Goal: Task Accomplishment & Management: Contribute content

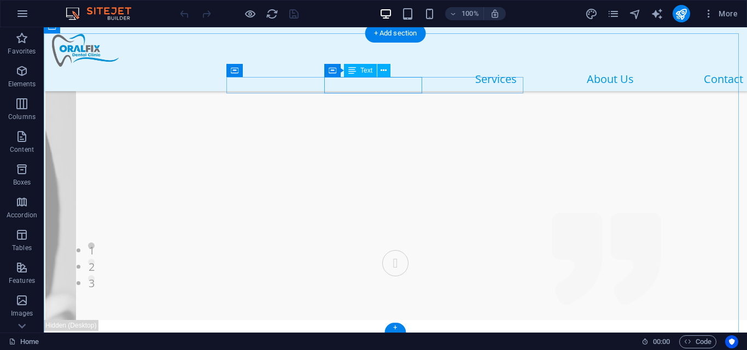
scroll to position [4065, 0]
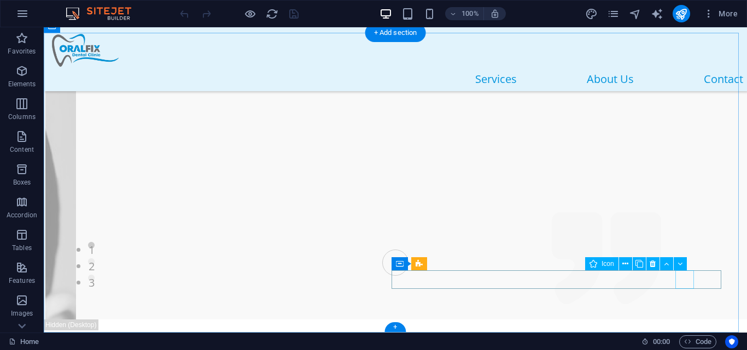
select select "xMidYMid"
select select "px"
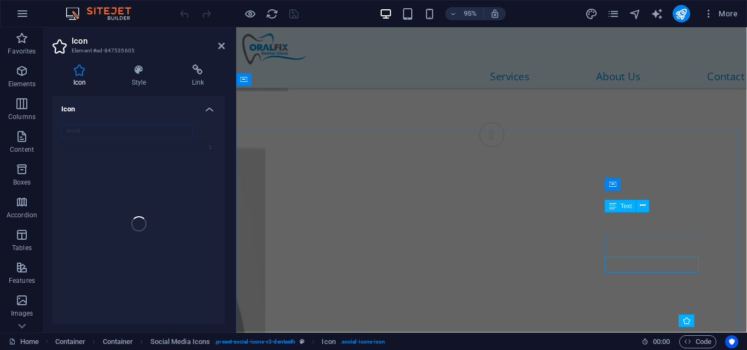
scroll to position [4229, 0]
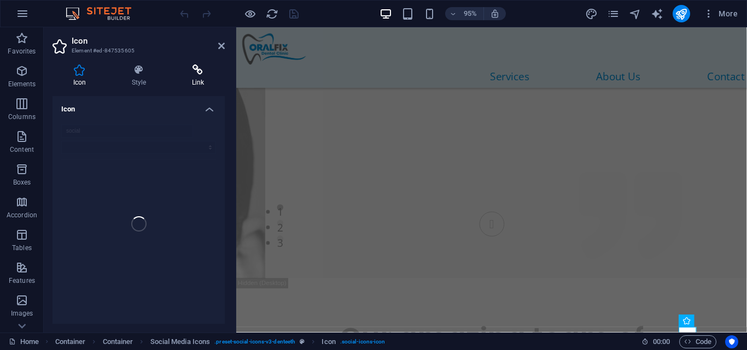
click at [198, 68] on icon at bounding box center [198, 70] width 54 height 11
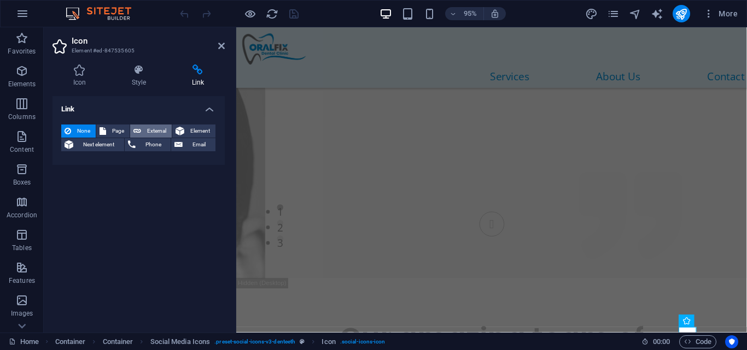
click at [145, 130] on span "External" at bounding box center [156, 131] width 24 height 13
select select "blank"
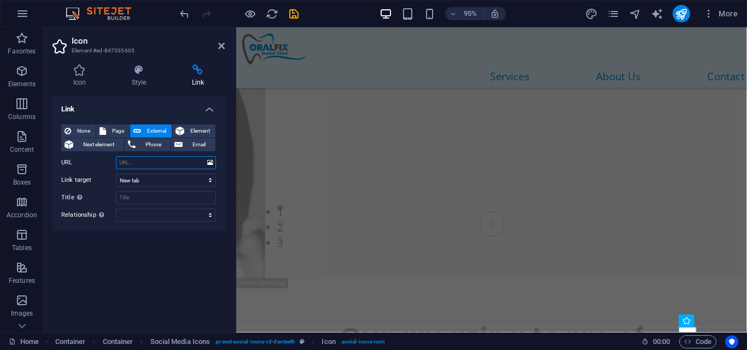
paste input "https://www.instagram.com/oralfixdentalng?utm_source=ig_web_button_share_sheet&…"
type input "https://www.instagram.com/oralfixdentalng?utm_source=ig_web_button_share_sheet&…"
click at [151, 274] on div "Link None Page External Element Next element Phone Email Page Home About Us Ser…" at bounding box center [138, 210] width 172 height 228
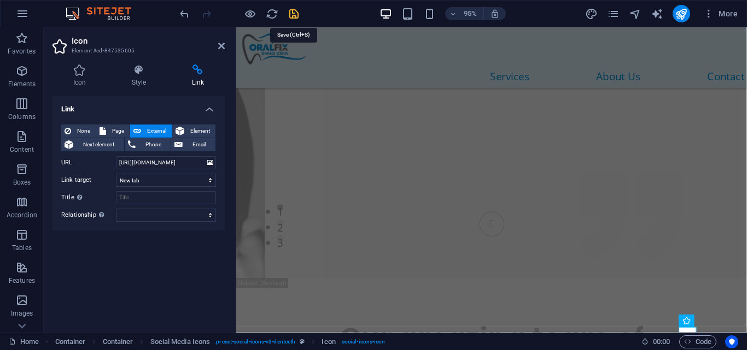
click at [294, 19] on icon "save" at bounding box center [294, 14] width 13 height 13
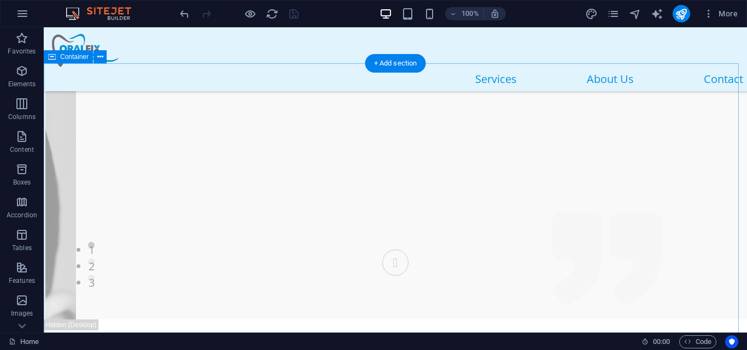
scroll to position [3952, 0]
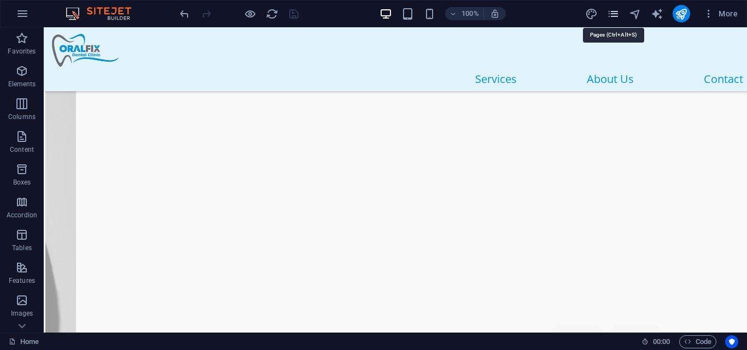
click at [610, 18] on icon "pages" at bounding box center [613, 14] width 13 height 13
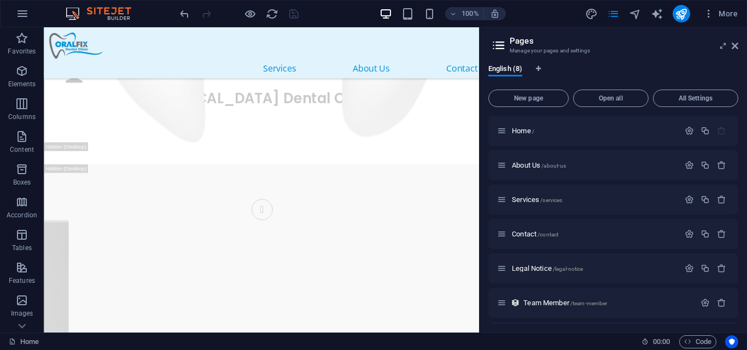
scroll to position [4154, 0]
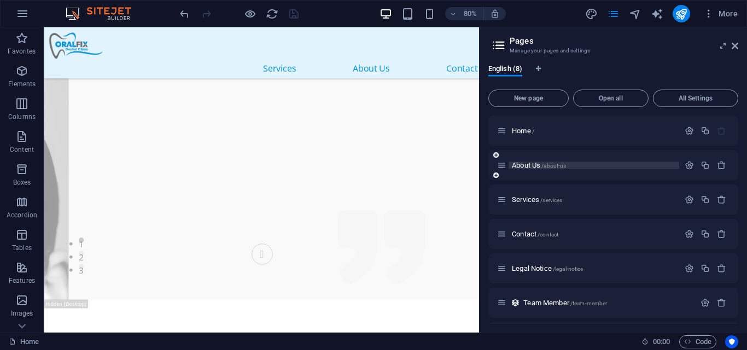
click at [522, 163] on span "About Us /about-us" at bounding box center [539, 165] width 54 height 8
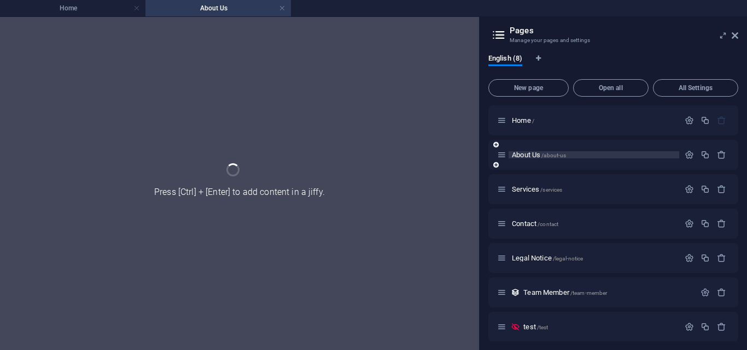
scroll to position [0, 0]
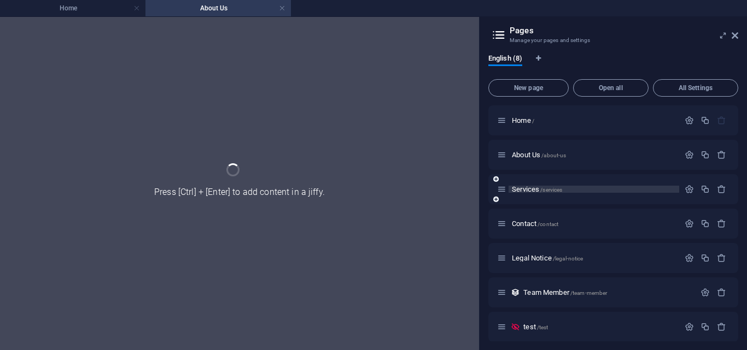
click at [522, 191] on span "Services /services" at bounding box center [537, 189] width 50 height 8
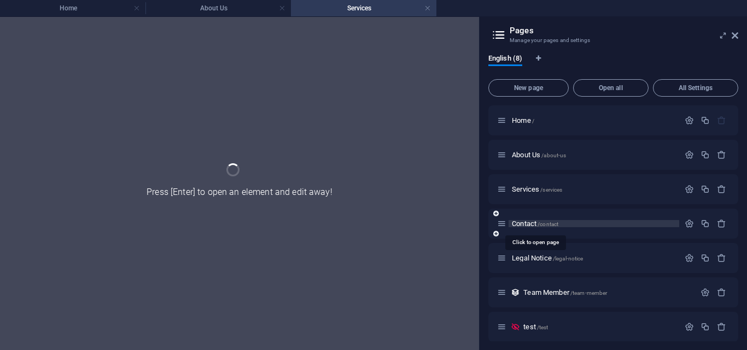
click at [525, 224] on span "Contact /contact" at bounding box center [535, 224] width 46 height 8
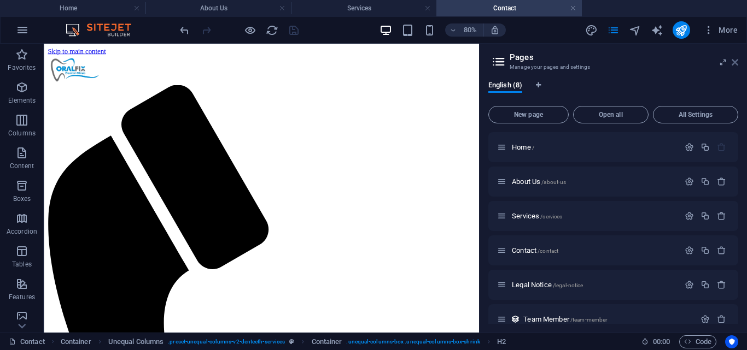
drag, startPoint x: 733, startPoint y: 61, endPoint x: 533, endPoint y: 20, distance: 204.3
click at [733, 61] on icon at bounding box center [734, 62] width 7 height 9
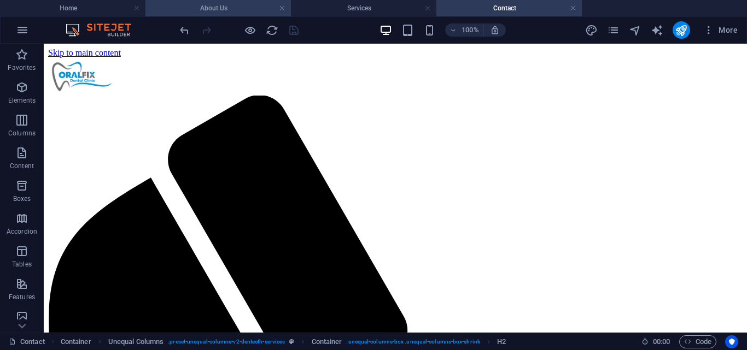
click at [223, 8] on h4 "About Us" at bounding box center [217, 8] width 145 height 12
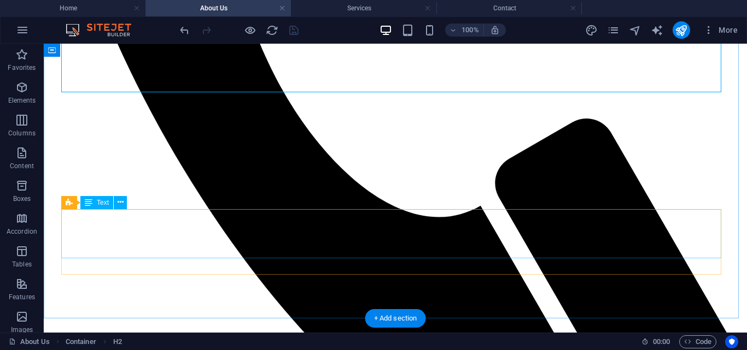
scroll to position [544, 0]
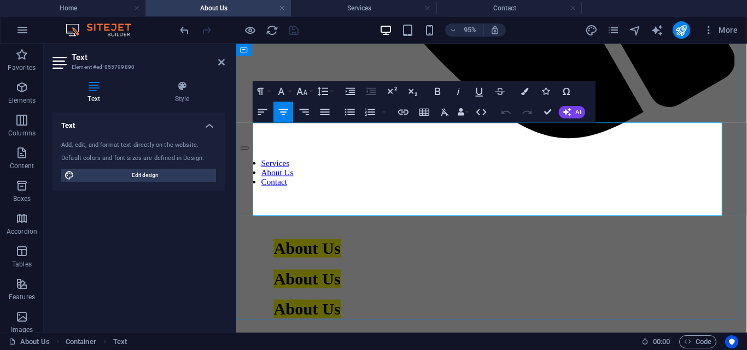
scroll to position [598, 0]
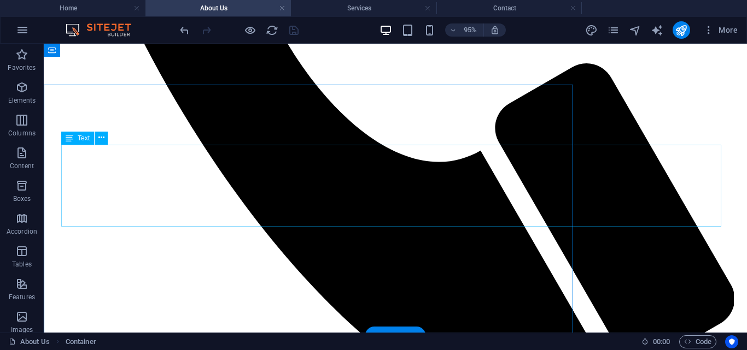
scroll to position [500, 0]
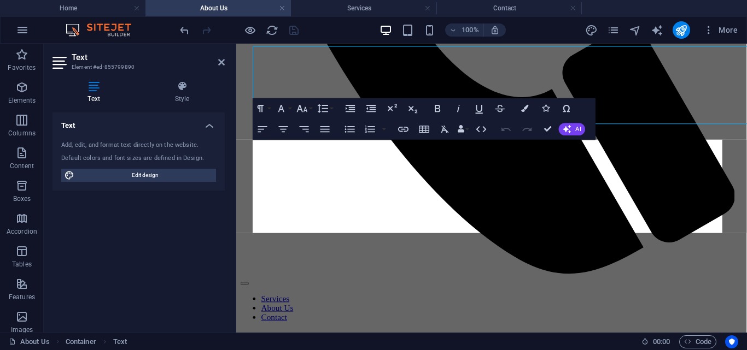
scroll to position [598, 0]
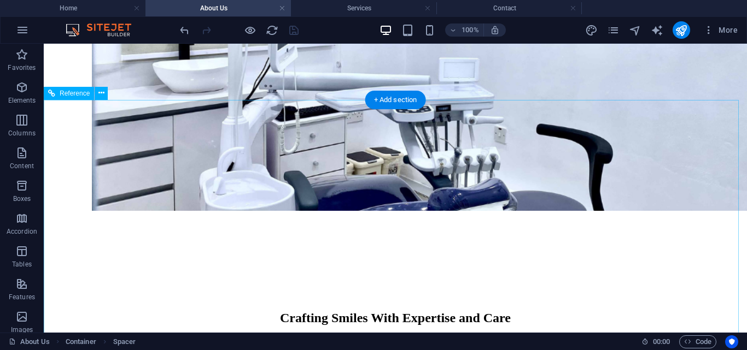
scroll to position [1618, 0]
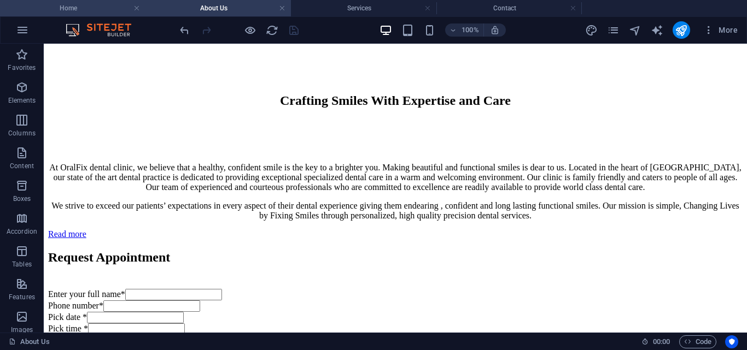
click at [62, 5] on h4 "Home" at bounding box center [72, 8] width 145 height 12
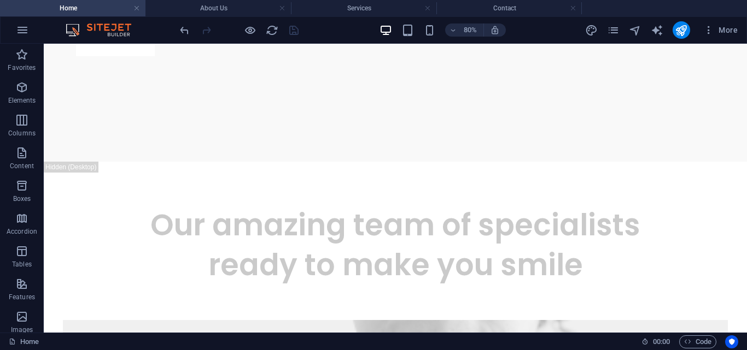
scroll to position [0, 0]
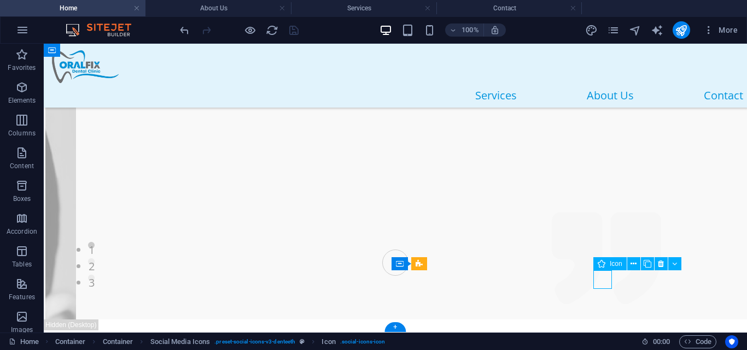
select select "xMidYMid"
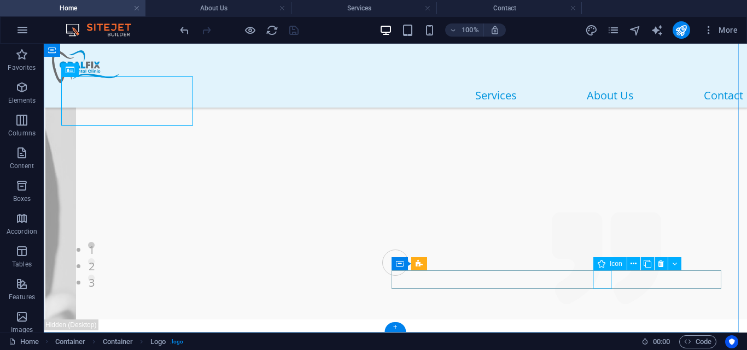
select select "xMidYMid"
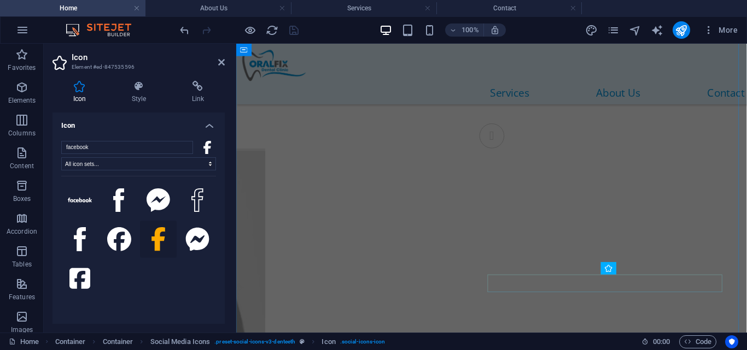
scroll to position [4302, 0]
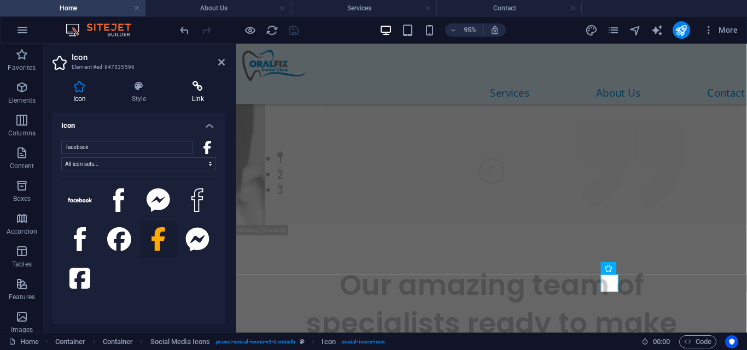
click at [203, 94] on h4 "Link" at bounding box center [198, 92] width 54 height 23
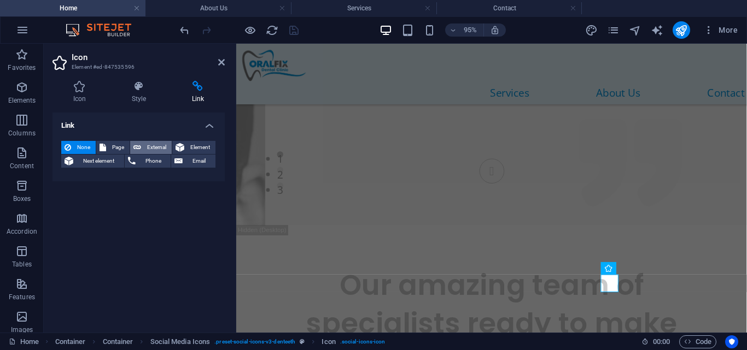
click at [142, 143] on button "External" at bounding box center [151, 147] width 42 height 13
select select "blank"
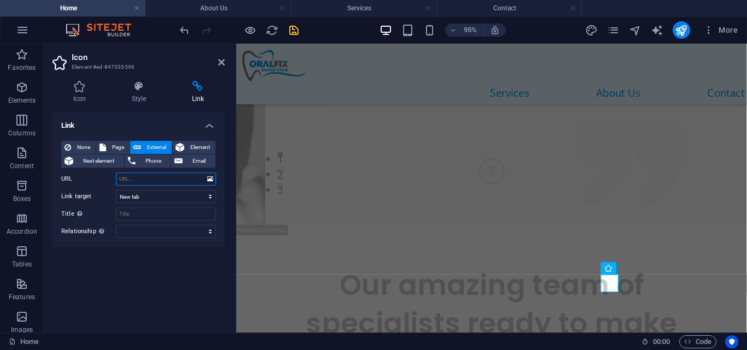
paste input "https://www.facebook.com/profile.php?id=61578880651025"
type input "https://www.facebook.com/profile.php?id=61578880651025"
drag, startPoint x: 291, startPoint y: 28, endPoint x: 324, endPoint y: 86, distance: 66.9
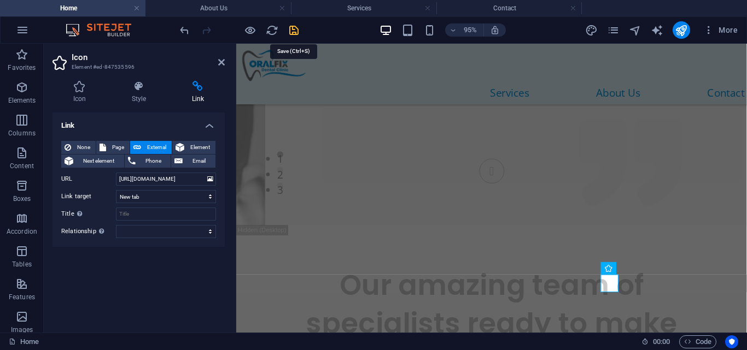
click at [291, 28] on icon "save" at bounding box center [294, 30] width 13 height 13
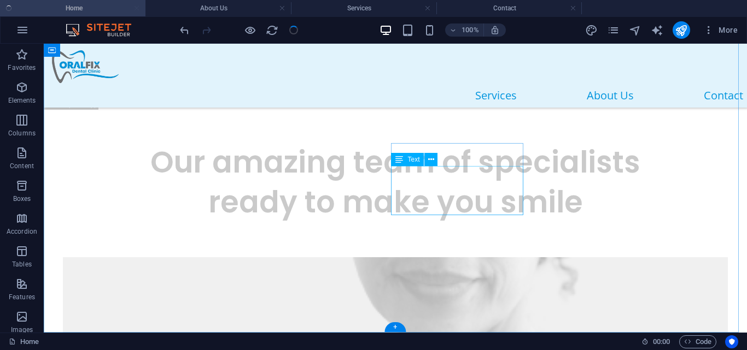
scroll to position [4081, 0]
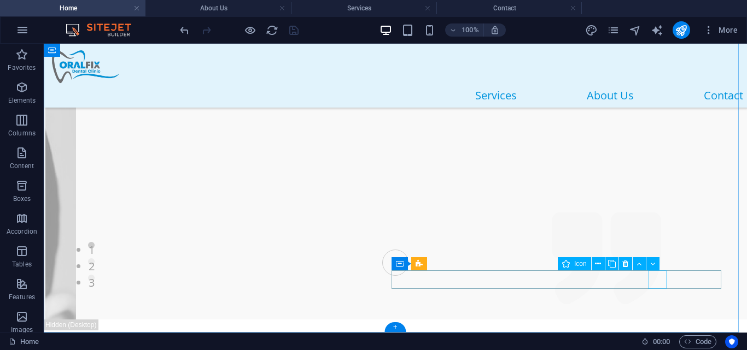
select select "xMidYMid"
select select "px"
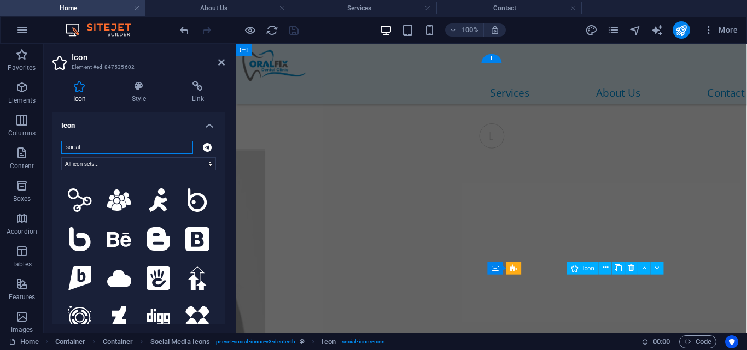
scroll to position [4302, 0]
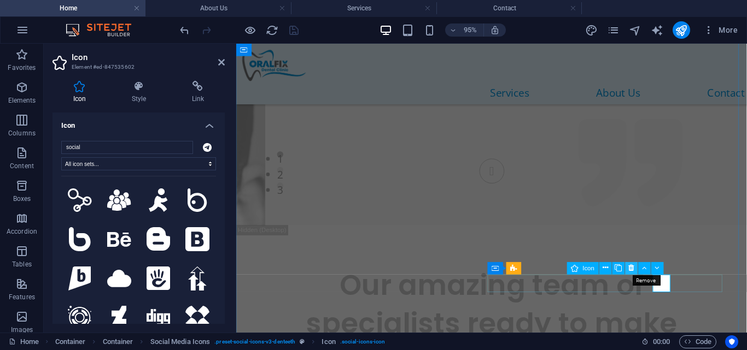
click at [631, 267] on icon at bounding box center [630, 268] width 5 height 11
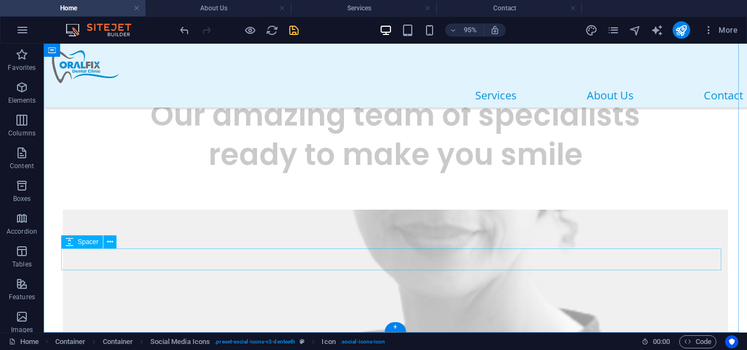
scroll to position [4081, 0]
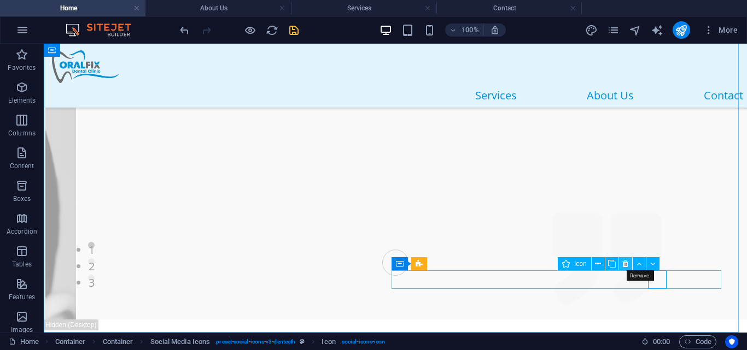
click at [628, 267] on icon at bounding box center [625, 264] width 6 height 11
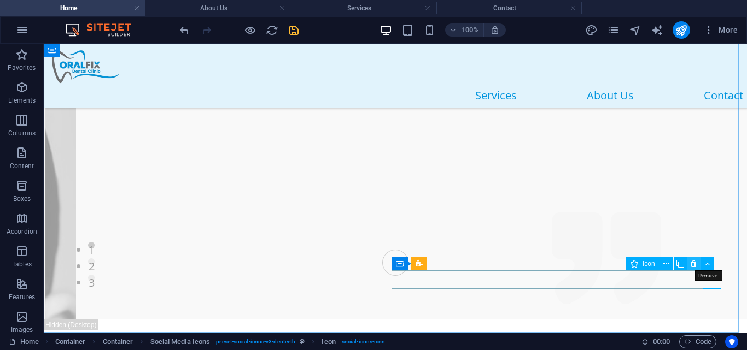
click at [693, 267] on icon at bounding box center [693, 264] width 6 height 11
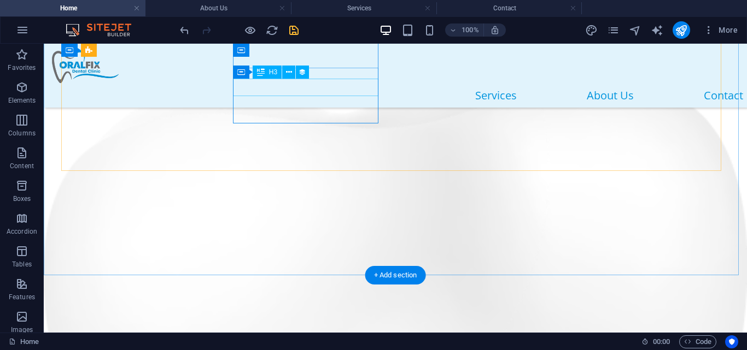
scroll to position [3022, 0]
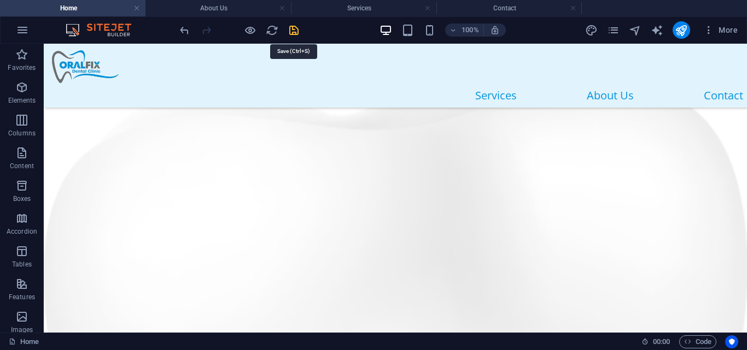
drag, startPoint x: 293, startPoint y: 34, endPoint x: 288, endPoint y: 56, distance: 23.1
click at [293, 34] on icon "save" at bounding box center [294, 30] width 13 height 13
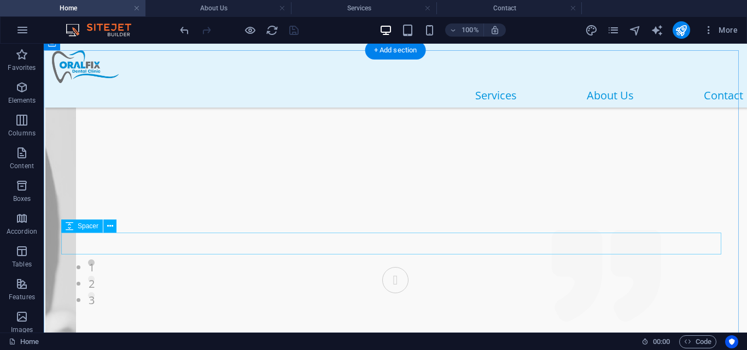
scroll to position [4081, 0]
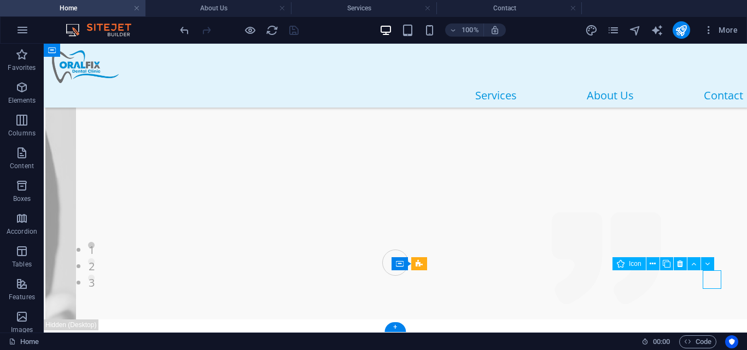
select select "xMidYMid"
select select "px"
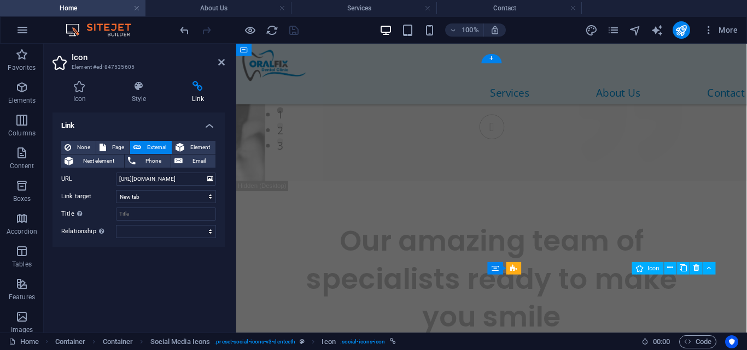
scroll to position [4302, 0]
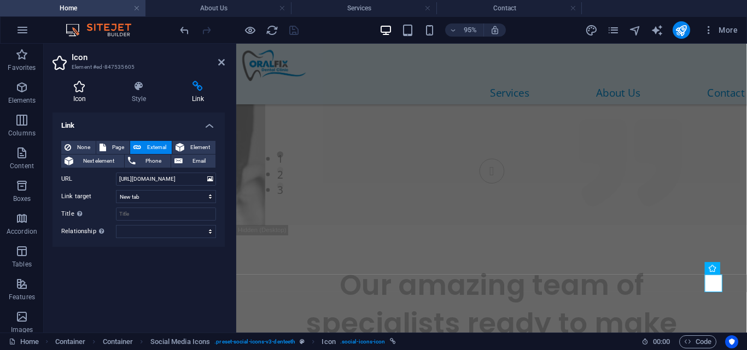
click at [80, 85] on icon at bounding box center [79, 86] width 54 height 11
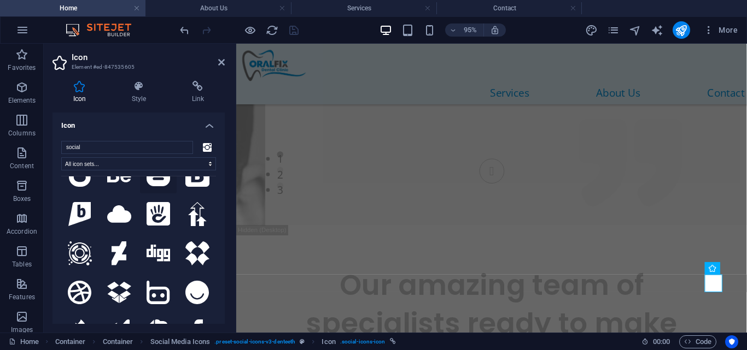
scroll to position [68, 0]
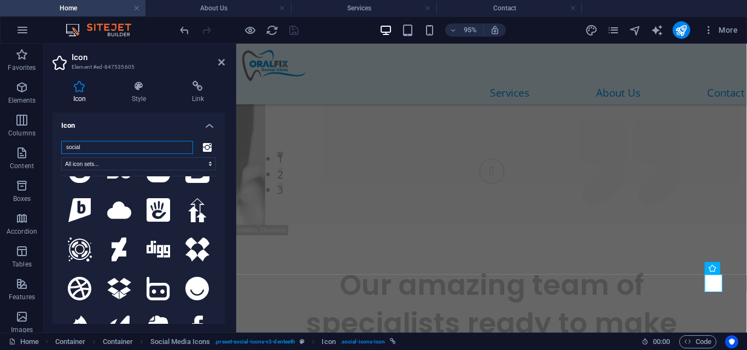
click at [162, 151] on input "social" at bounding box center [127, 147] width 132 height 13
click at [203, 147] on icon at bounding box center [207, 147] width 9 height 9
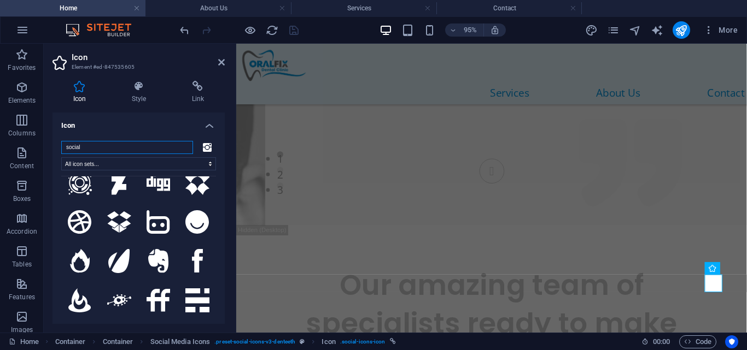
click at [101, 149] on input "social" at bounding box center [127, 147] width 132 height 13
type input "s"
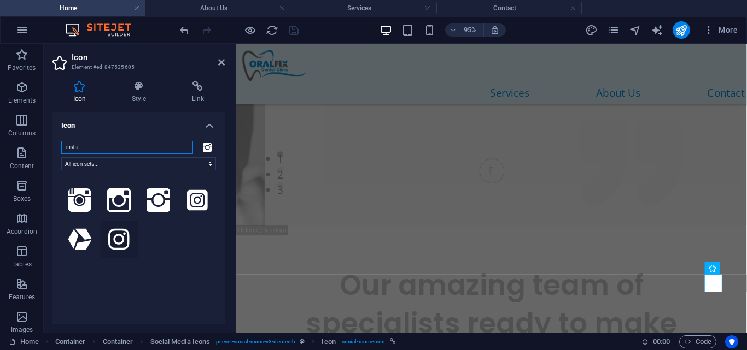
type input "insta"
click at [115, 241] on icon at bounding box center [118, 239] width 21 height 21
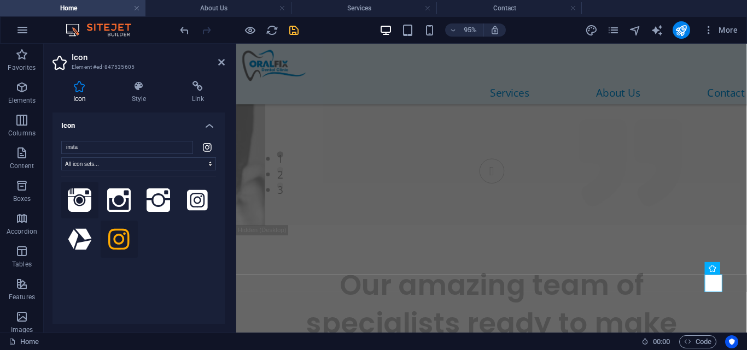
click at [74, 203] on icon at bounding box center [80, 201] width 24 height 24
click at [114, 195] on icon at bounding box center [119, 201] width 24 height 24
click at [149, 200] on icon at bounding box center [159, 201] width 24 height 24
click at [188, 202] on icon at bounding box center [197, 200] width 21 height 21
click at [165, 203] on icon at bounding box center [159, 201] width 24 height 24
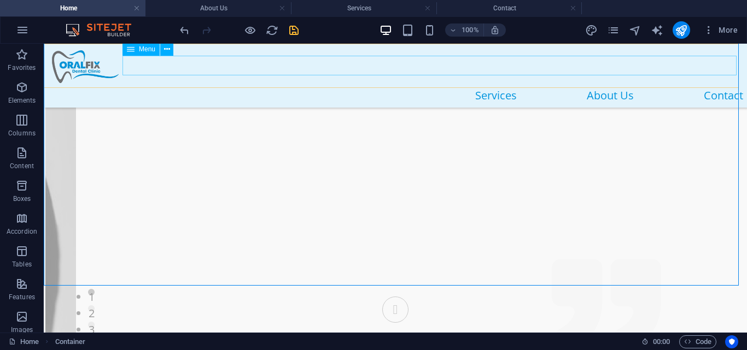
scroll to position [4081, 0]
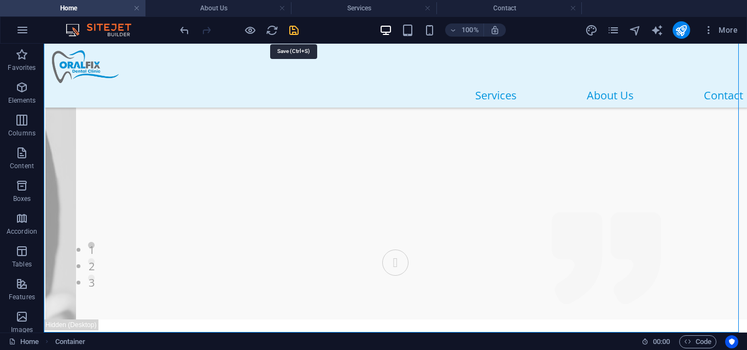
click at [295, 33] on icon "save" at bounding box center [294, 30] width 13 height 13
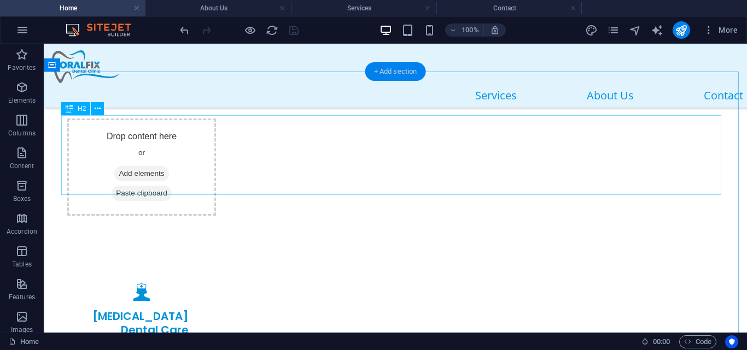
scroll to position [2618, 0]
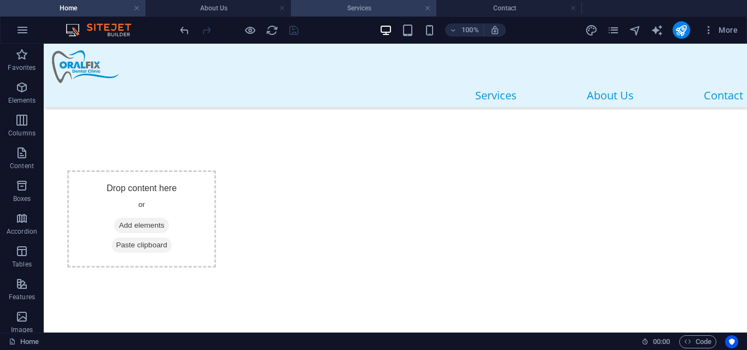
click at [341, 9] on h4 "Services" at bounding box center [363, 8] width 145 height 12
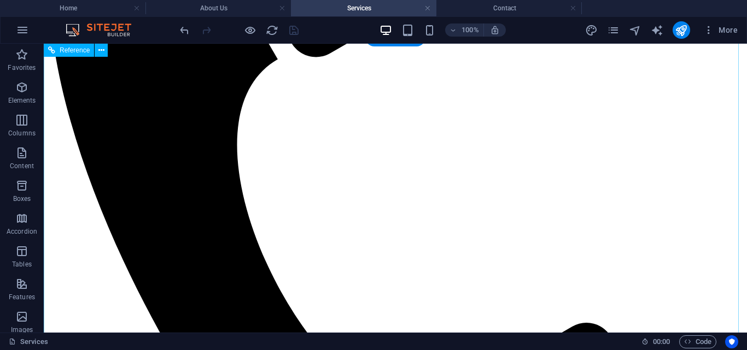
scroll to position [341, 0]
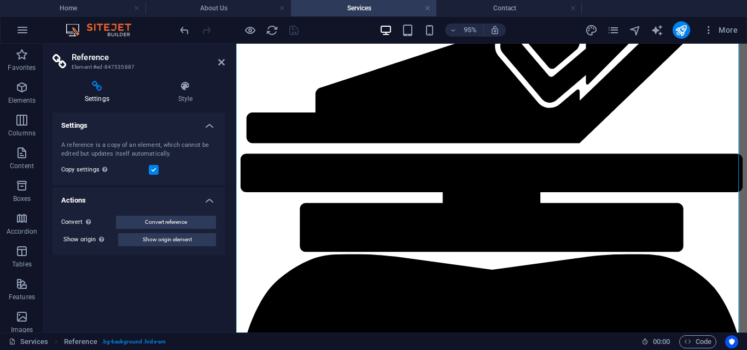
scroll to position [373, 0]
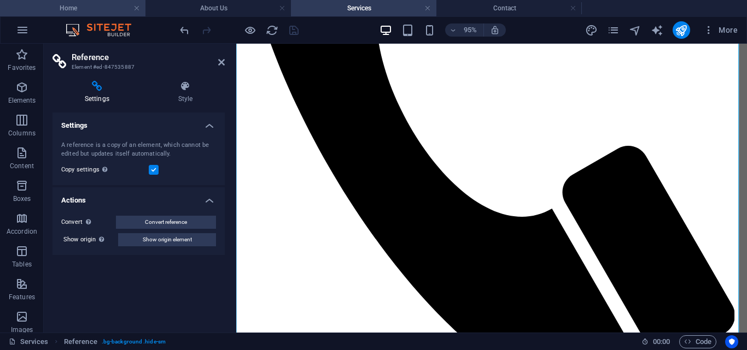
click at [47, 2] on h4 "Home" at bounding box center [72, 8] width 145 height 12
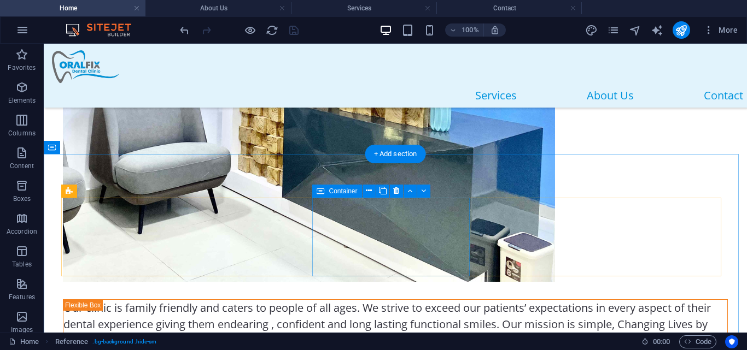
scroll to position [1484, 0]
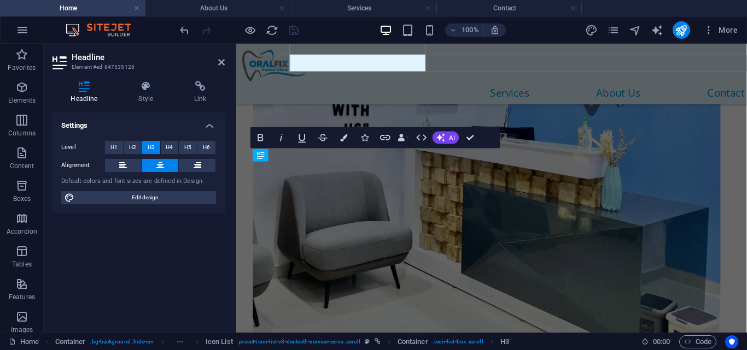
scroll to position [1687, 0]
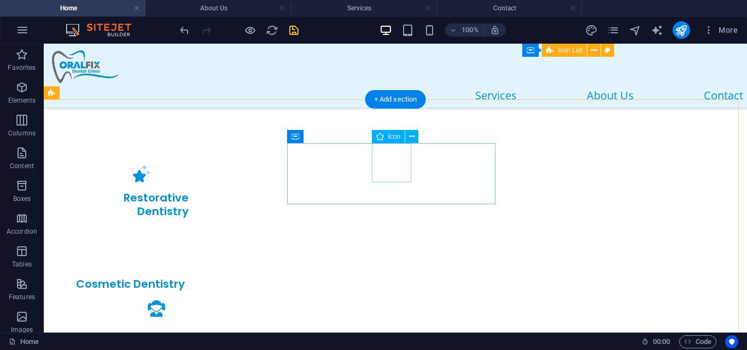
scroll to position [1916, 0]
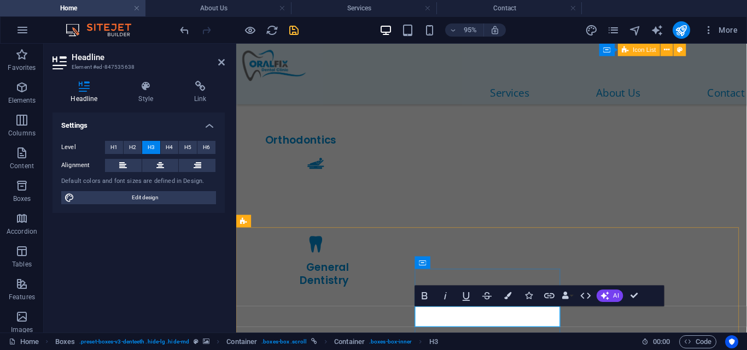
scroll to position [0, 4]
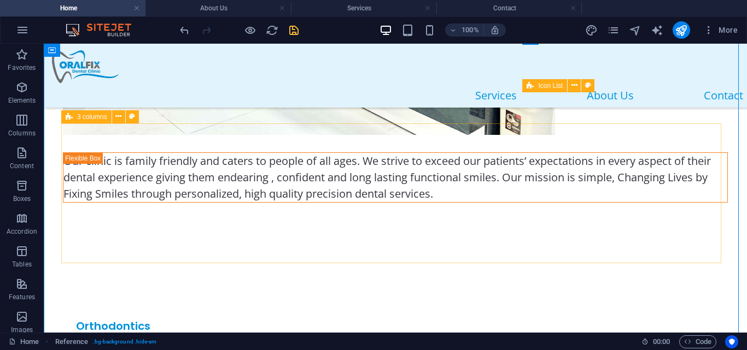
scroll to position [1585, 0]
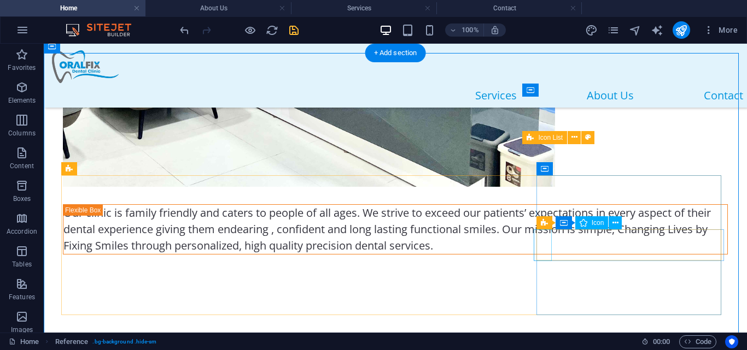
select select "xMidYMid"
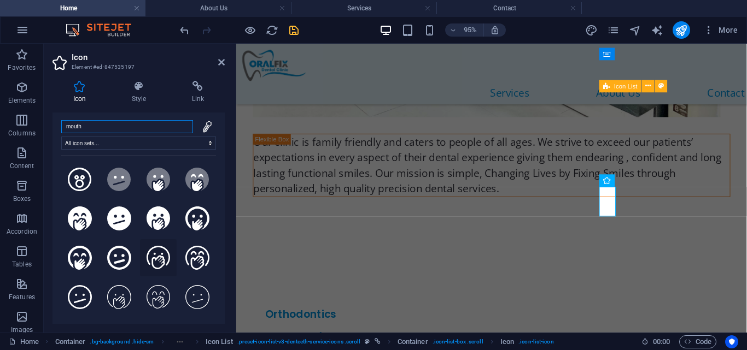
scroll to position [0, 0]
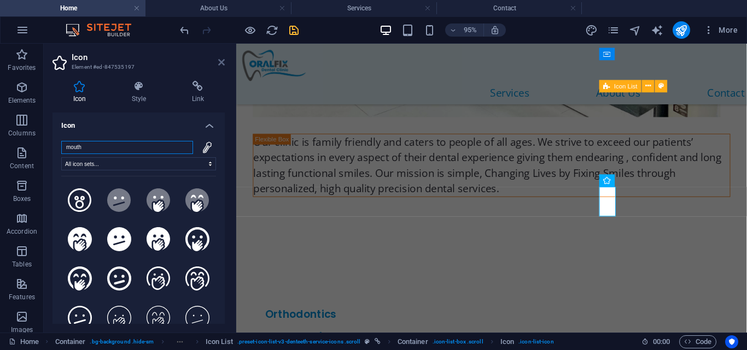
type input "mouth"
click at [223, 58] on icon at bounding box center [221, 62] width 7 height 9
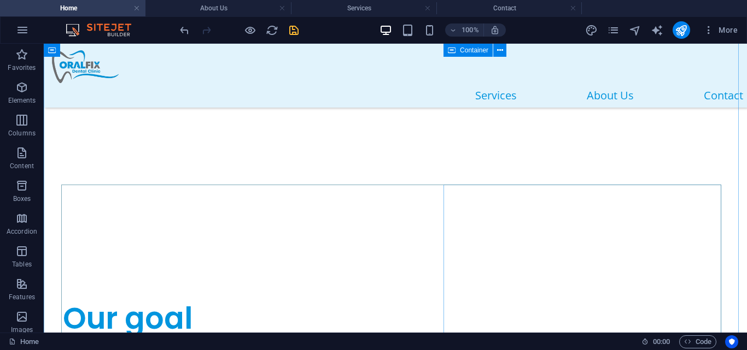
scroll to position [817, 0]
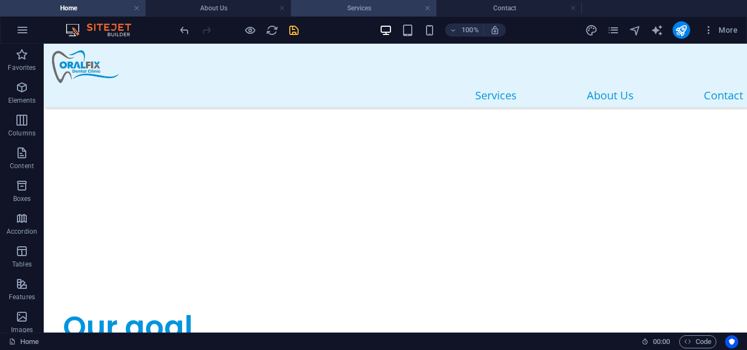
click at [355, 14] on h4 "Services" at bounding box center [363, 8] width 145 height 12
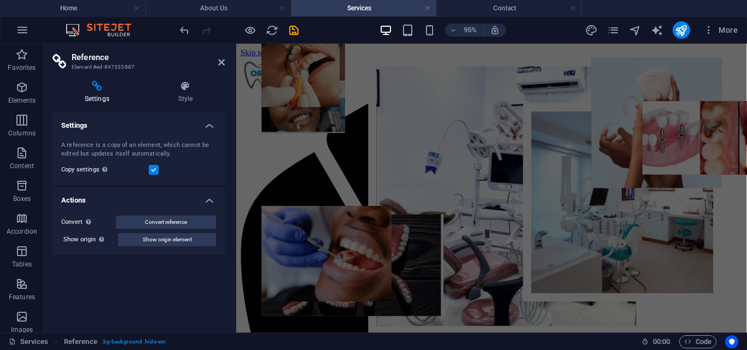
scroll to position [378, 0]
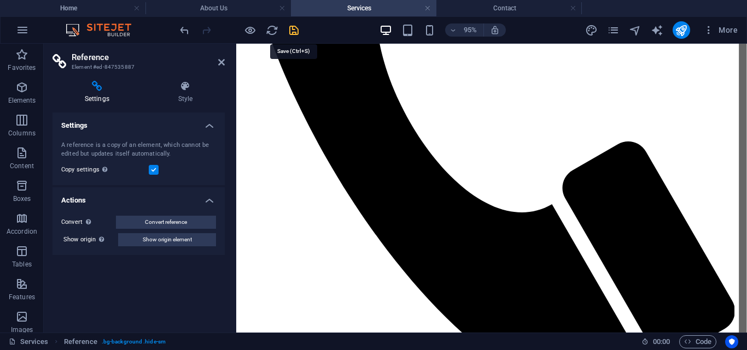
click at [295, 27] on icon "save" at bounding box center [294, 30] width 13 height 13
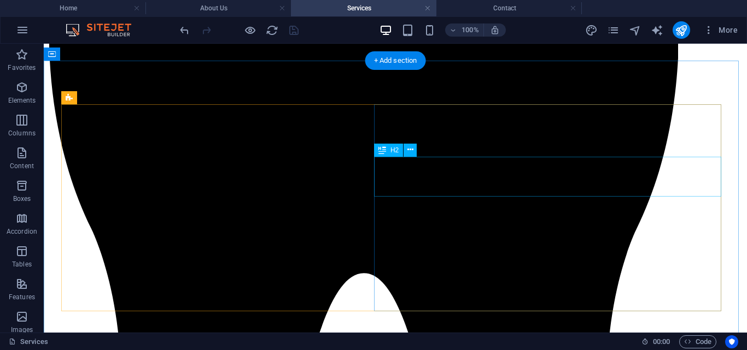
scroll to position [1876, 0]
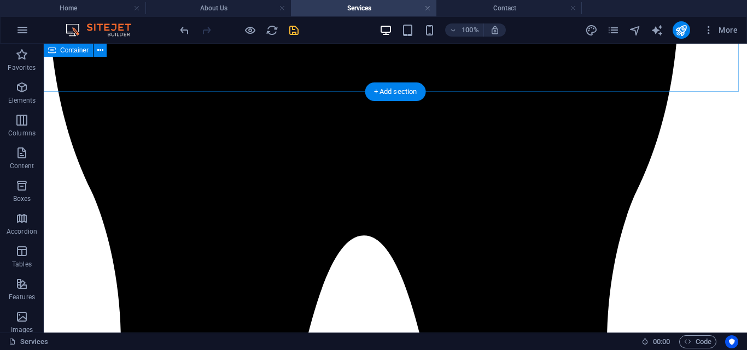
scroll to position [1834, 0]
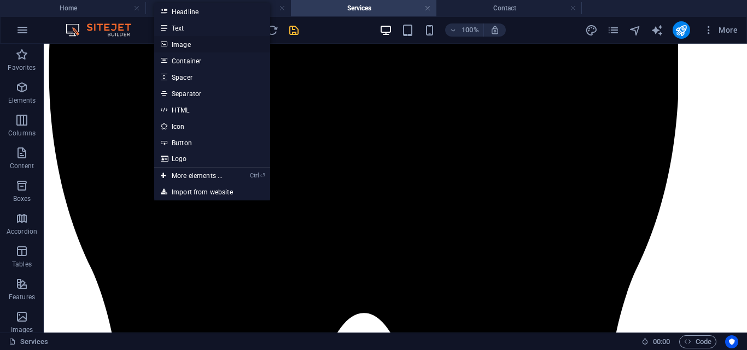
click at [189, 46] on link "Image" at bounding box center [212, 44] width 116 height 16
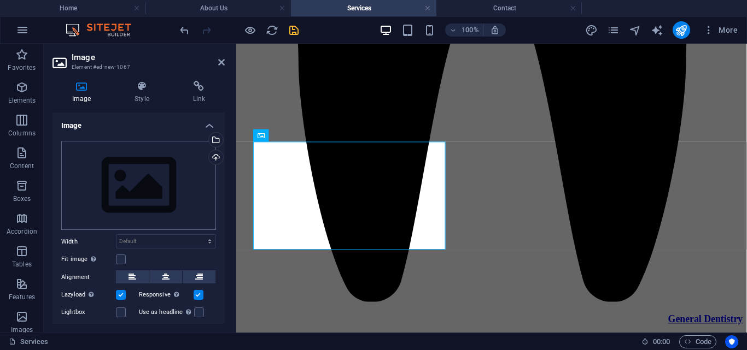
scroll to position [1999, 0]
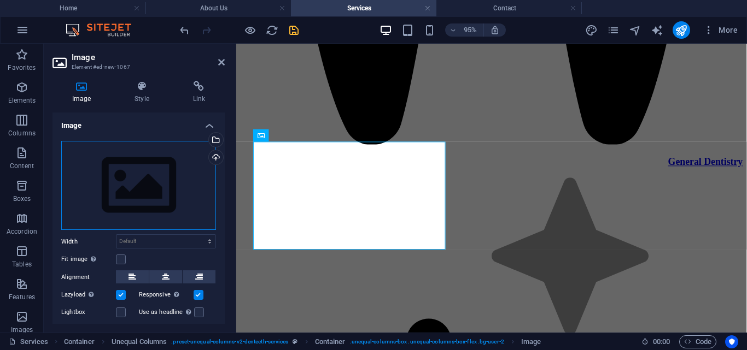
click at [144, 171] on div "Drag files here, click to choose files or select files from Files or our free s…" at bounding box center [138, 186] width 155 height 90
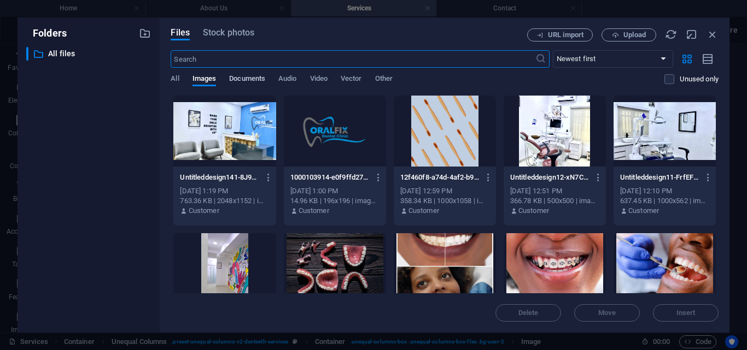
scroll to position [2153, 0]
click at [621, 34] on span "Upload" at bounding box center [628, 35] width 45 height 7
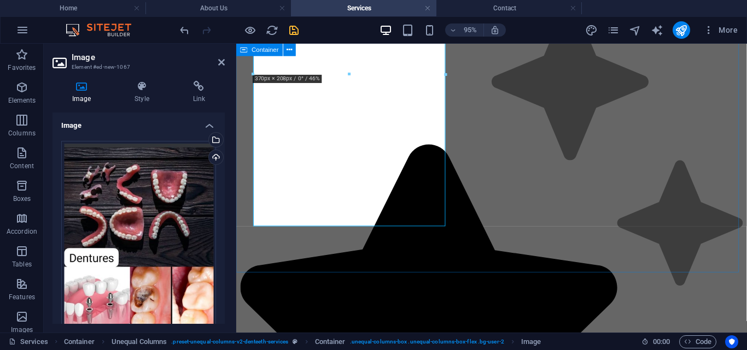
scroll to position [2184, 0]
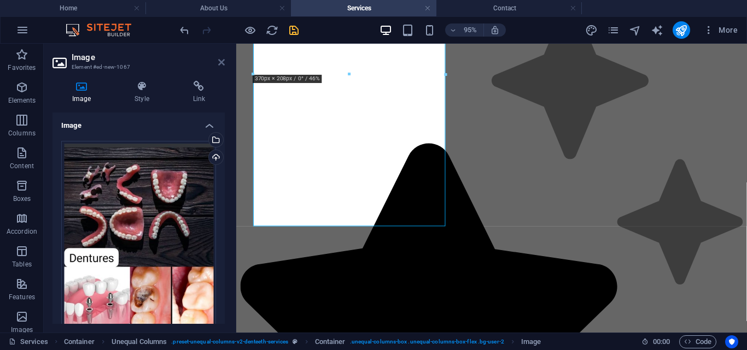
click at [221, 60] on icon at bounding box center [221, 62] width 7 height 9
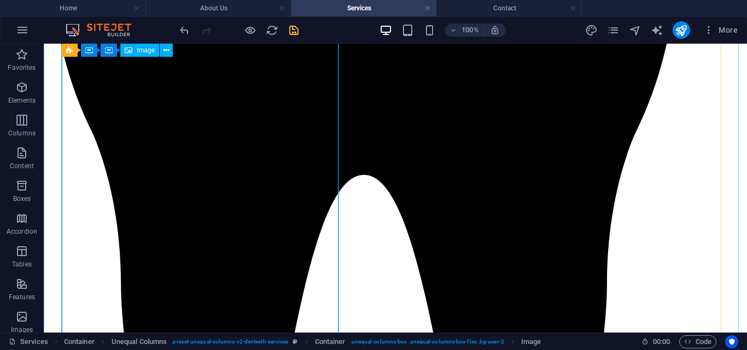
scroll to position [1969, 0]
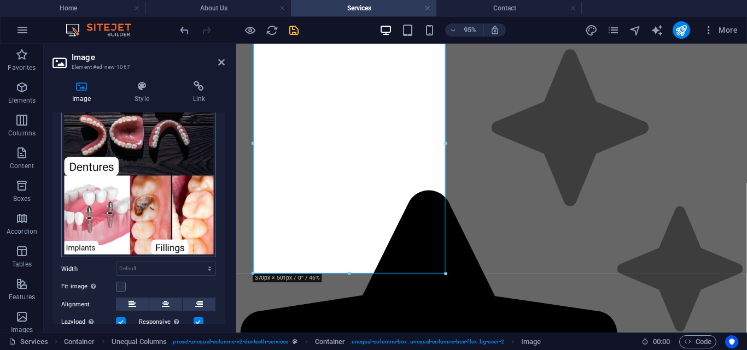
scroll to position [71, 0]
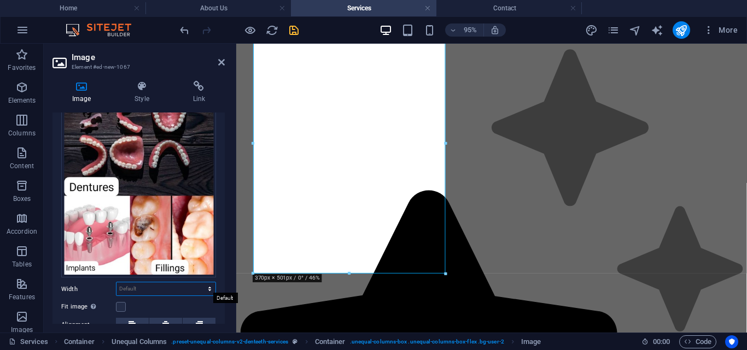
click at [149, 283] on select "Default auto px rem % em vh vw" at bounding box center [165, 289] width 99 height 13
select select "rem"
click at [198, 283] on select "Default auto px rem % em vh vw" at bounding box center [165, 289] width 99 height 13
click at [159, 286] on input "23.125" at bounding box center [165, 289] width 99 height 13
type input "2"
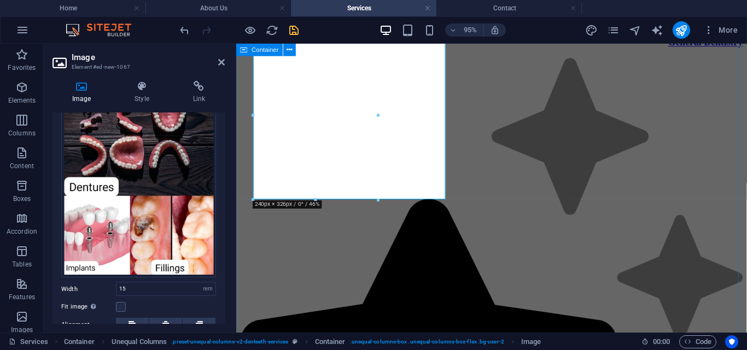
scroll to position [2133, 0]
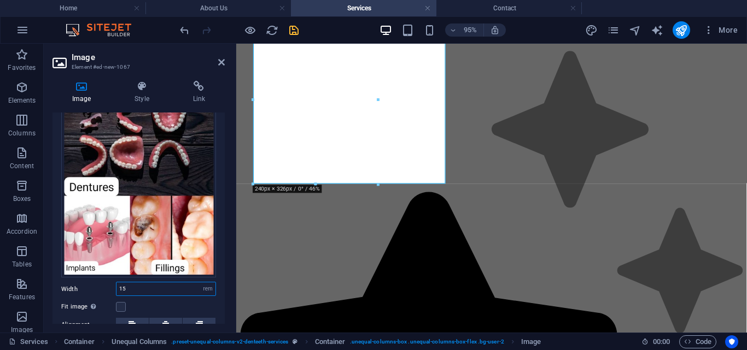
click at [134, 291] on input "15" at bounding box center [165, 289] width 99 height 13
type input "1"
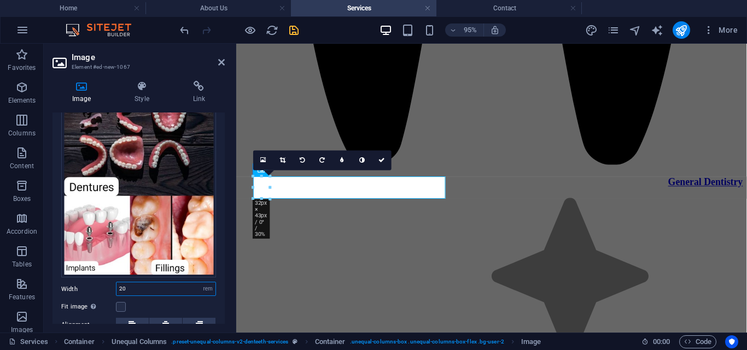
scroll to position [1962, 0]
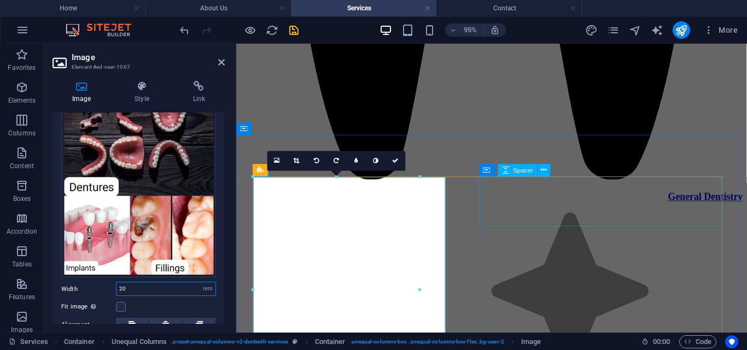
type input "20"
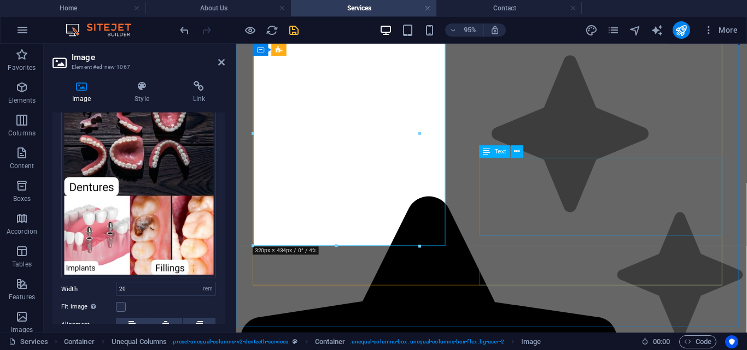
scroll to position [2129, 0]
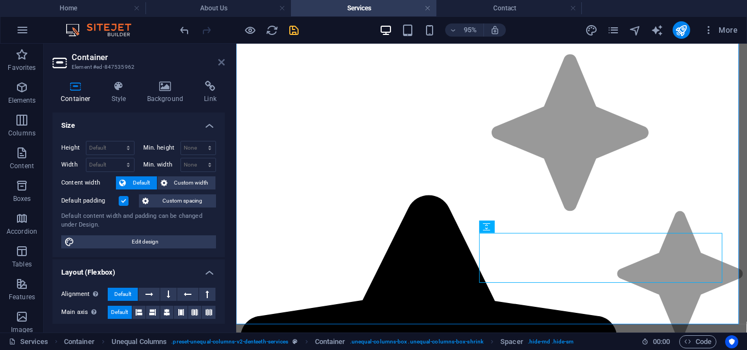
click at [219, 60] on icon at bounding box center [221, 62] width 7 height 9
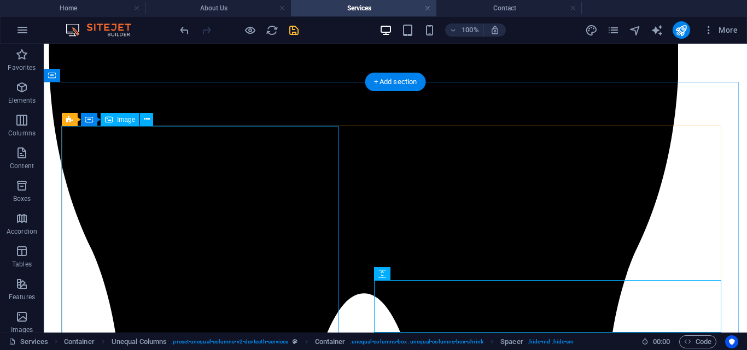
scroll to position [1856, 0]
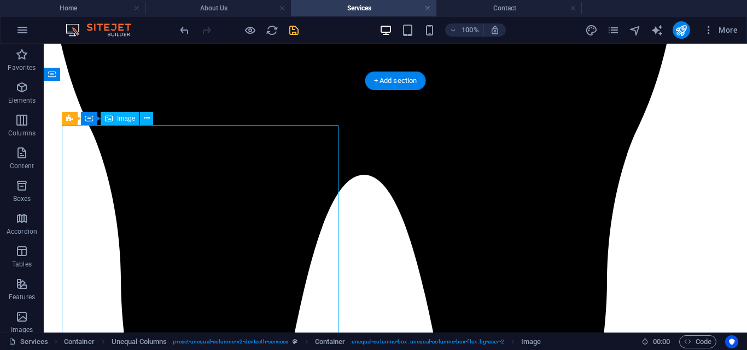
select select "rem"
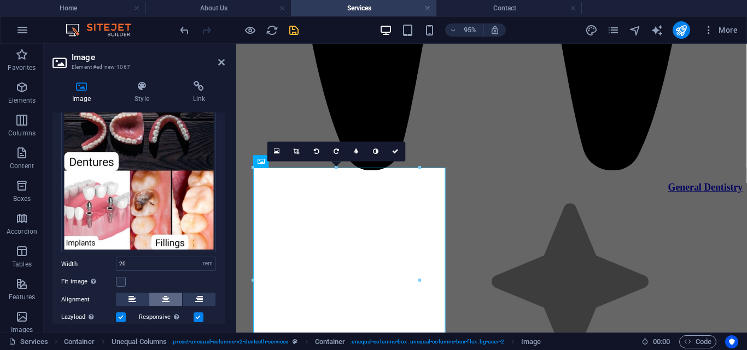
scroll to position [112, 0]
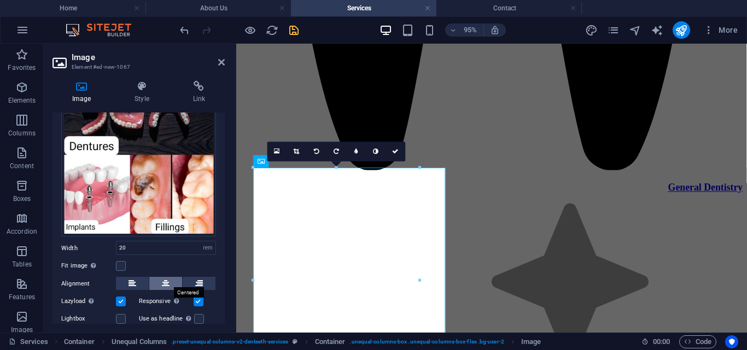
click at [166, 283] on icon at bounding box center [166, 283] width 8 height 13
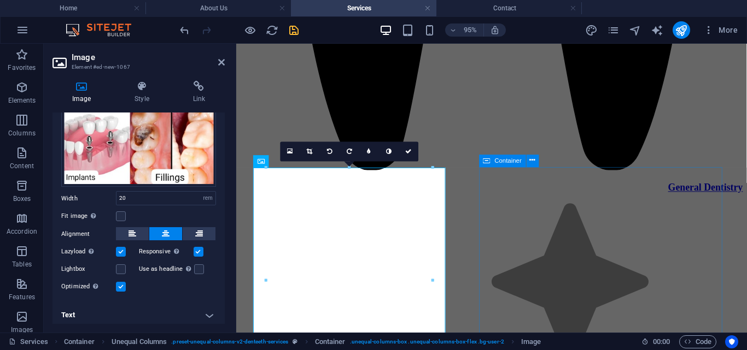
scroll to position [163, 0]
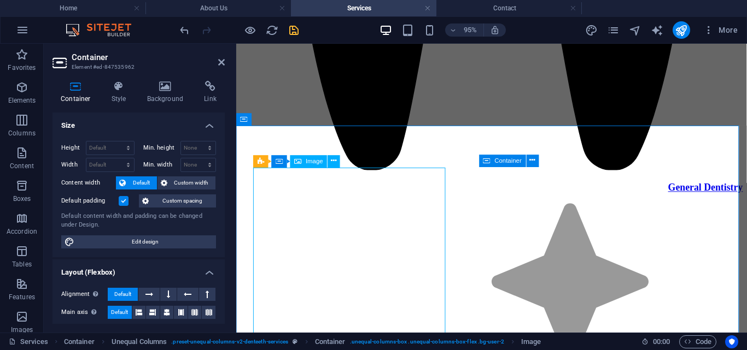
select select "rem"
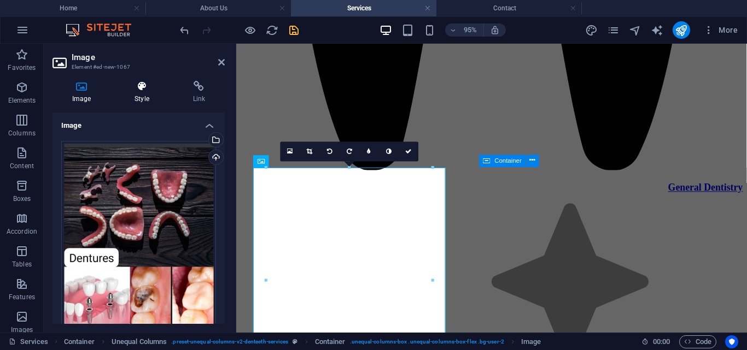
click at [147, 87] on icon at bounding box center [142, 86] width 54 height 11
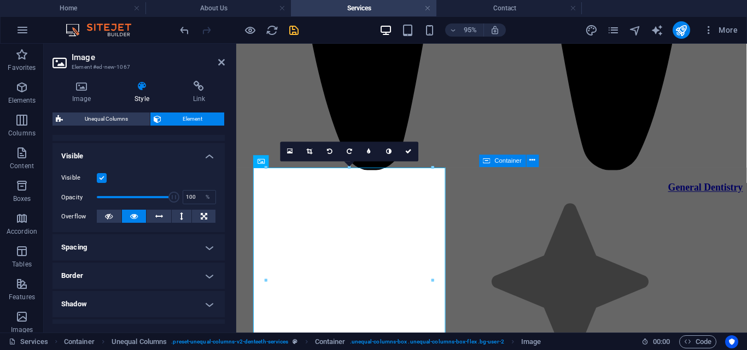
scroll to position [115, 0]
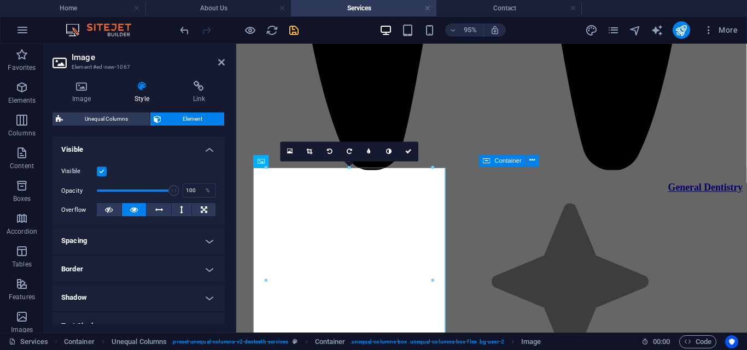
click at [131, 245] on h4 "Spacing" at bounding box center [138, 241] width 172 height 26
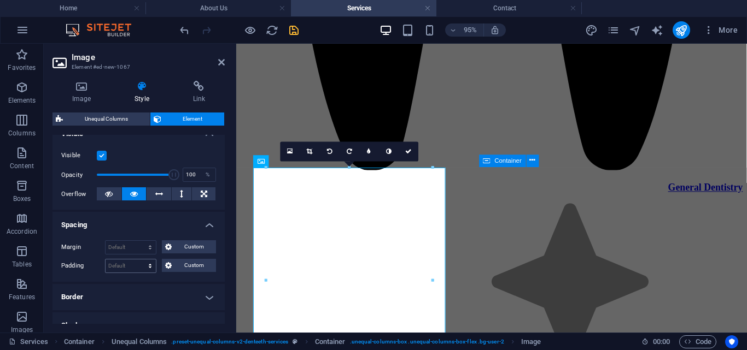
scroll to position [134, 0]
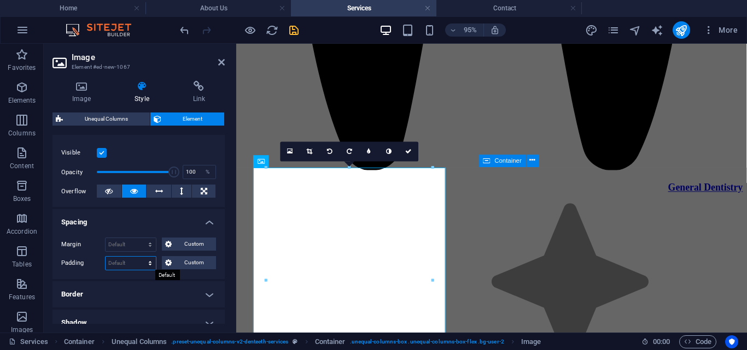
click at [127, 266] on select "Default px rem % vh vw Custom" at bounding box center [131, 263] width 50 height 13
select select "rem"
click at [139, 257] on select "Default px rem % vh vw Custom" at bounding box center [131, 263] width 50 height 13
type input "0"
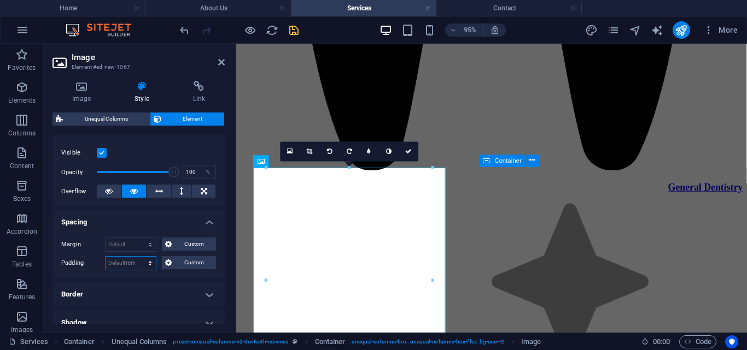
select select "rem"
type input "0"
select select "rem"
type input "0"
select select "rem"
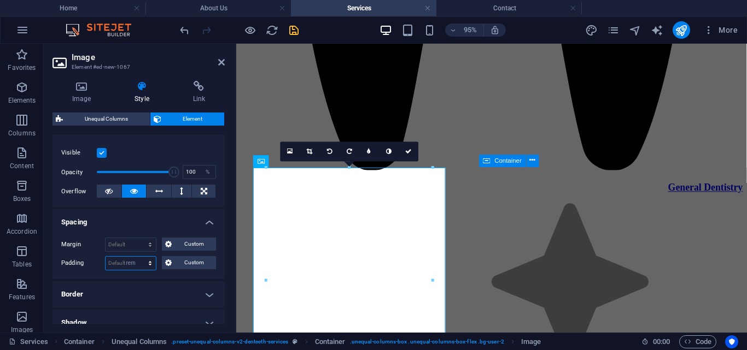
type input "0"
select select "rem"
click at [126, 270] on input "0" at bounding box center [131, 263] width 50 height 13
click at [202, 261] on span "Custom" at bounding box center [194, 262] width 38 height 13
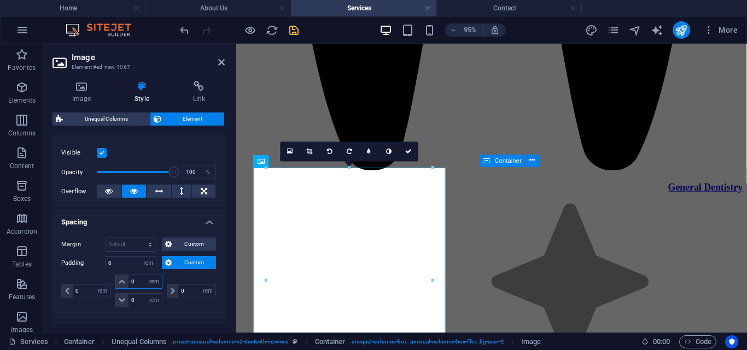
click at [136, 286] on input "0" at bounding box center [144, 282] width 33 height 13
type input "2"
select select "DISABLED_OPTION_VALUE"
type input "2"
click at [132, 297] on input "0" at bounding box center [144, 300] width 33 height 13
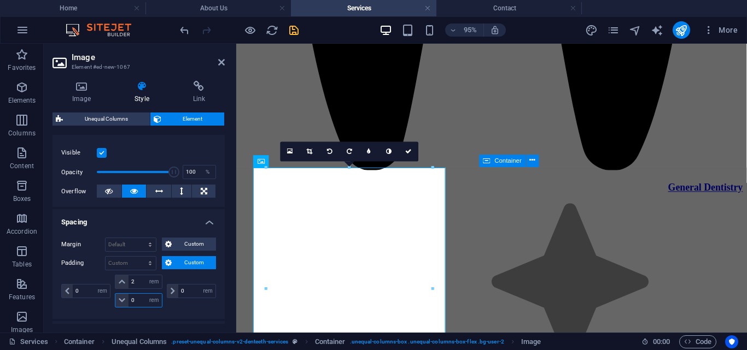
click at [141, 303] on input "0" at bounding box center [144, 300] width 33 height 13
type input "2"
drag, startPoint x: 250, startPoint y: 272, endPoint x: 622, endPoint y: 206, distance: 377.7
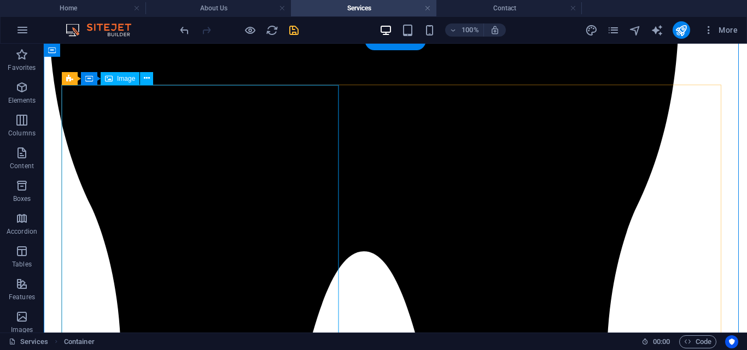
scroll to position [1863, 0]
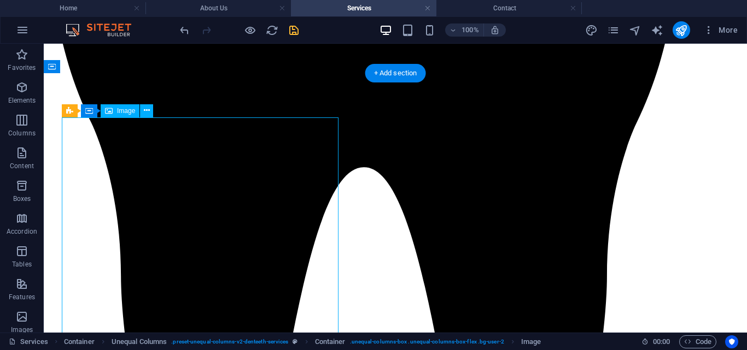
select select "rem"
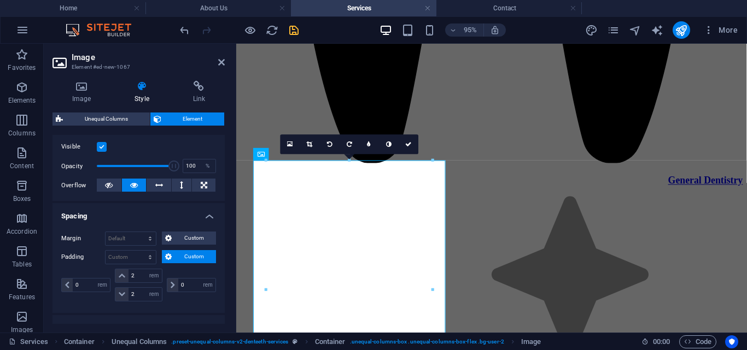
scroll to position [160, 0]
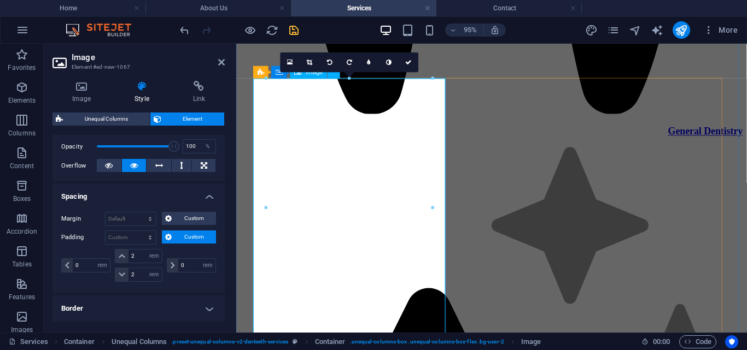
scroll to position [2107, 0]
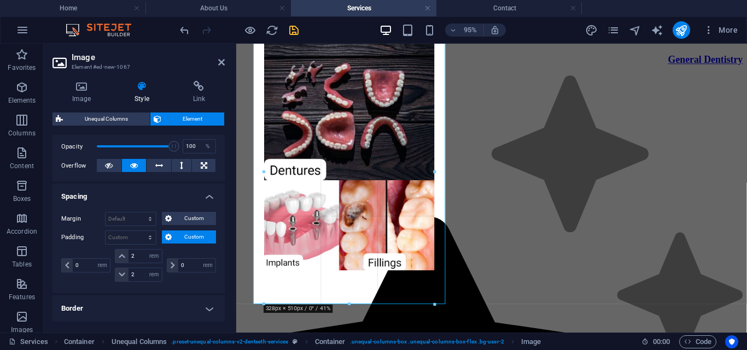
drag, startPoint x: 267, startPoint y: 170, endPoint x: 261, endPoint y: 171, distance: 6.1
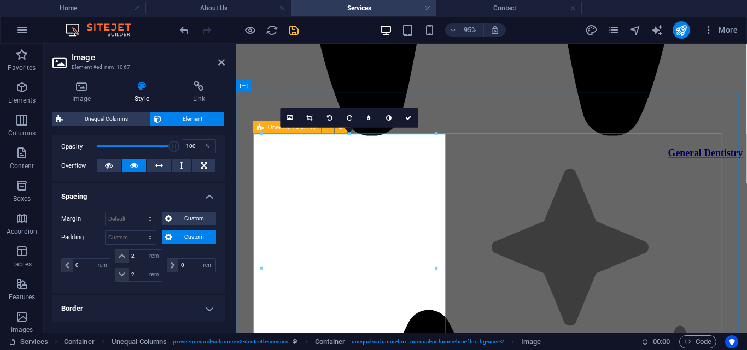
scroll to position [2006, 0]
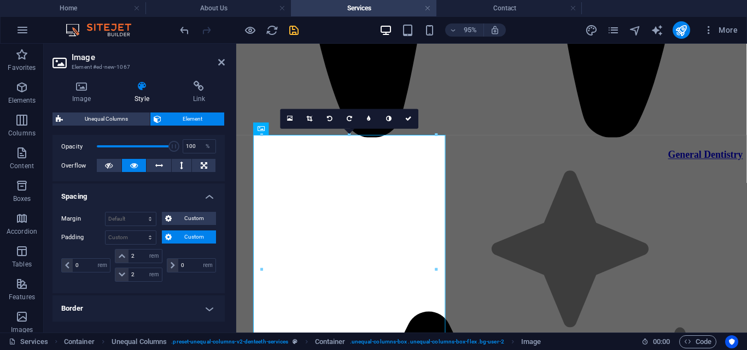
click at [216, 60] on h2 "Image" at bounding box center [148, 57] width 153 height 10
click at [221, 61] on icon at bounding box center [221, 62] width 7 height 9
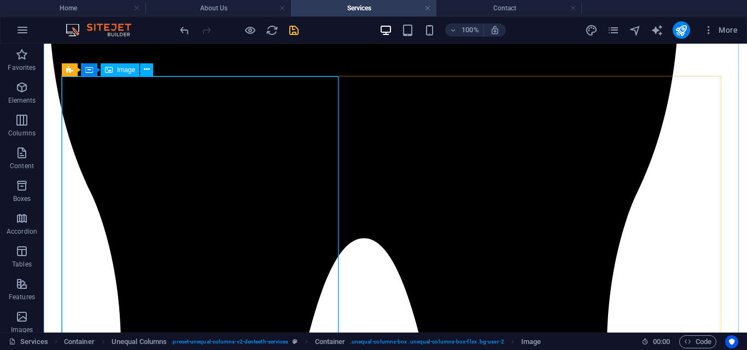
scroll to position [1918, 0]
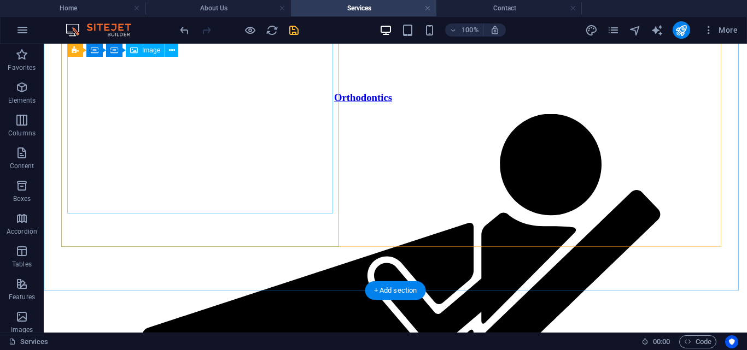
scroll to position [1191, 0]
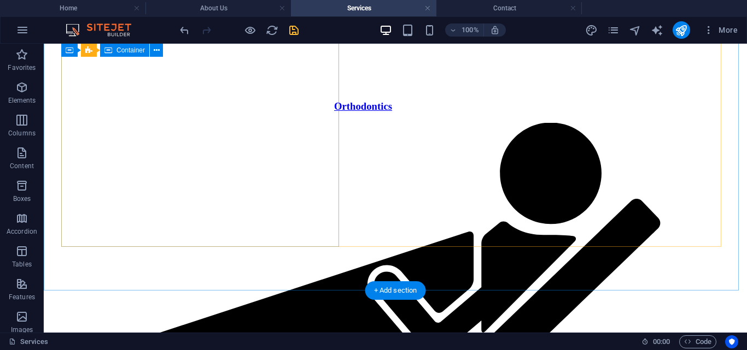
select select "rem"
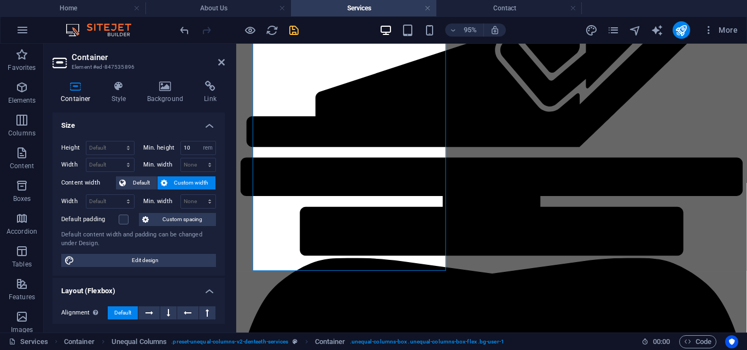
scroll to position [1272, 0]
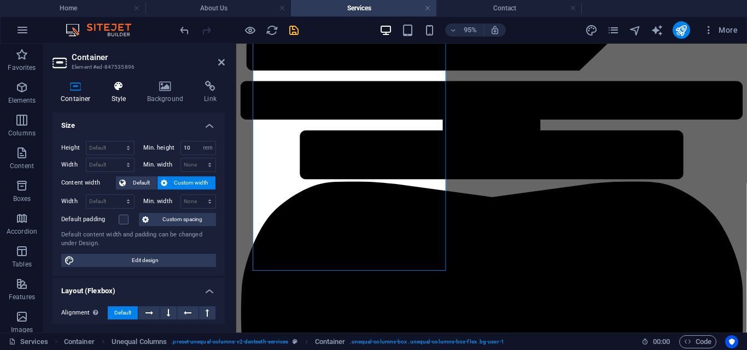
click at [120, 92] on h4 "Style" at bounding box center [121, 92] width 36 height 23
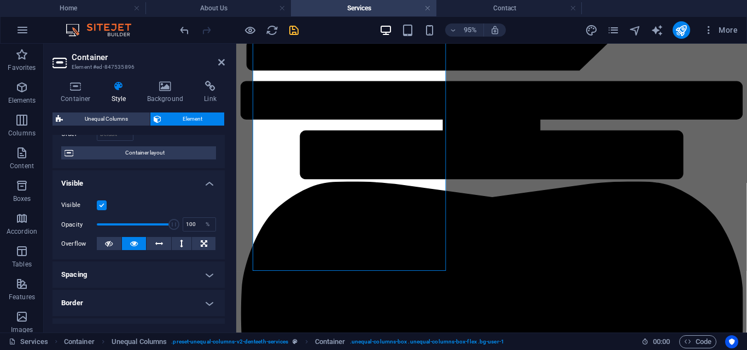
scroll to position [88, 0]
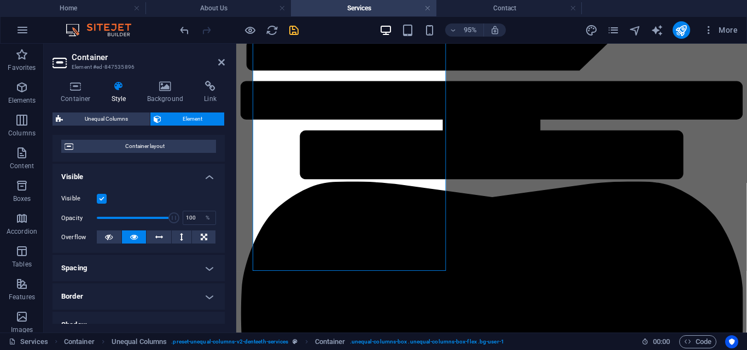
click at [98, 270] on h4 "Spacing" at bounding box center [138, 268] width 172 height 26
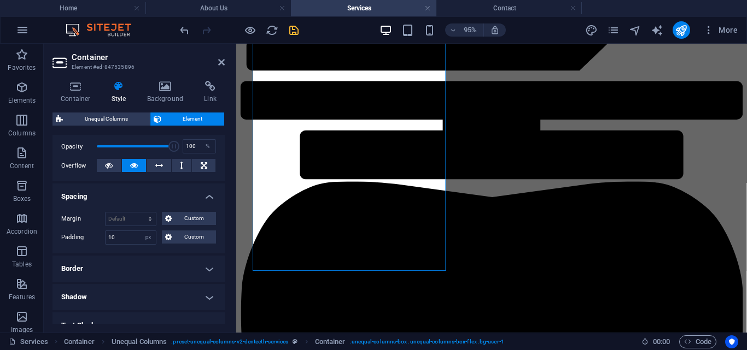
scroll to position [163, 0]
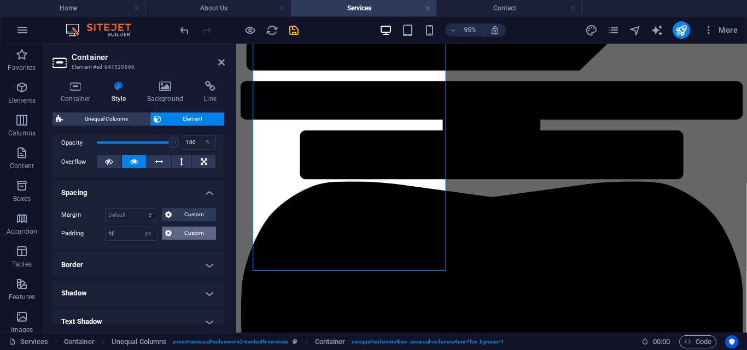
click at [184, 235] on span "Custom" at bounding box center [194, 233] width 38 height 13
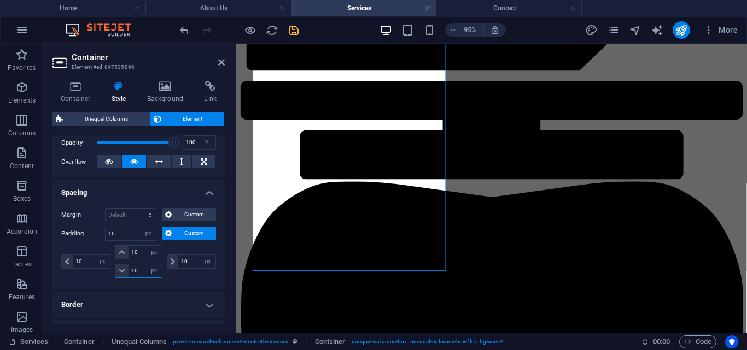
click at [138, 273] on input "10" at bounding box center [144, 271] width 33 height 13
type input "1"
click at [143, 255] on input "10" at bounding box center [144, 252] width 33 height 13
type input "1"
click at [180, 181] on h4 "Spacing" at bounding box center [138, 190] width 172 height 20
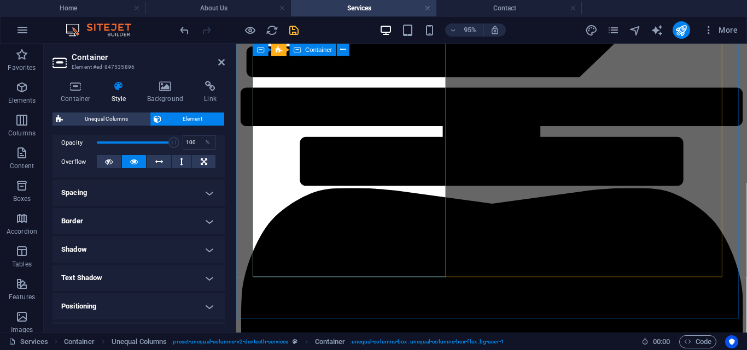
scroll to position [1267, 0]
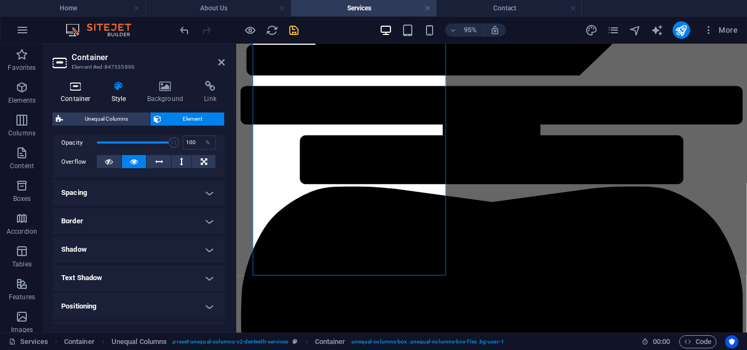
click at [75, 92] on h4 "Container" at bounding box center [77, 92] width 51 height 23
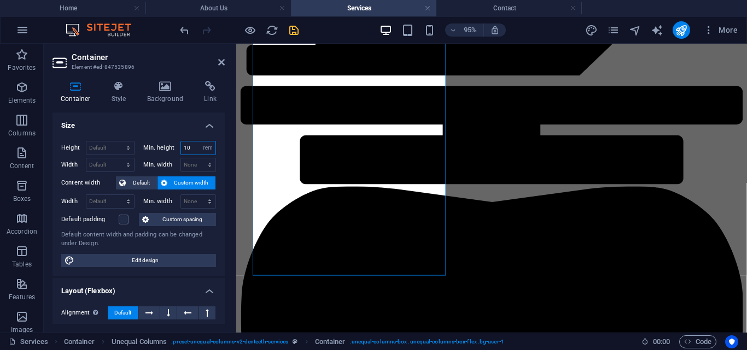
click at [192, 147] on input "10" at bounding box center [198, 148] width 35 height 13
type input "1"
type input "8"
click at [221, 62] on icon at bounding box center [221, 62] width 7 height 9
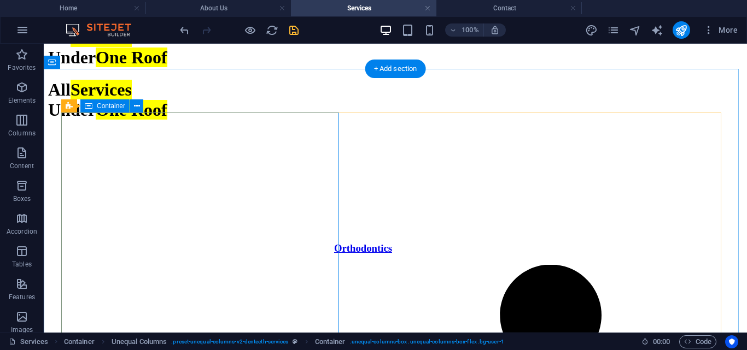
scroll to position [1041, 0]
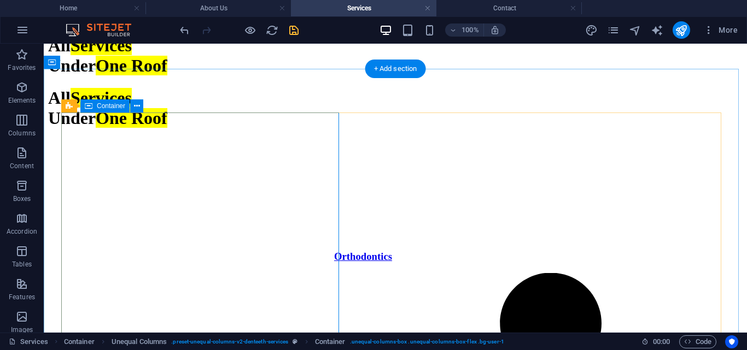
select select "rem"
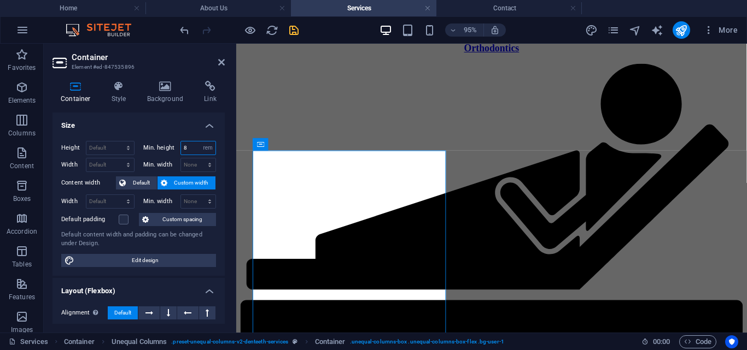
click at [189, 147] on input "8" at bounding box center [198, 148] width 35 height 13
type input "7"
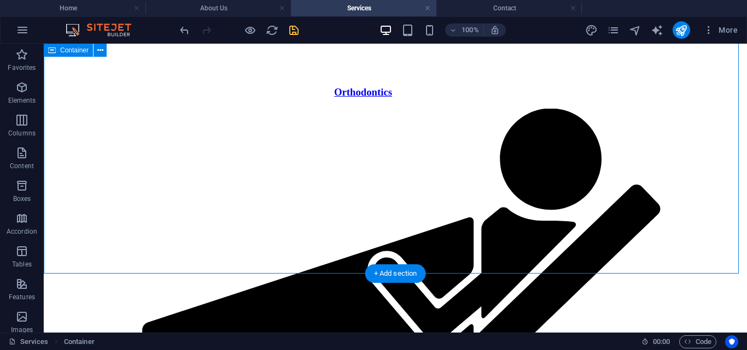
scroll to position [1208, 0]
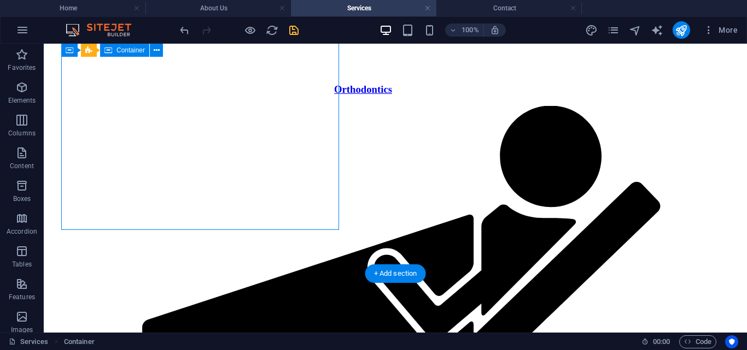
select select "rem"
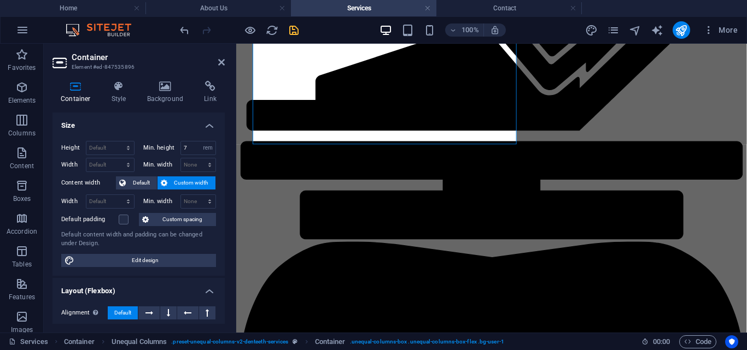
scroll to position [1289, 0]
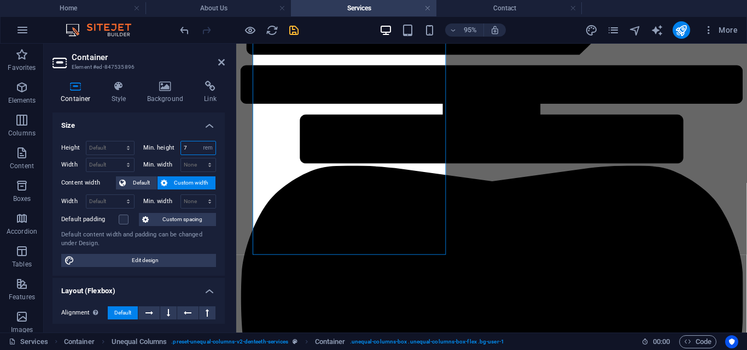
click at [192, 149] on input "7" at bounding box center [198, 148] width 35 height 13
click at [101, 142] on select "Default px rem % vh vw" at bounding box center [110, 148] width 48 height 13
select select "rem"
click at [117, 142] on select "Default px rem % vh vw" at bounding box center [110, 148] width 48 height 13
type input "40.75"
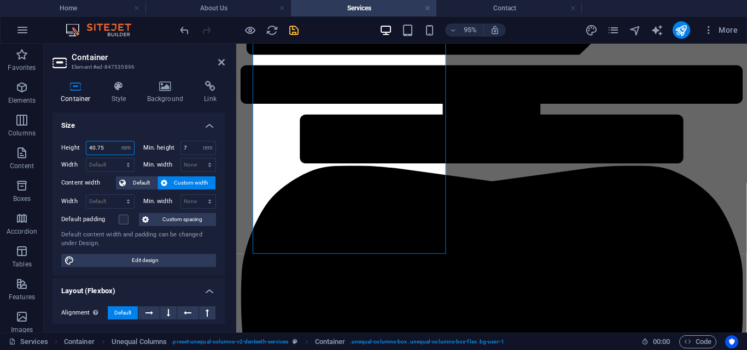
click at [110, 150] on input "40.75" at bounding box center [110, 148] width 48 height 13
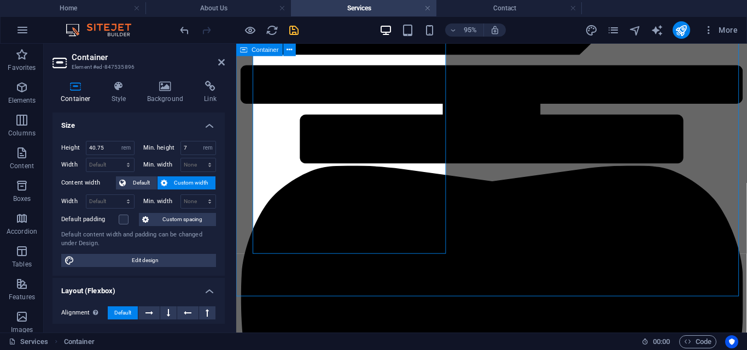
scroll to position [1245, 0]
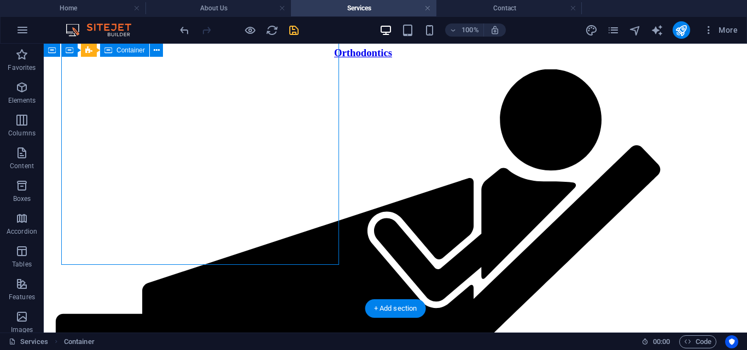
select select "rem"
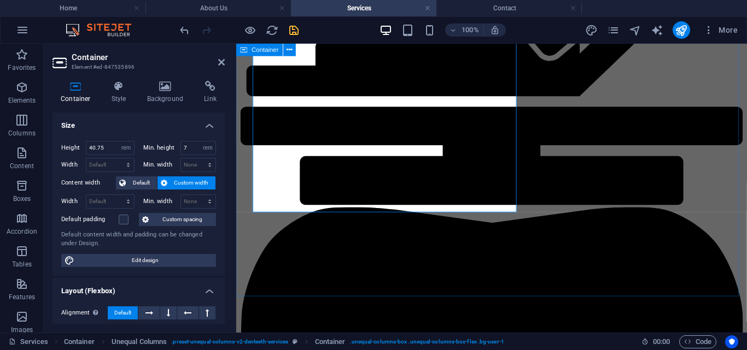
scroll to position [1289, 0]
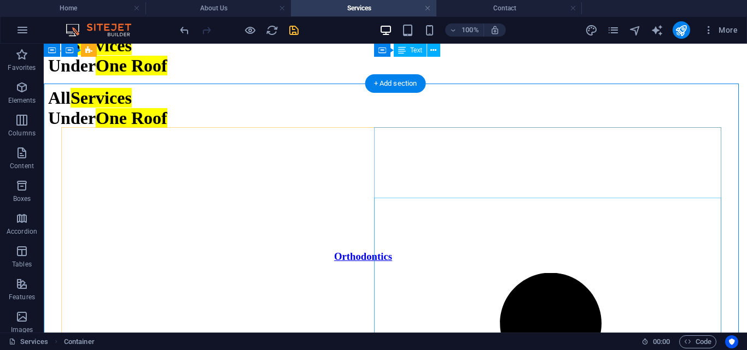
scroll to position [1025, 0]
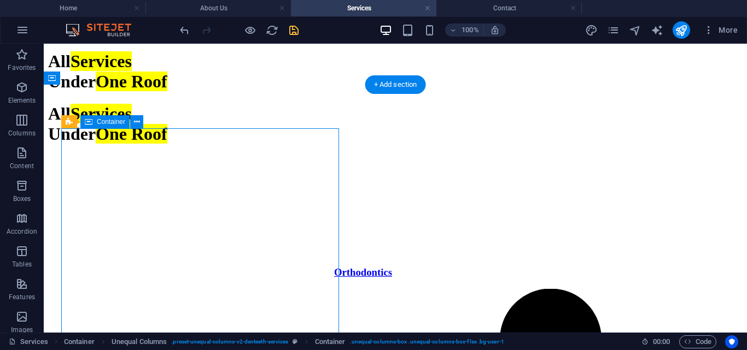
select select "rem"
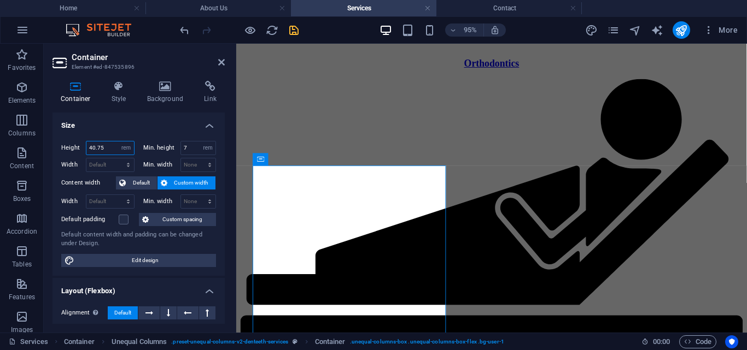
click at [108, 145] on input "40.75" at bounding box center [110, 148] width 48 height 13
type input "4"
type input "25"
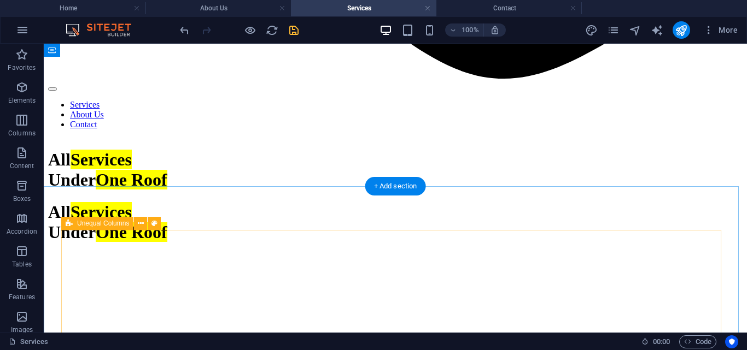
scroll to position [923, 0]
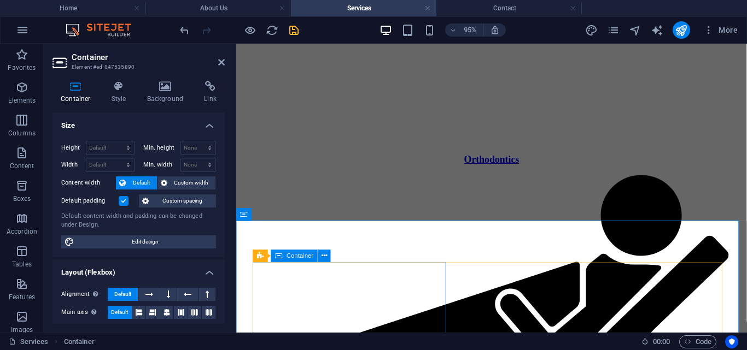
select select "rem"
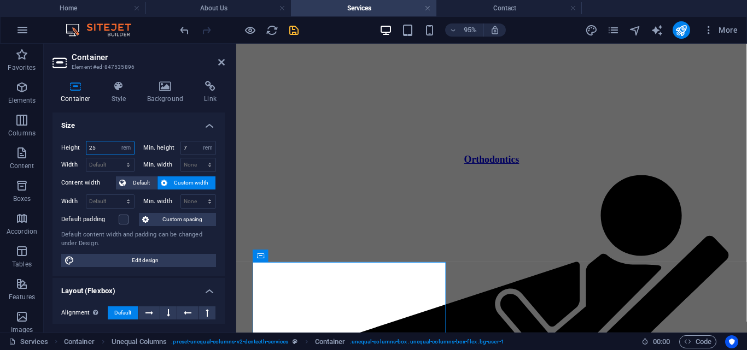
click at [101, 148] on input "25" at bounding box center [110, 148] width 48 height 13
type input "27"
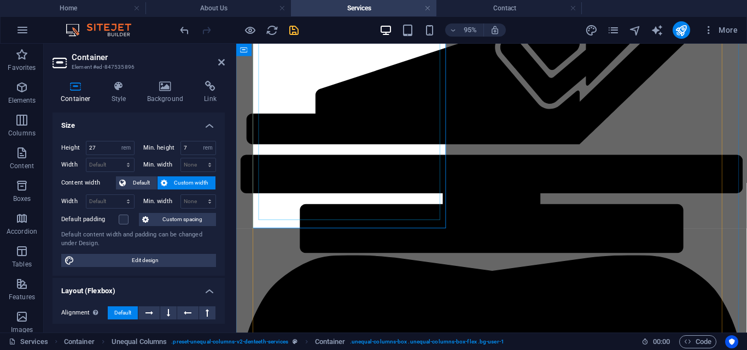
scroll to position [1195, 0]
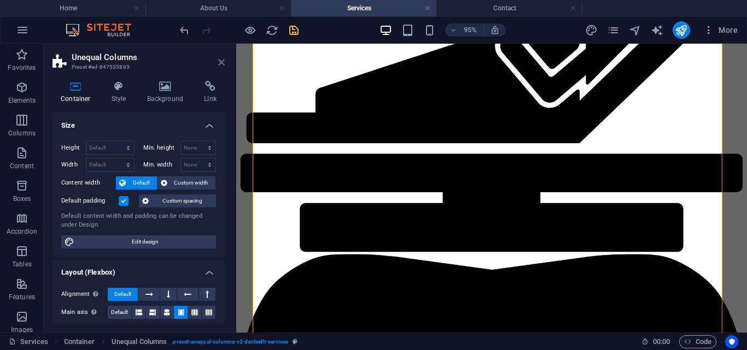
click at [220, 59] on icon at bounding box center [221, 62] width 7 height 9
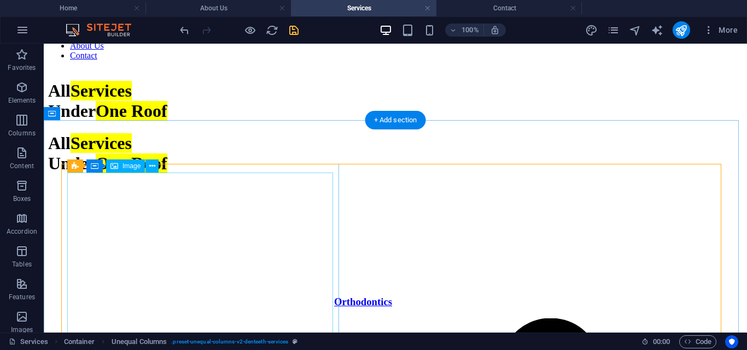
scroll to position [999, 0]
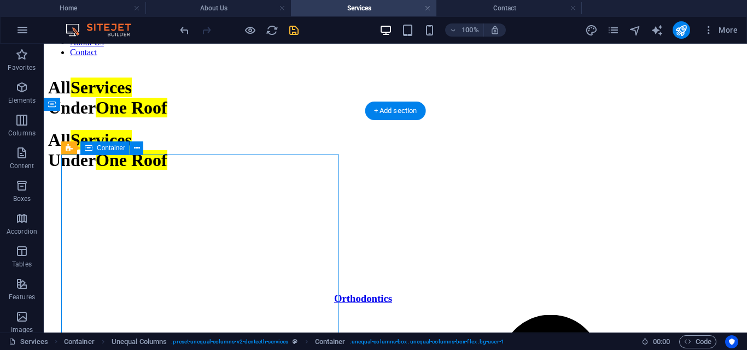
select select "rem"
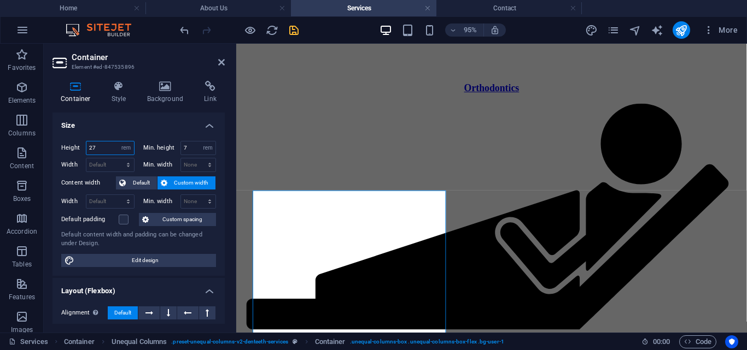
click at [101, 145] on input "27" at bounding box center [110, 148] width 48 height 13
drag, startPoint x: 294, startPoint y: 28, endPoint x: 365, endPoint y: 66, distance: 80.2
click at [294, 28] on icon "save" at bounding box center [294, 30] width 13 height 13
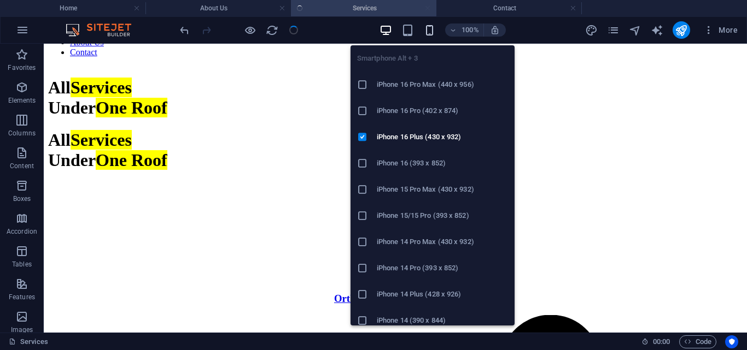
click at [428, 30] on icon "button" at bounding box center [429, 30] width 13 height 13
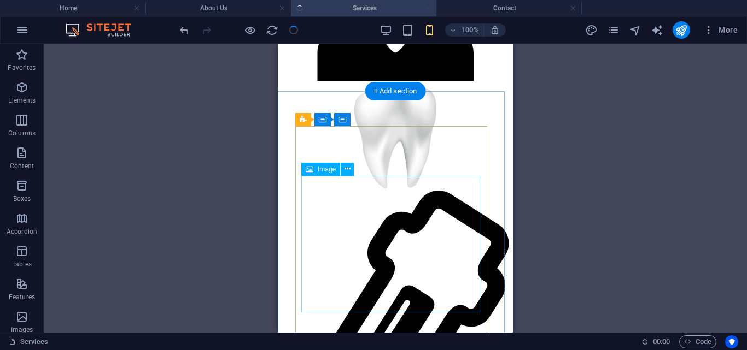
scroll to position [1225, 0]
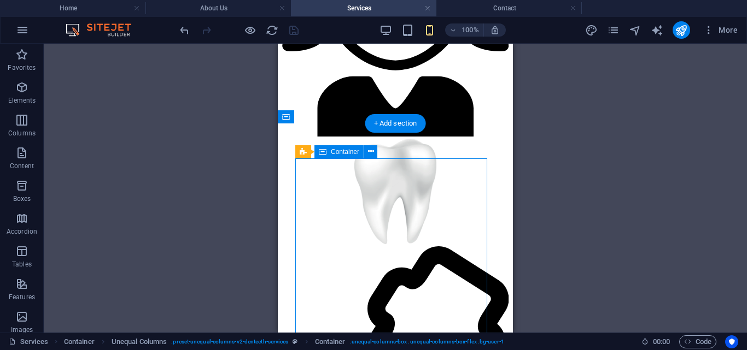
select select "rem"
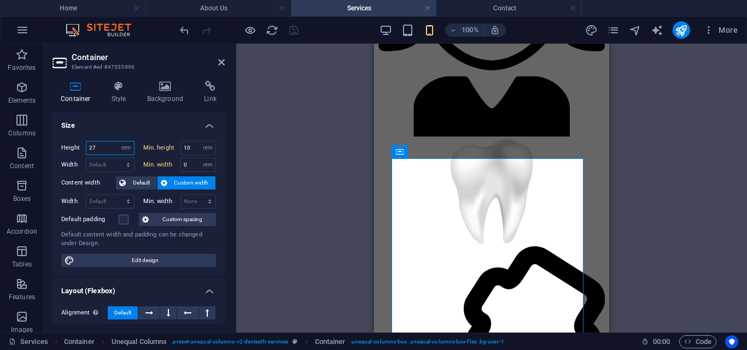
click at [103, 149] on input "27" at bounding box center [110, 148] width 48 height 13
type input "2"
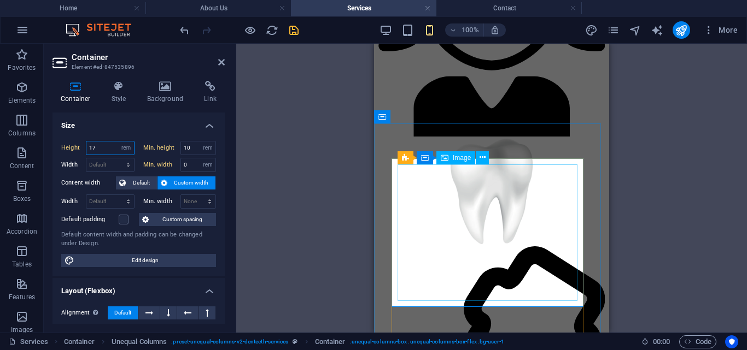
type input "17"
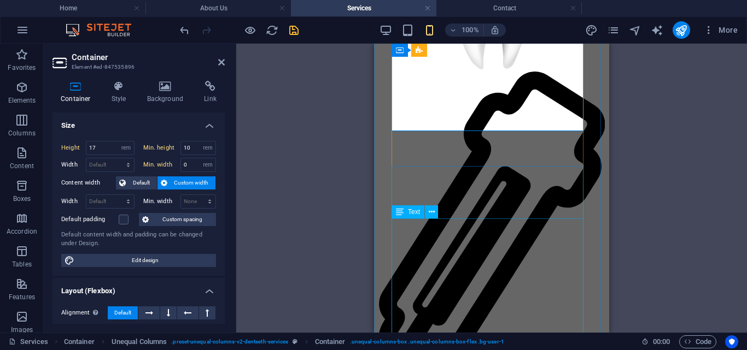
scroll to position [1401, 0]
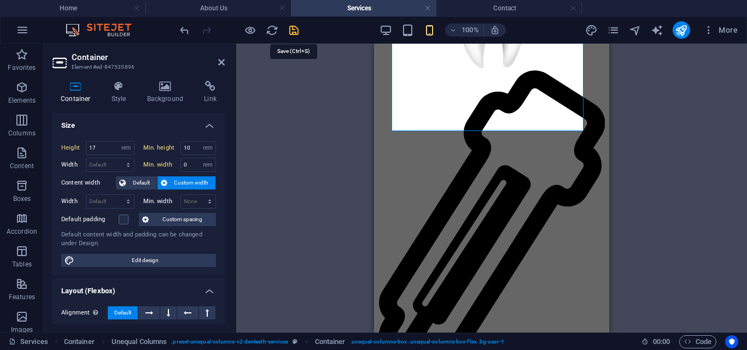
click at [298, 31] on icon "save" at bounding box center [294, 30] width 13 height 13
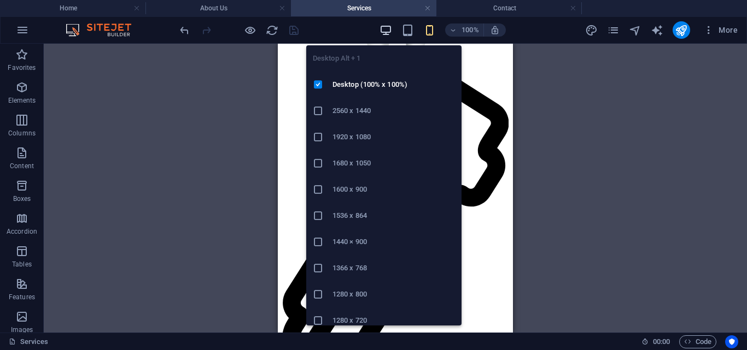
click at [382, 32] on icon "button" at bounding box center [385, 30] width 13 height 13
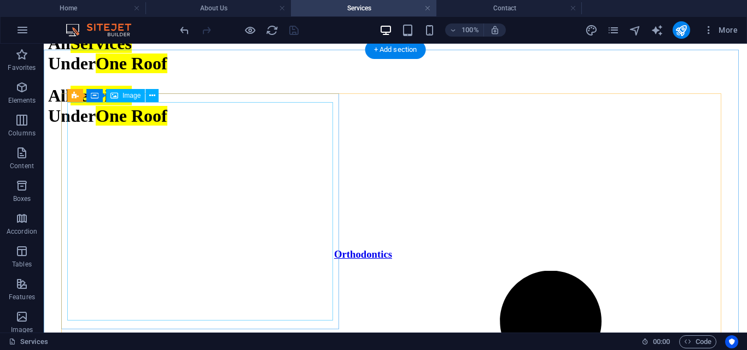
scroll to position [1040, 0]
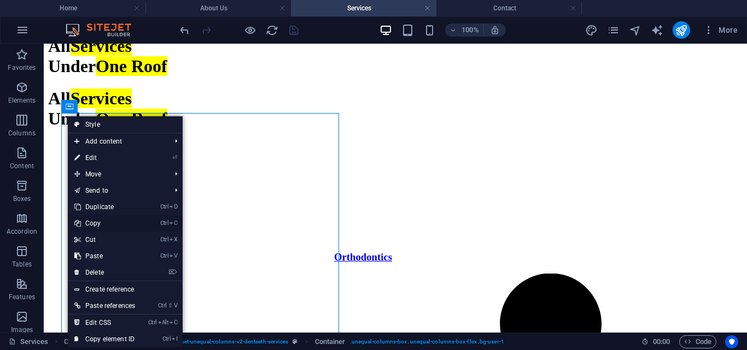
click at [103, 227] on link "Ctrl C Copy" at bounding box center [105, 223] width 74 height 16
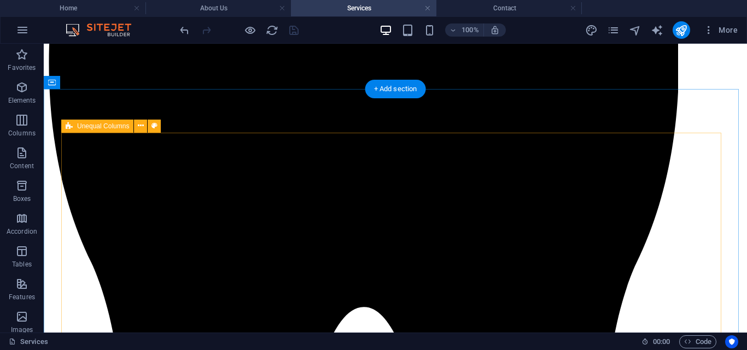
scroll to position [1847, 0]
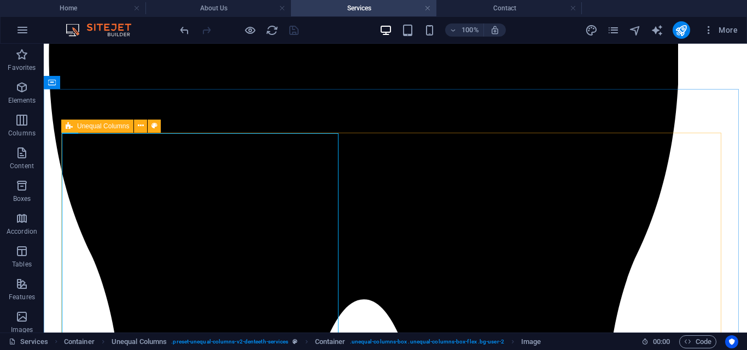
click at [70, 126] on icon at bounding box center [69, 126] width 7 height 13
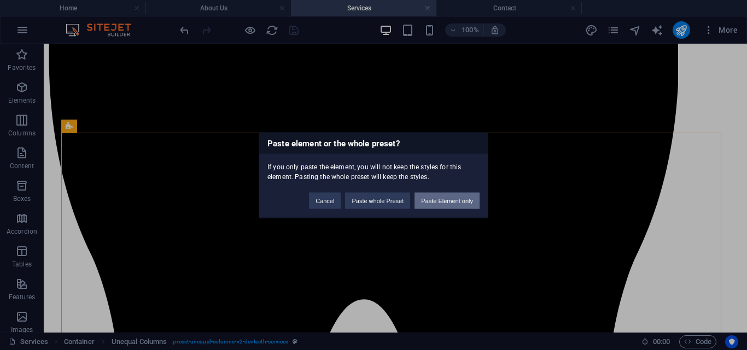
click at [445, 202] on button "Paste Element only" at bounding box center [446, 200] width 65 height 16
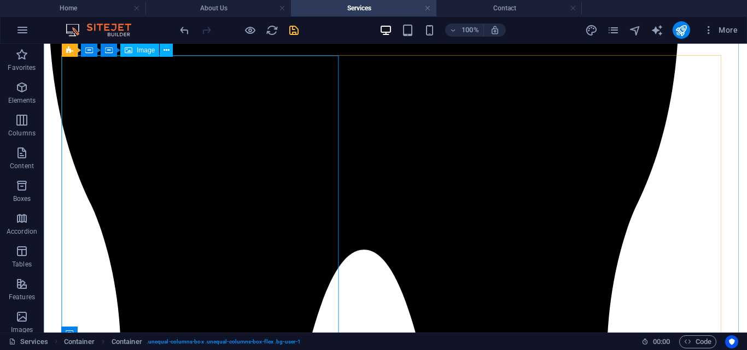
scroll to position [1884, 0]
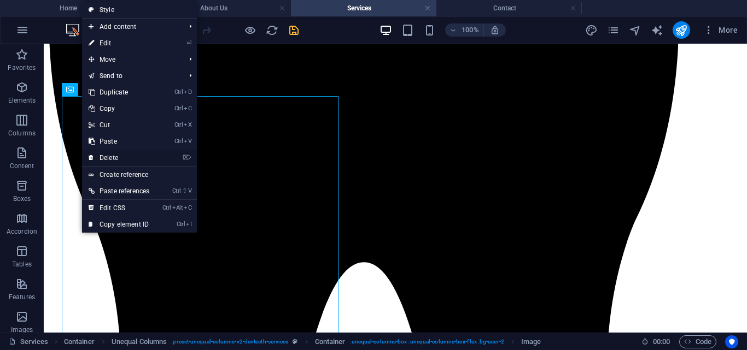
click at [114, 159] on link "⌦ Delete" at bounding box center [119, 158] width 74 height 16
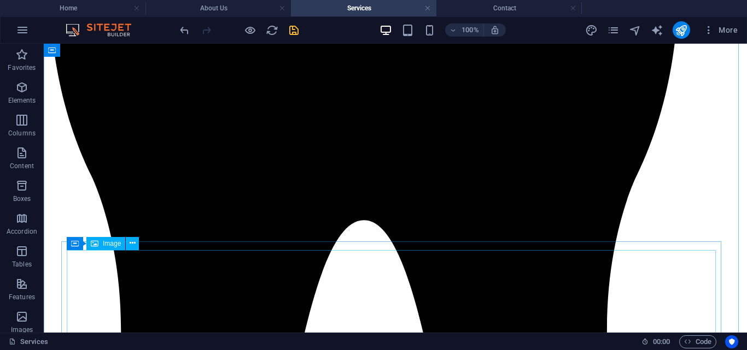
scroll to position [1946, 0]
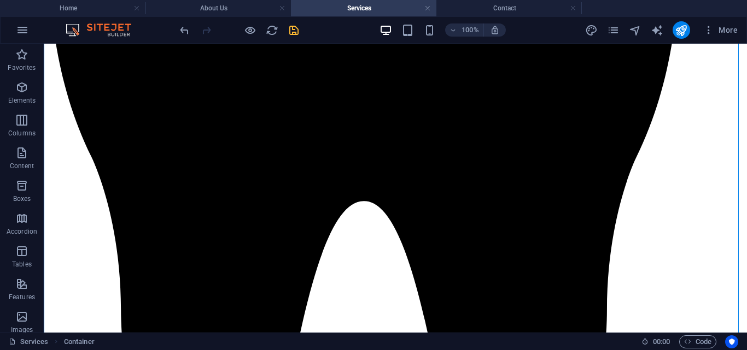
drag, startPoint x: 157, startPoint y: 293, endPoint x: 139, endPoint y: 124, distance: 170.0
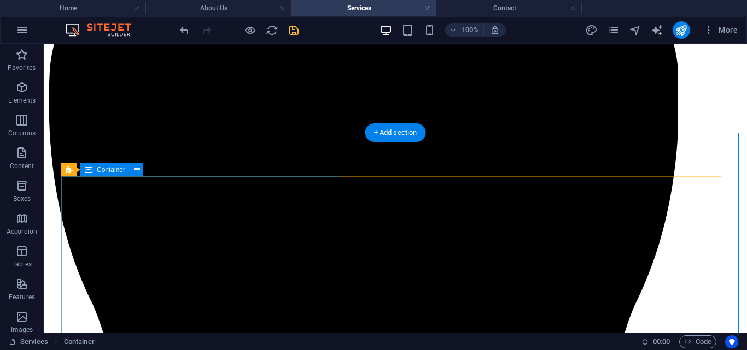
scroll to position [1792, 0]
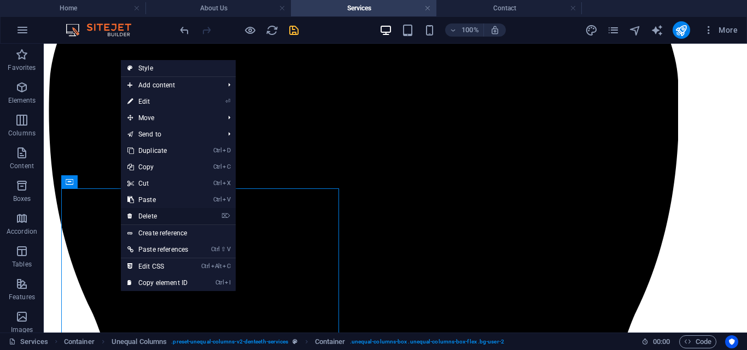
click at [145, 216] on link "⌦ Delete" at bounding box center [158, 216] width 74 height 16
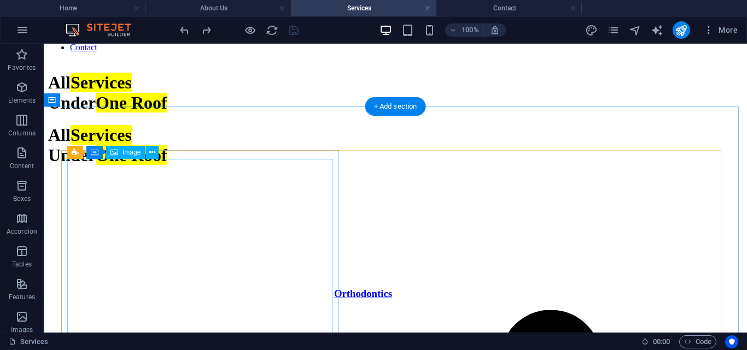
scroll to position [1003, 0]
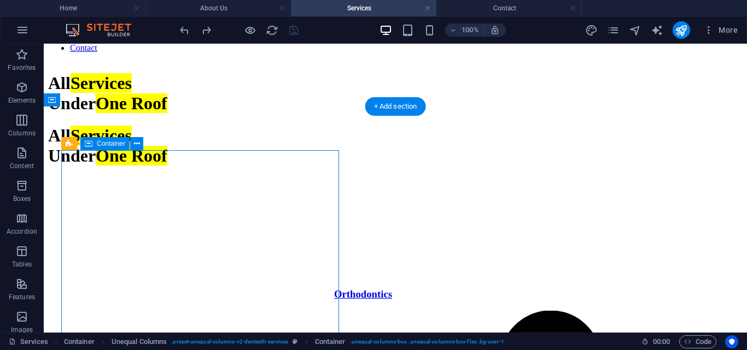
select select "rem"
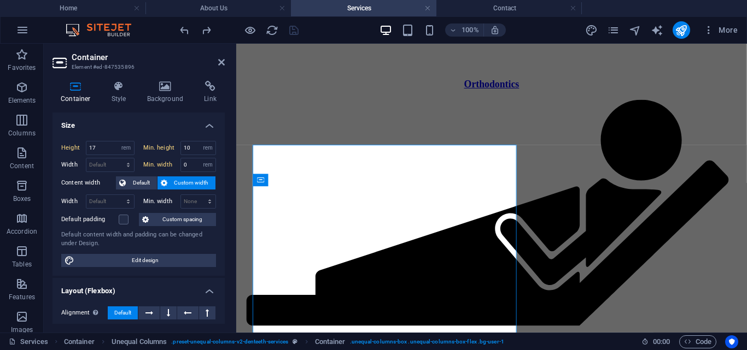
type input "27"
type input "7"
select select "DISABLED_OPTION_VALUE"
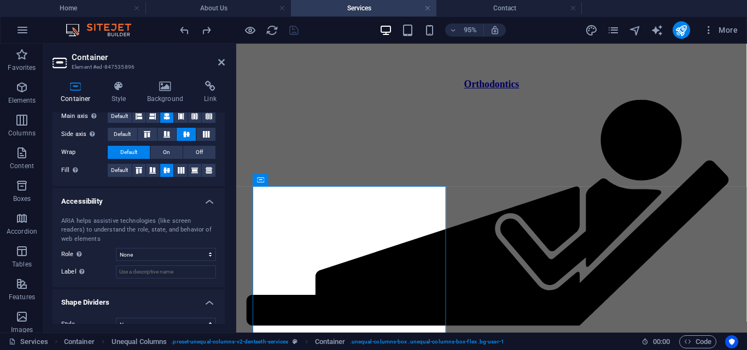
scroll to position [231, 0]
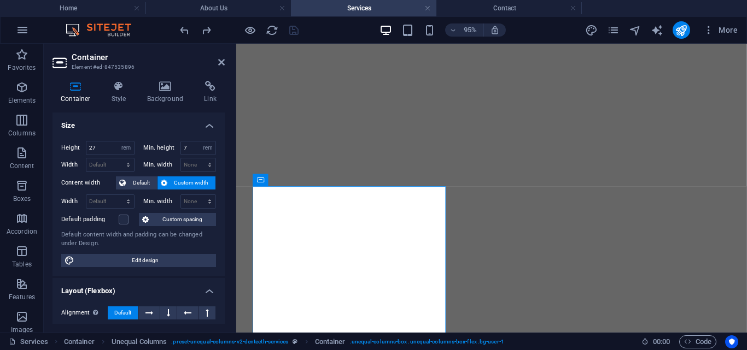
select select "rem"
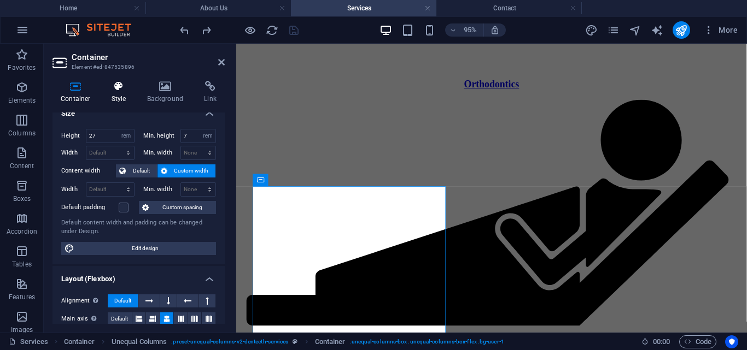
click at [124, 89] on icon at bounding box center [118, 86] width 31 height 11
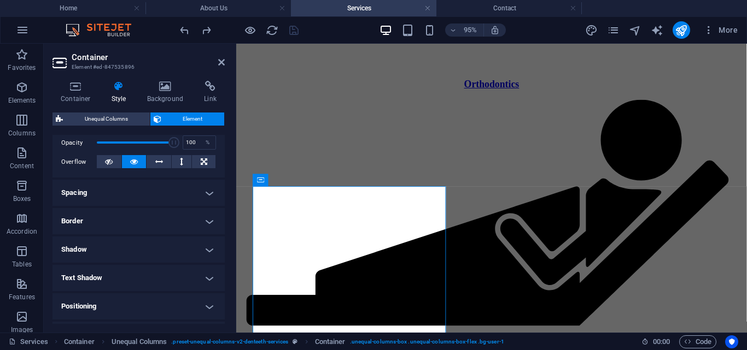
scroll to position [177, 0]
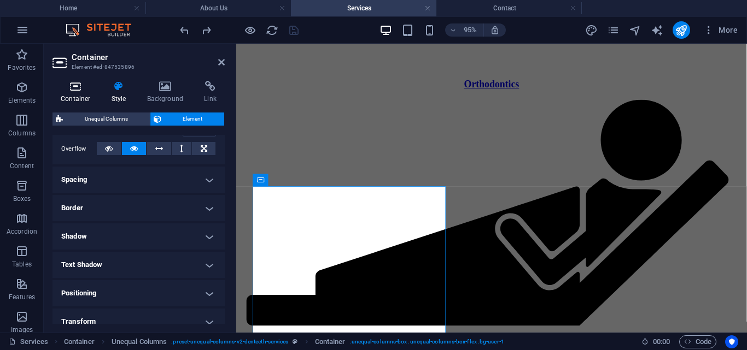
click at [73, 88] on icon at bounding box center [75, 86] width 46 height 11
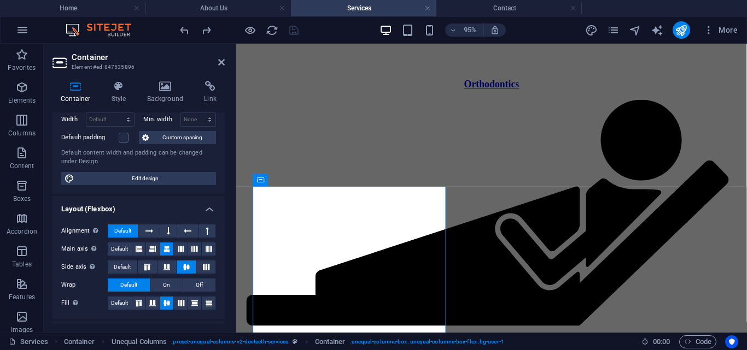
scroll to position [111, 0]
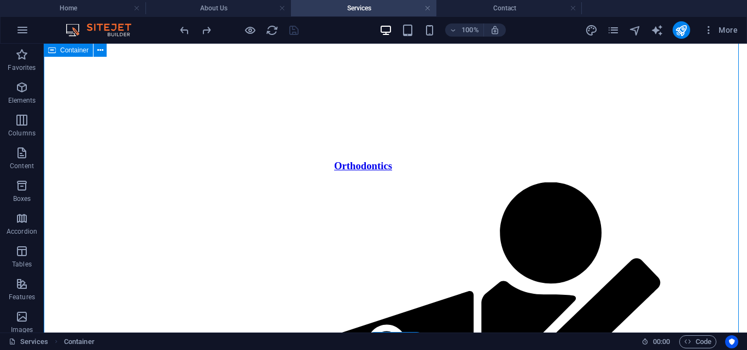
scroll to position [1220, 0]
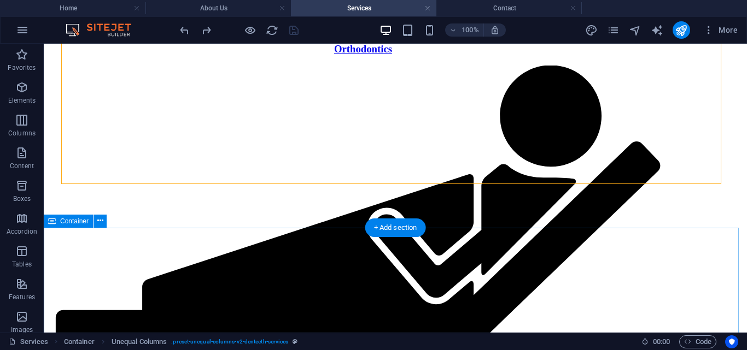
scroll to position [1242, 0]
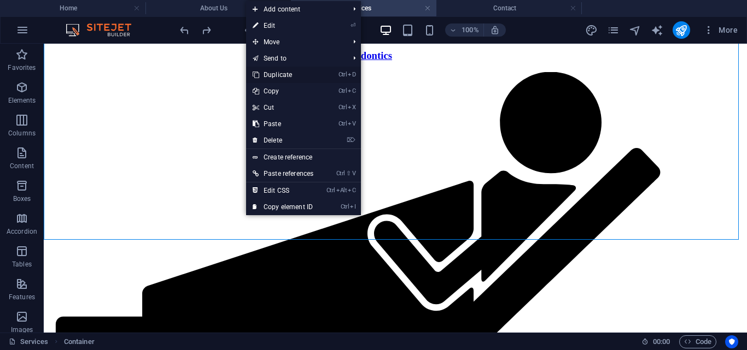
click at [277, 75] on link "Ctrl D Duplicate" at bounding box center [283, 75] width 74 height 16
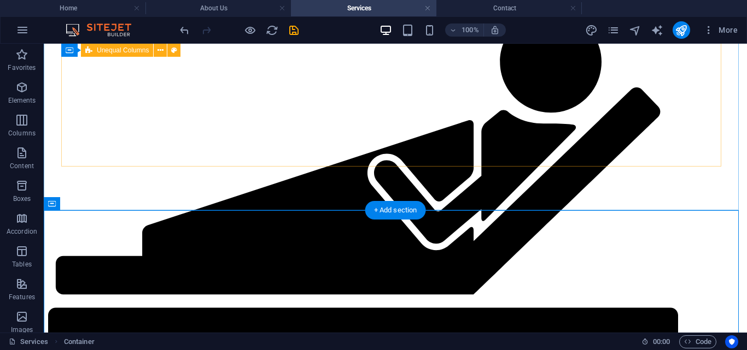
scroll to position [1369, 0]
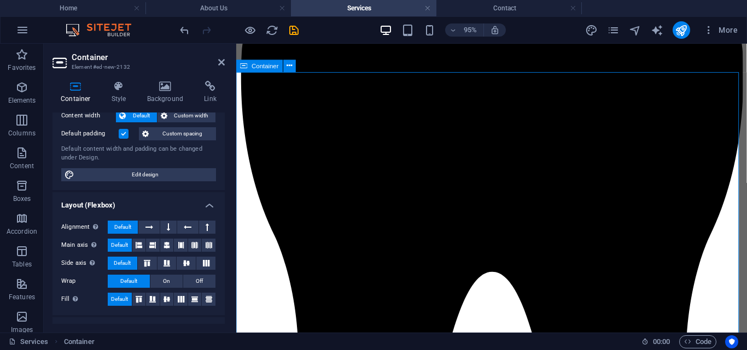
scroll to position [1520, 0]
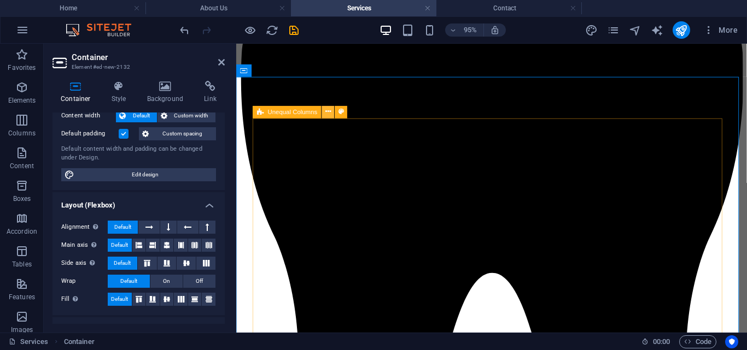
click at [327, 114] on icon at bounding box center [327, 112] width 5 height 11
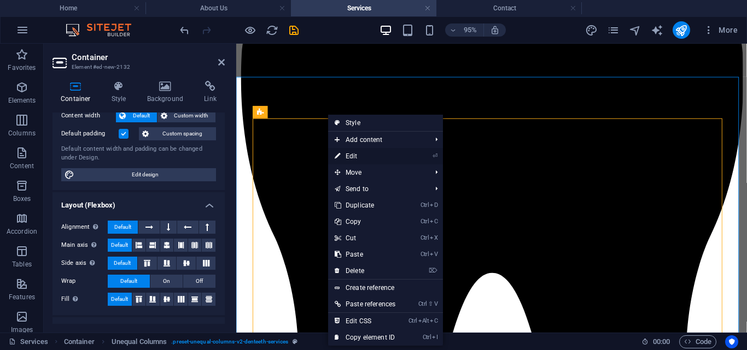
drag, startPoint x: 354, startPoint y: 160, endPoint x: 16, endPoint y: 131, distance: 339.6
click at [354, 160] on link "⏎ Edit" at bounding box center [365, 156] width 74 height 16
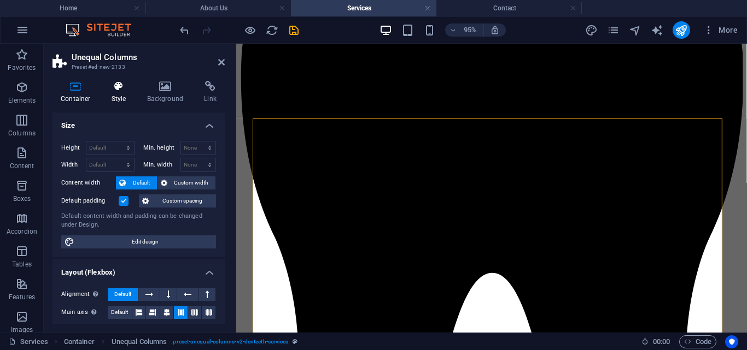
click at [119, 91] on icon at bounding box center [118, 86] width 31 height 11
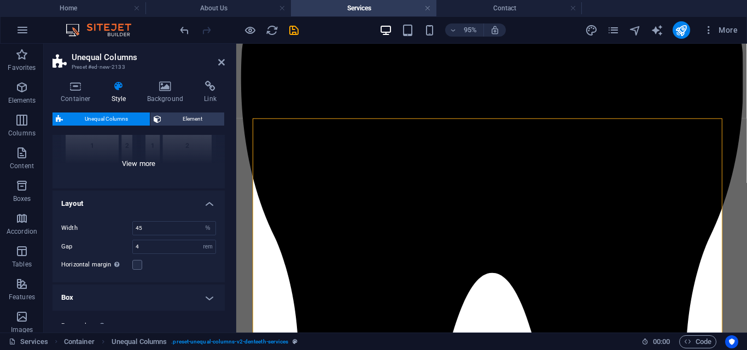
scroll to position [161, 0]
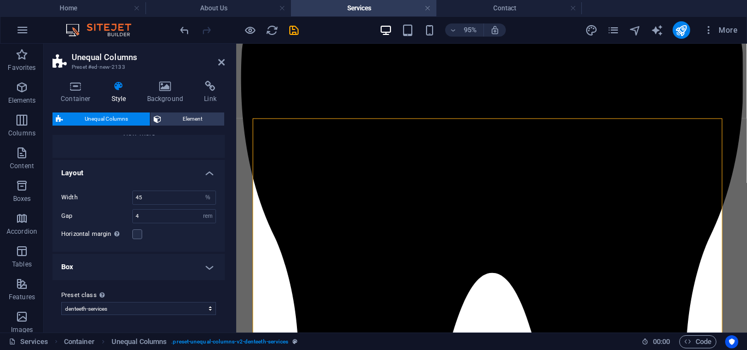
click at [142, 273] on h4 "Box" at bounding box center [138, 267] width 172 height 26
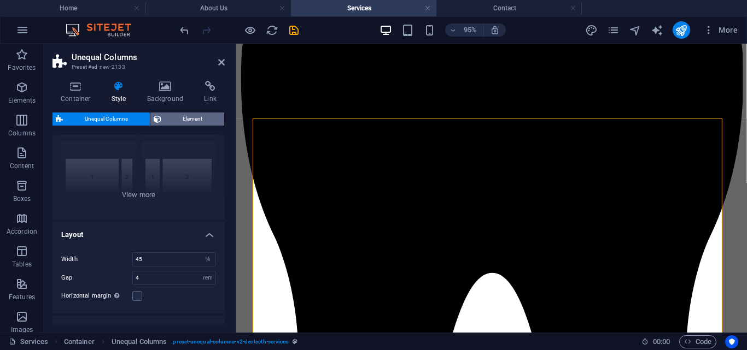
scroll to position [97, 0]
click at [74, 96] on h4 "Container" at bounding box center [77, 92] width 51 height 23
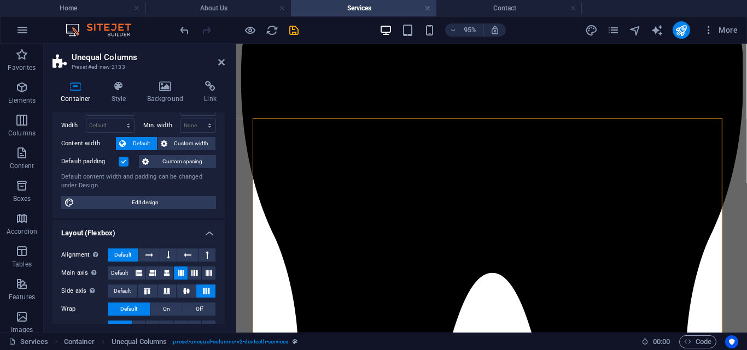
scroll to position [48, 0]
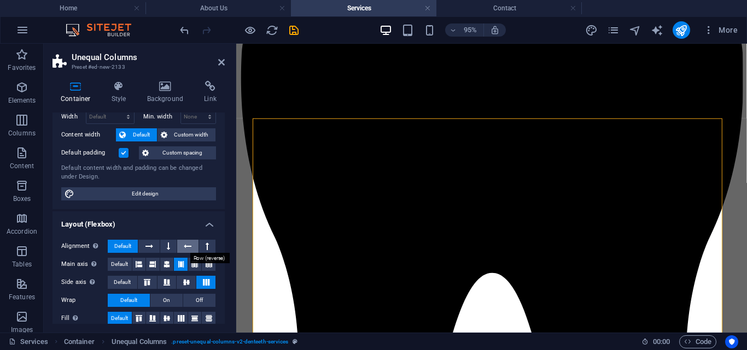
click at [180, 245] on button at bounding box center [187, 246] width 21 height 13
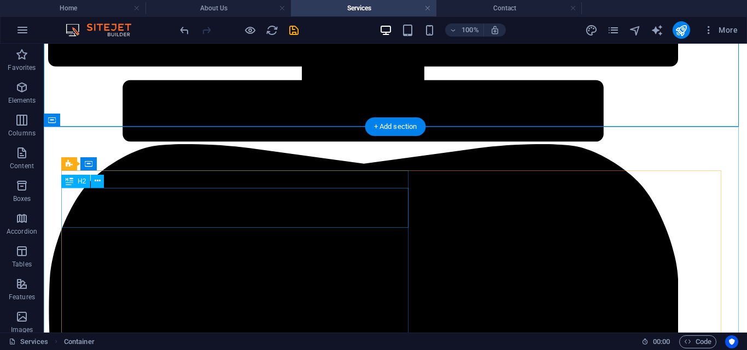
scroll to position [1740, 0]
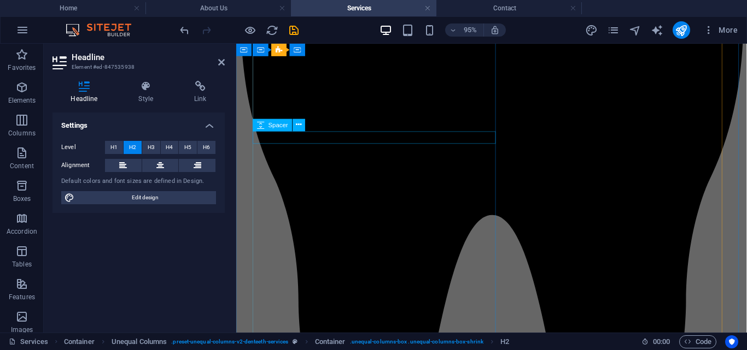
scroll to position [1535, 0]
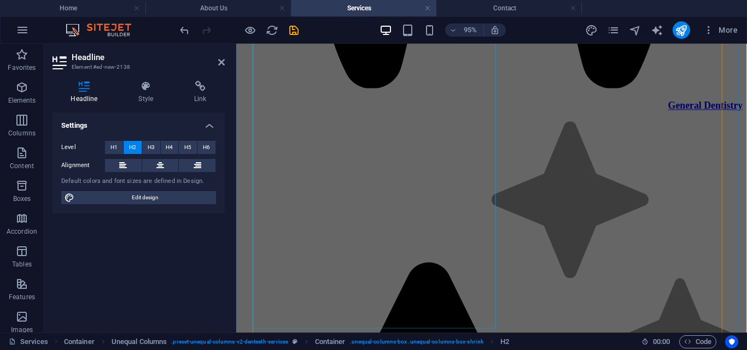
scroll to position [2066, 0]
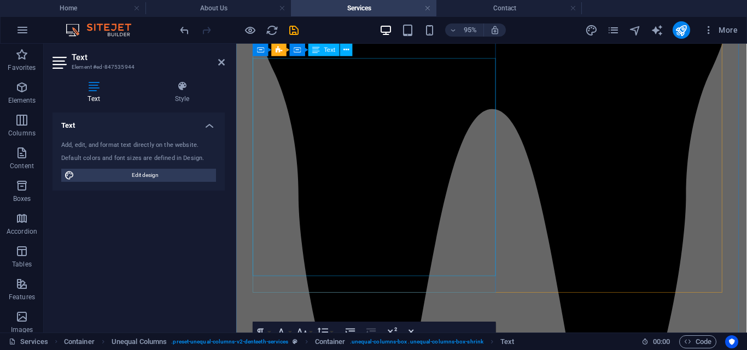
scroll to position [1654, 0]
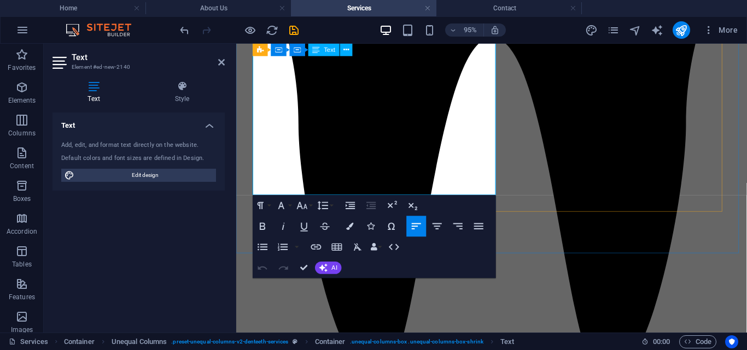
scroll to position [1695, 0]
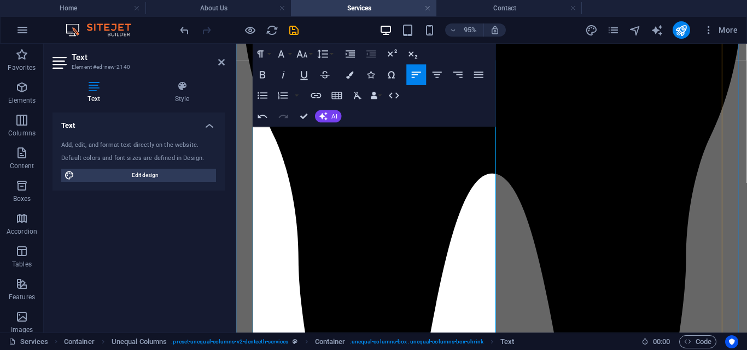
scroll to position [1571, 0]
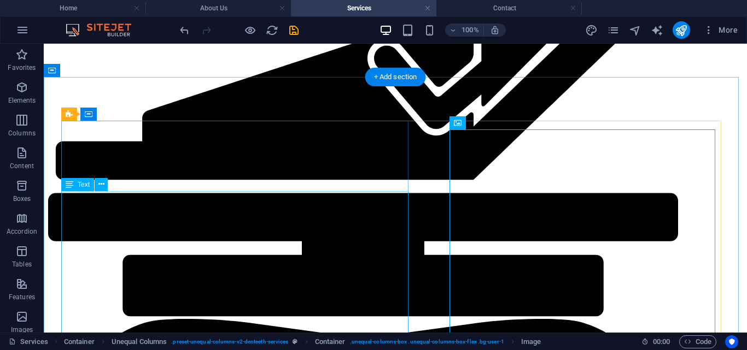
scroll to position [1421, 0]
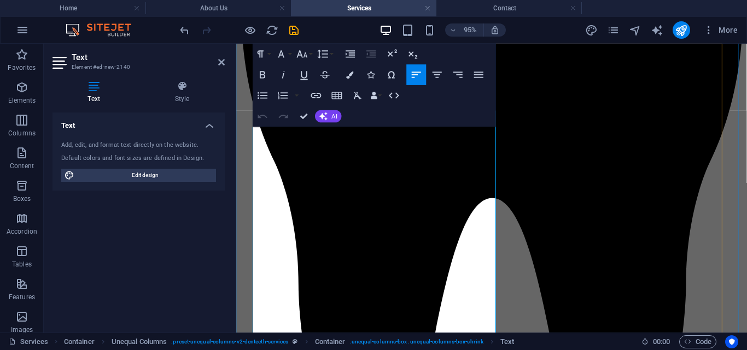
scroll to position [1596, 0]
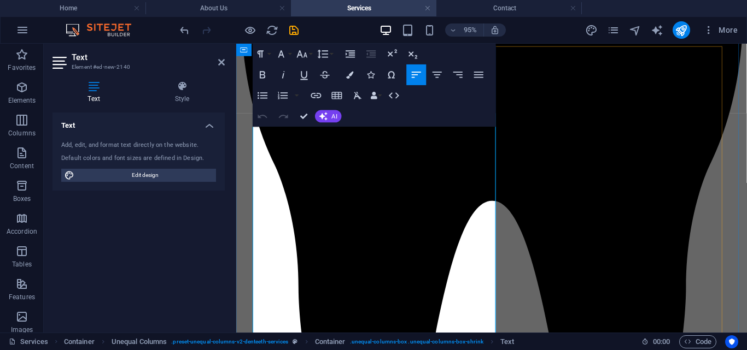
click at [223, 65] on icon at bounding box center [221, 62] width 7 height 9
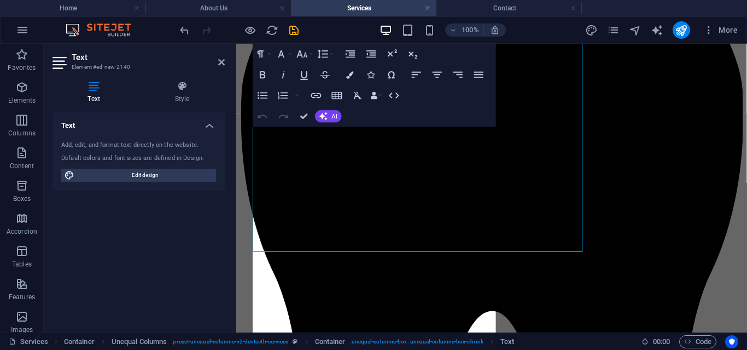
scroll to position [1596, 0]
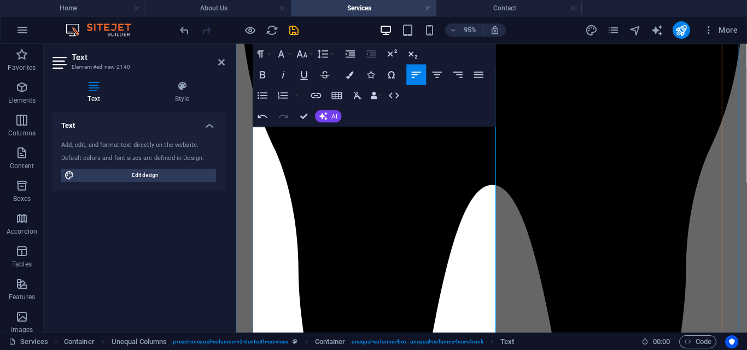
scroll to position [1725, 0]
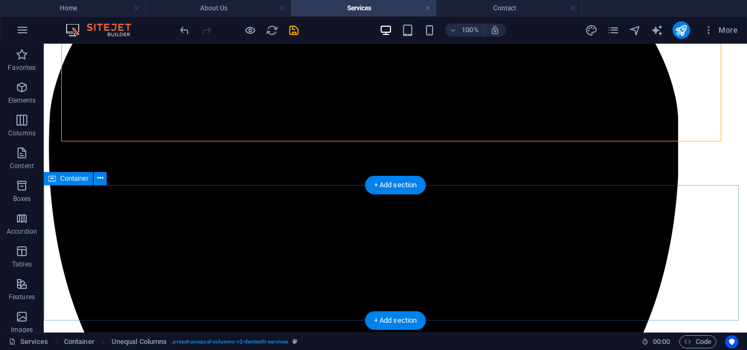
scroll to position [1751, 0]
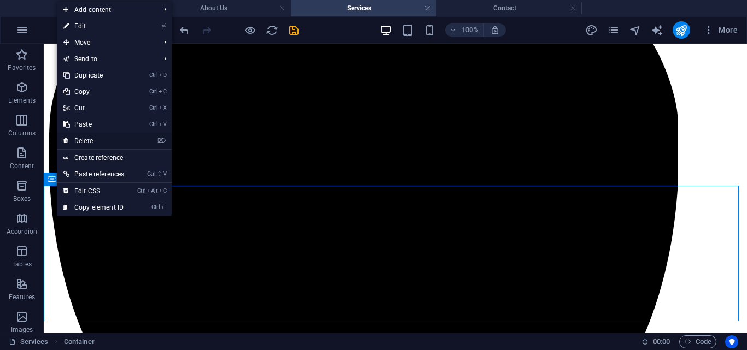
click at [101, 142] on link "⌦ Delete" at bounding box center [94, 141] width 74 height 16
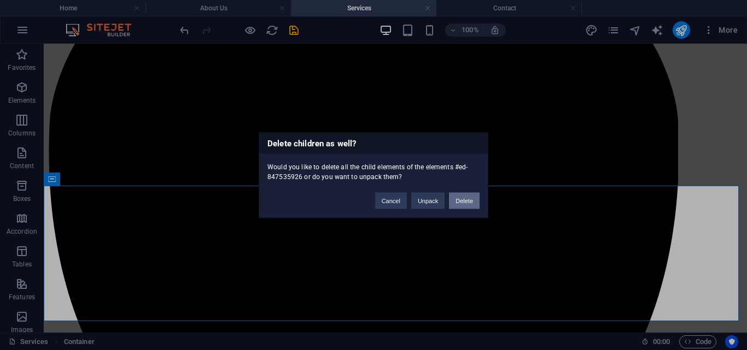
click at [468, 202] on button "Delete" at bounding box center [464, 200] width 31 height 16
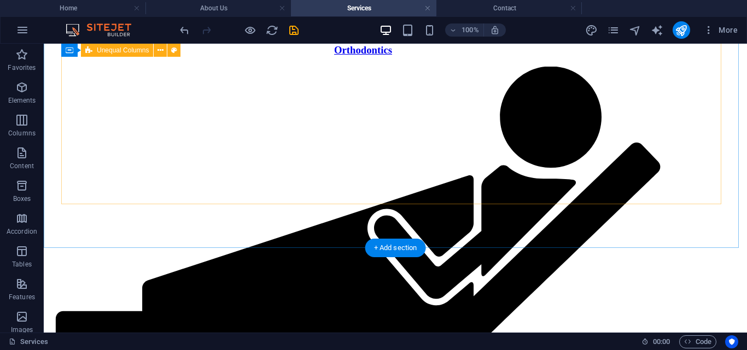
scroll to position [1222, 0]
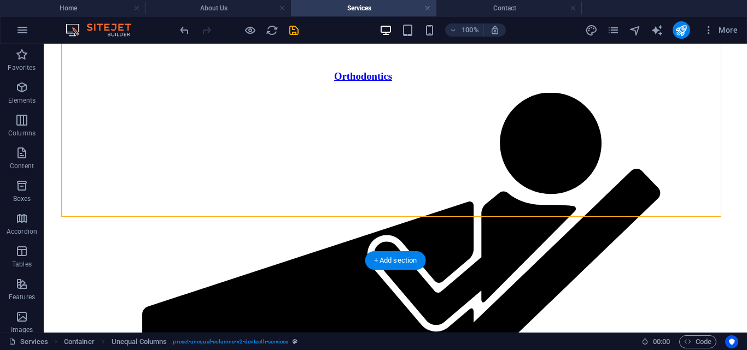
drag, startPoint x: 216, startPoint y: 206, endPoint x: 195, endPoint y: 246, distance: 45.7
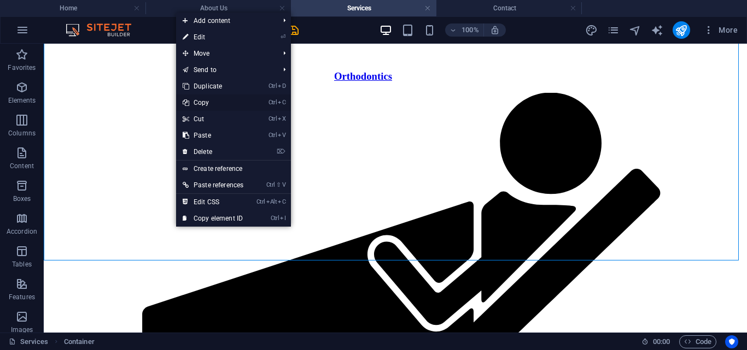
click at [205, 101] on link "Ctrl C Copy" at bounding box center [213, 103] width 74 height 16
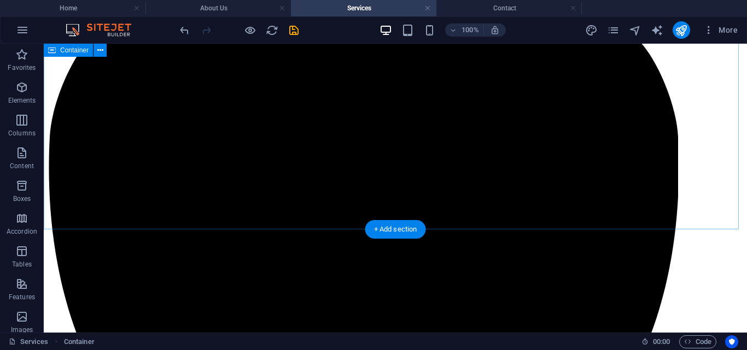
scroll to position [1754, 0]
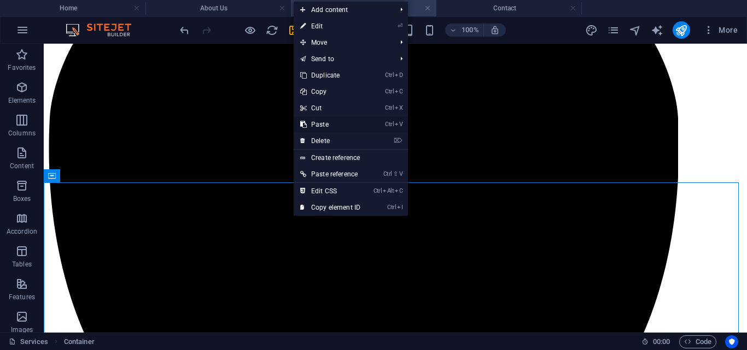
click at [331, 126] on link "Ctrl V Paste" at bounding box center [330, 124] width 73 height 16
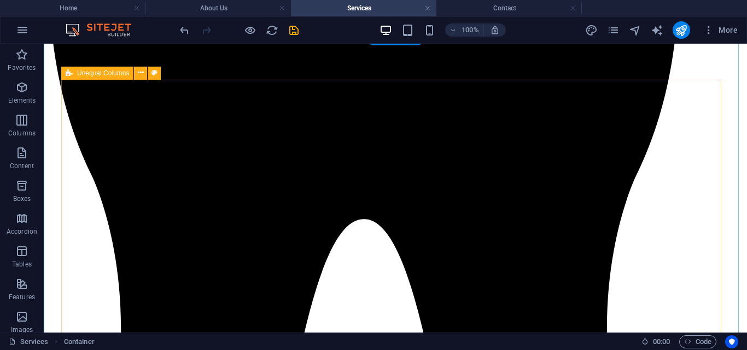
scroll to position [1941, 0]
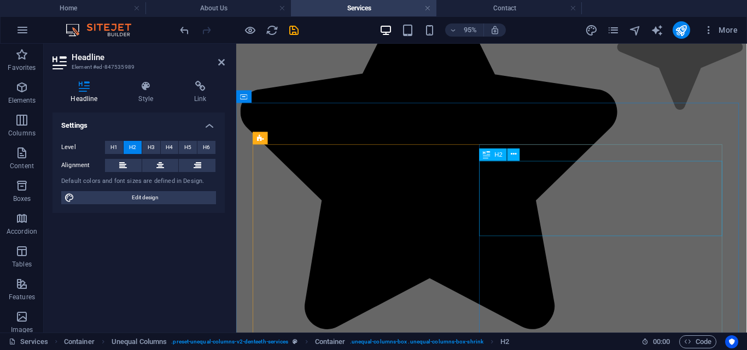
scroll to position [2395, 0]
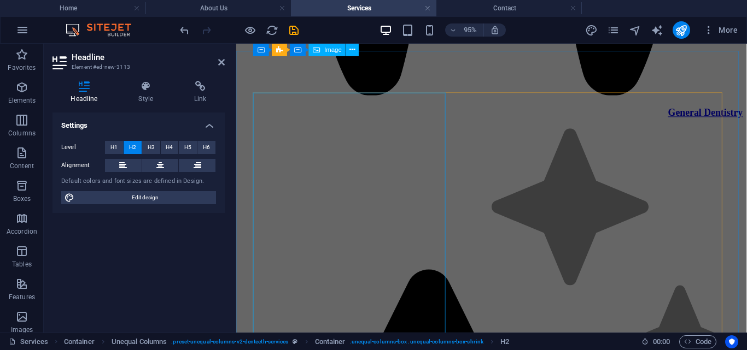
scroll to position [2048, 0]
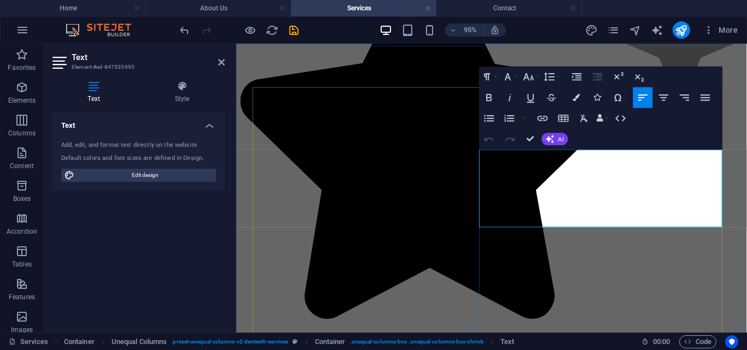
scroll to position [2056, 0]
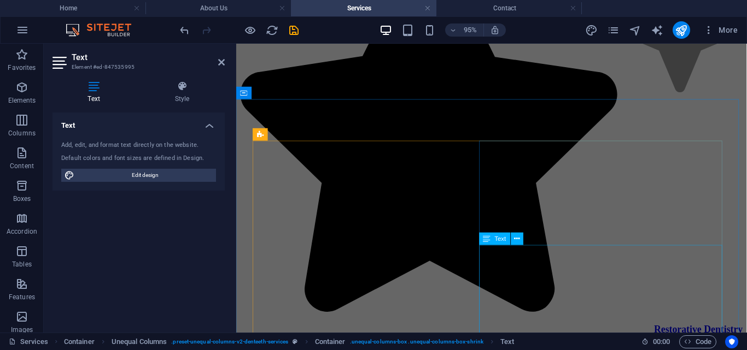
scroll to position [2398, 0]
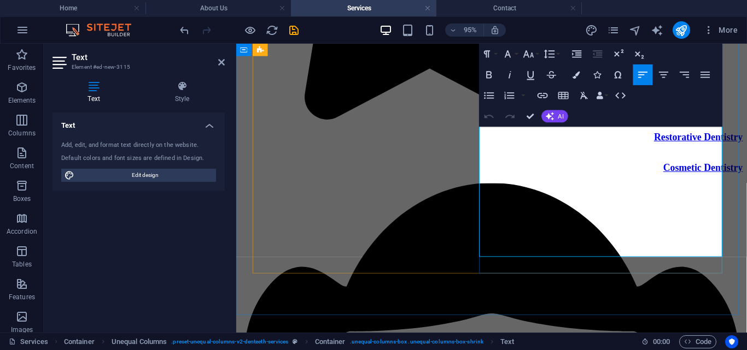
scroll to position [2563, 0]
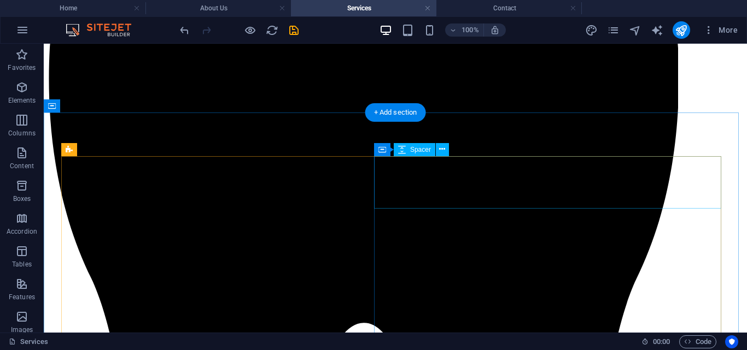
scroll to position [1811, 0]
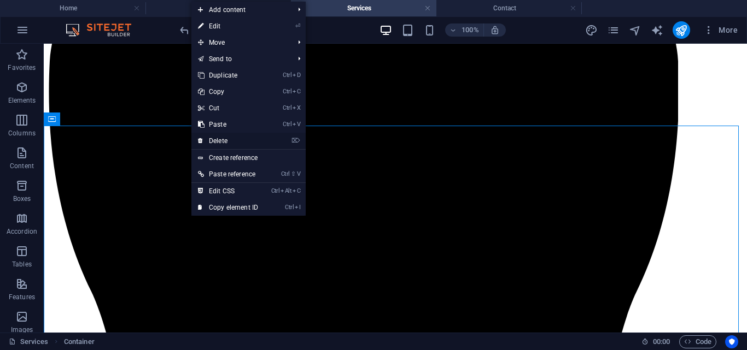
click at [214, 141] on link "⌦ Delete" at bounding box center [227, 141] width 73 height 16
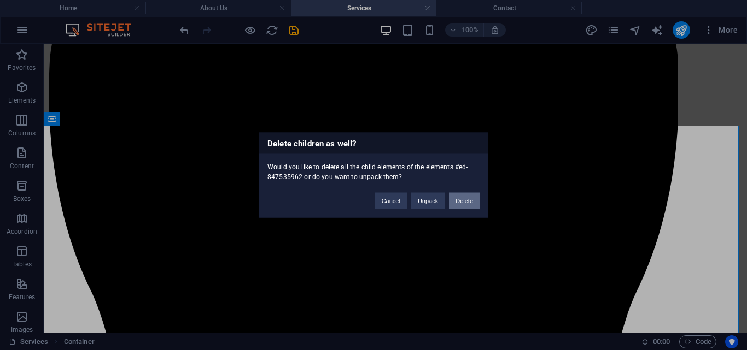
click at [455, 198] on button "Delete" at bounding box center [464, 200] width 31 height 16
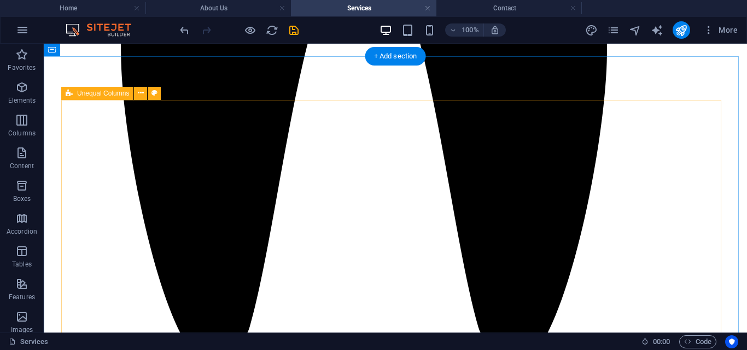
drag, startPoint x: 467, startPoint y: 152, endPoint x: 460, endPoint y: 196, distance: 44.2
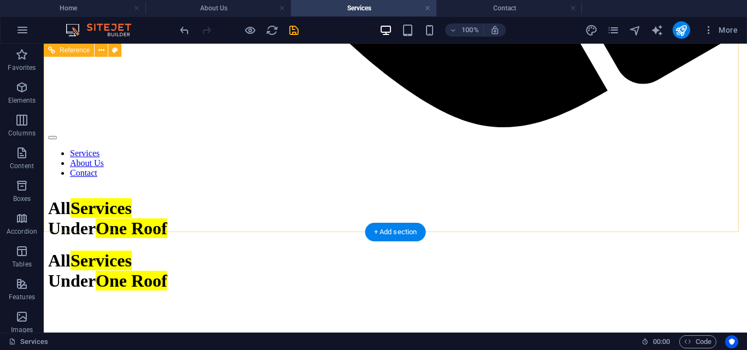
scroll to position [951, 0]
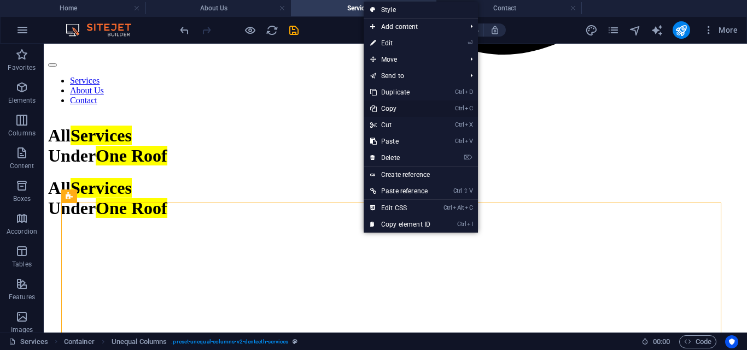
click at [396, 107] on link "Ctrl C Copy" at bounding box center [400, 109] width 73 height 16
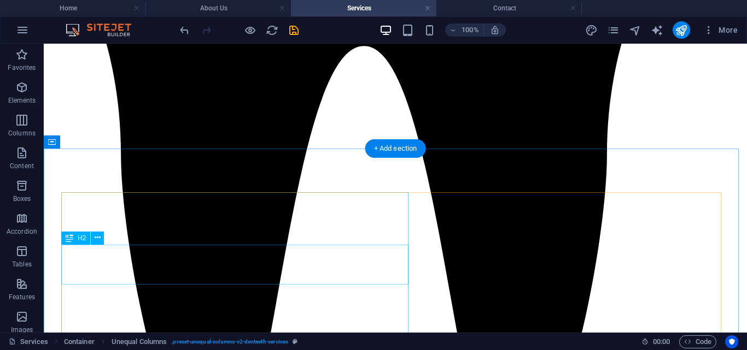
scroll to position [2132, 0]
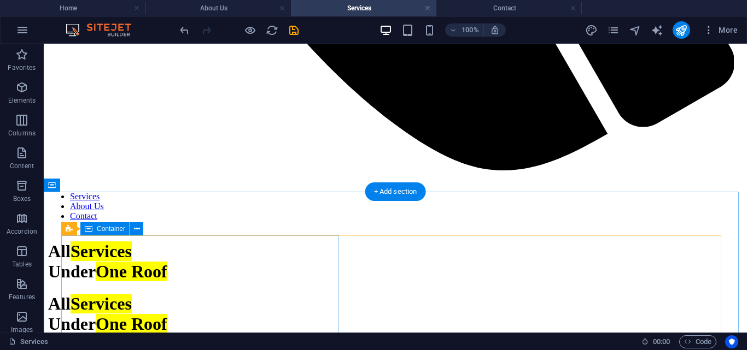
scroll to position [932, 0]
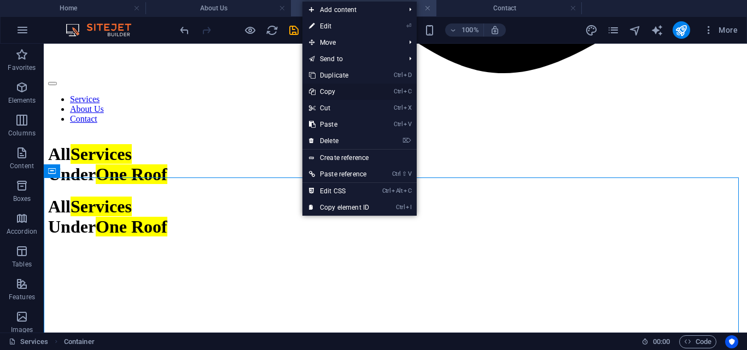
click at [330, 87] on link "Ctrl C Copy" at bounding box center [338, 92] width 73 height 16
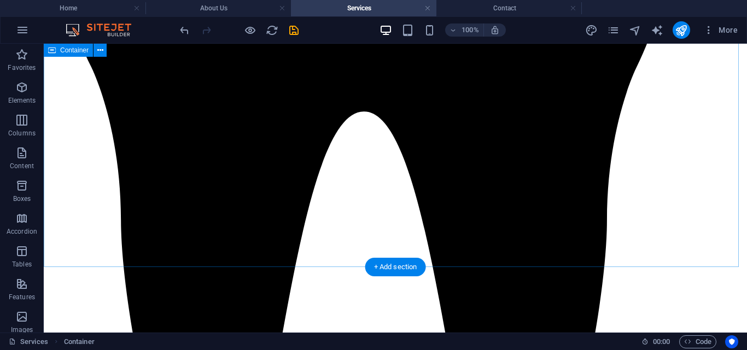
scroll to position [2036, 0]
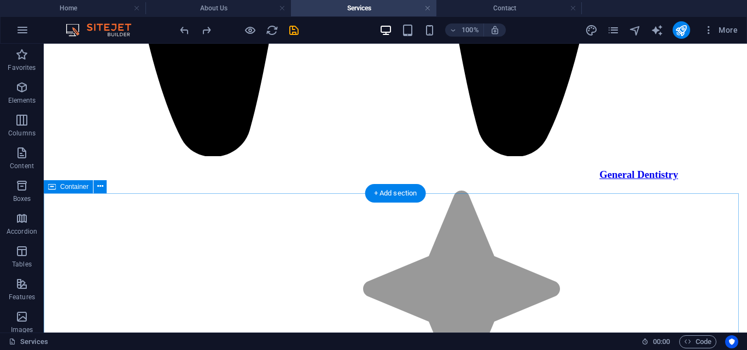
scroll to position [2412, 0]
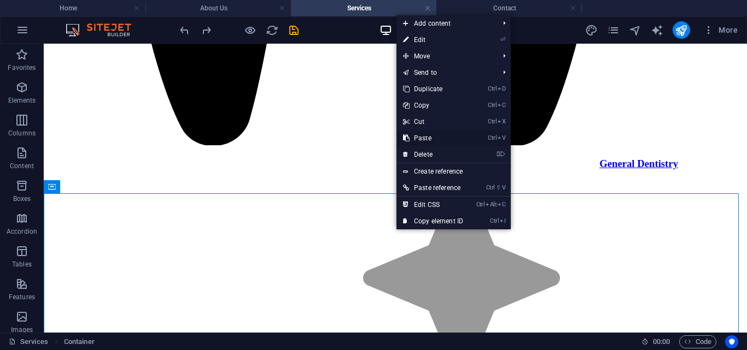
click at [430, 140] on link "Ctrl V Paste" at bounding box center [432, 138] width 73 height 16
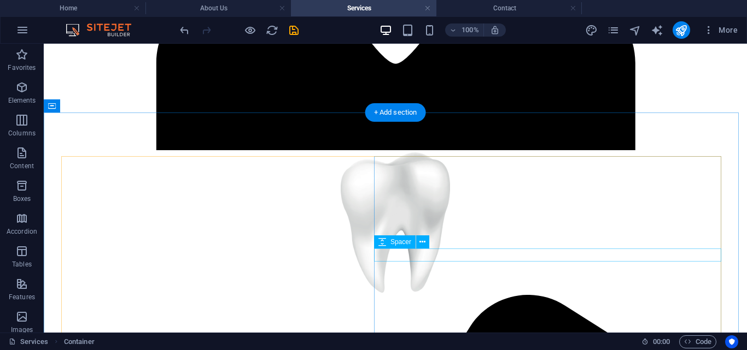
scroll to position [3818, 0]
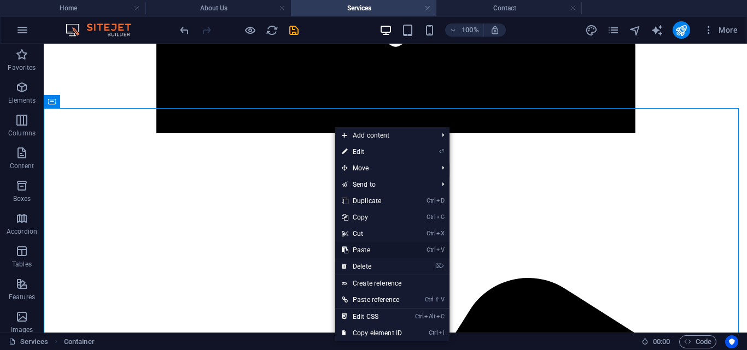
drag, startPoint x: 367, startPoint y: 244, endPoint x: 383, endPoint y: 189, distance: 57.8
click at [367, 244] on link "Ctrl V Paste" at bounding box center [371, 250] width 73 height 16
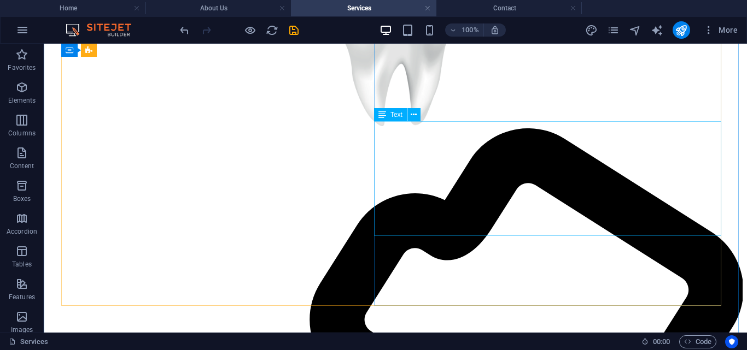
scroll to position [3894, 0]
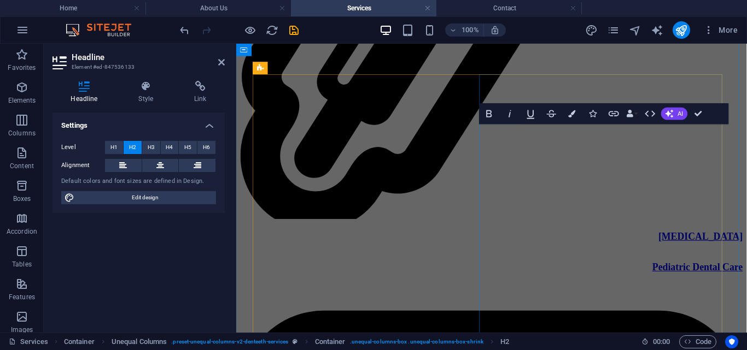
scroll to position [4327, 0]
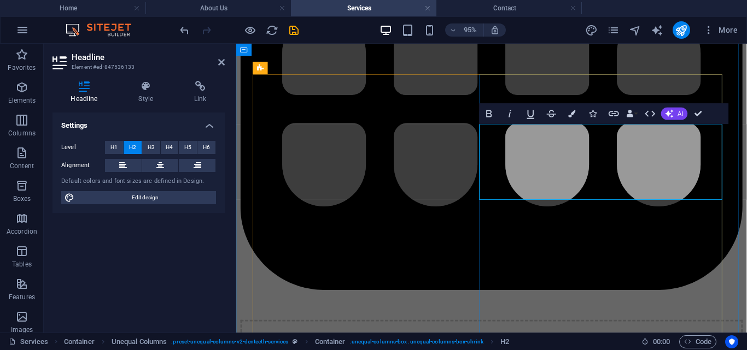
copy h2 "[MEDICAL_DATA] Dental Care"
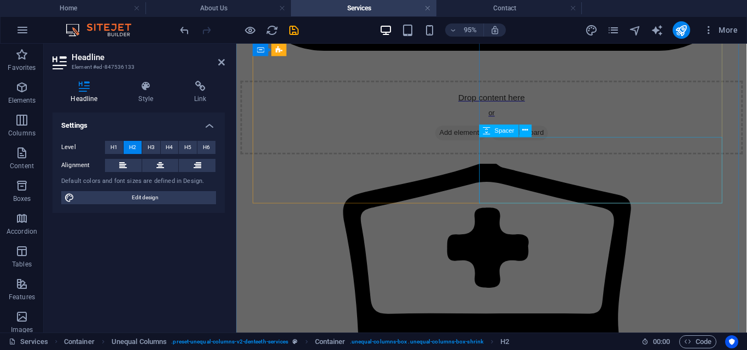
scroll to position [4581, 0]
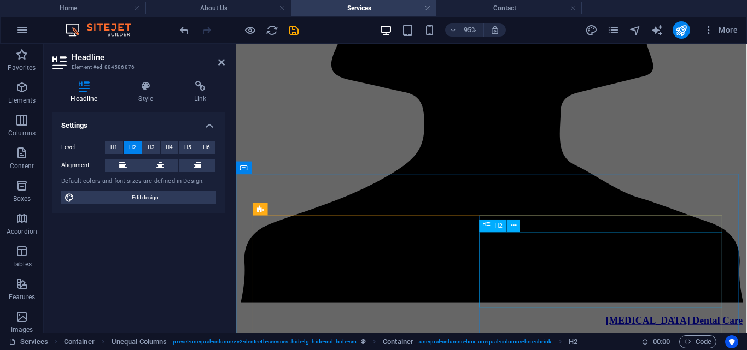
scroll to position [5066, 0]
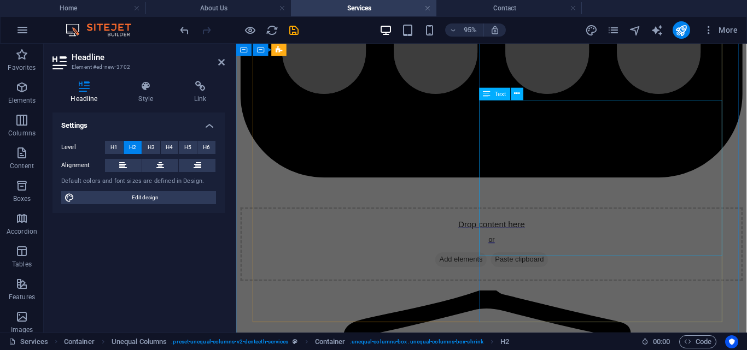
scroll to position [4418, 0]
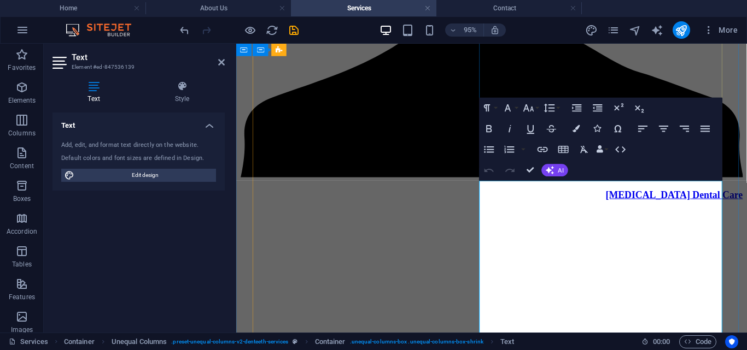
scroll to position [4434, 0]
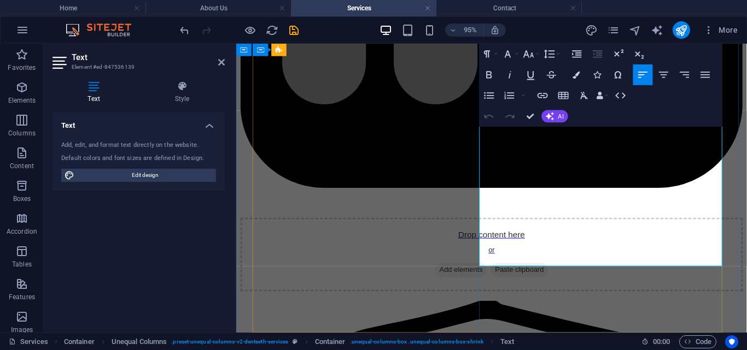
copy p ""Lorem ipsum dolor sit amet, consectetur adipiscing elit, sed do eiusmod tempor…"
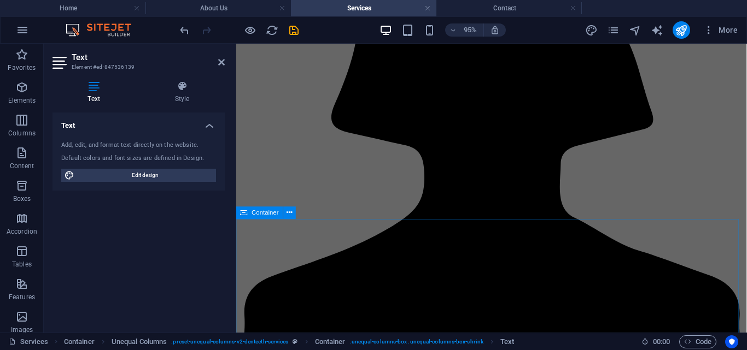
scroll to position [5008, 0]
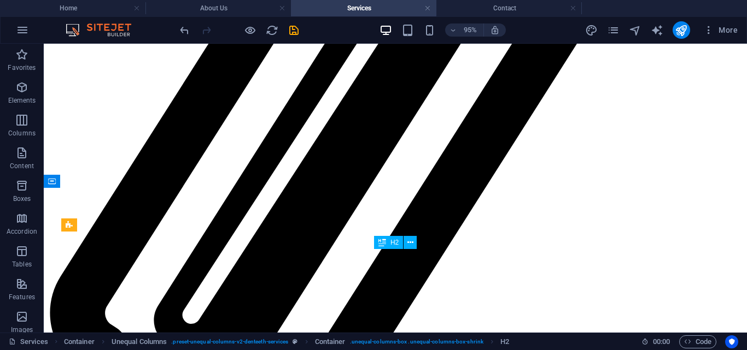
scroll to position [4504, 0]
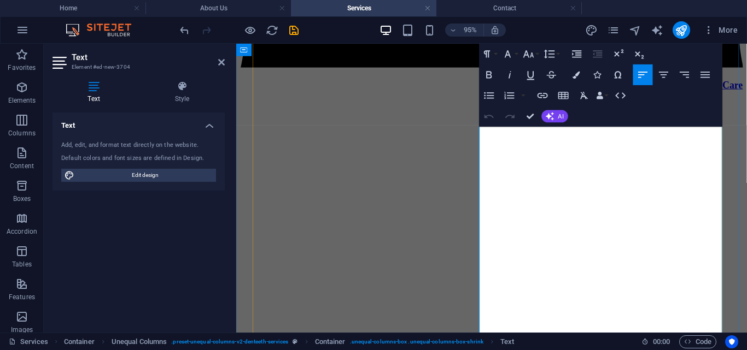
scroll to position [5229, 0]
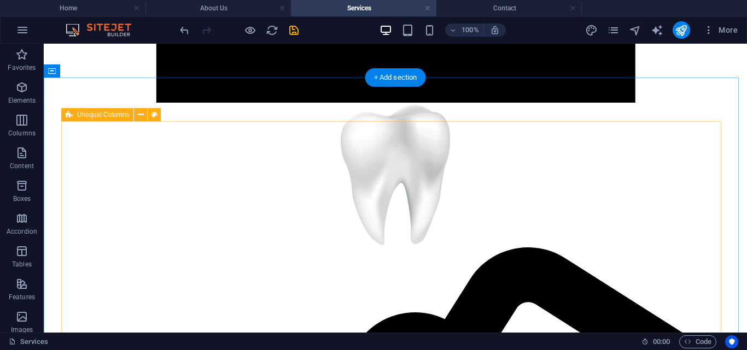
scroll to position [3769, 0]
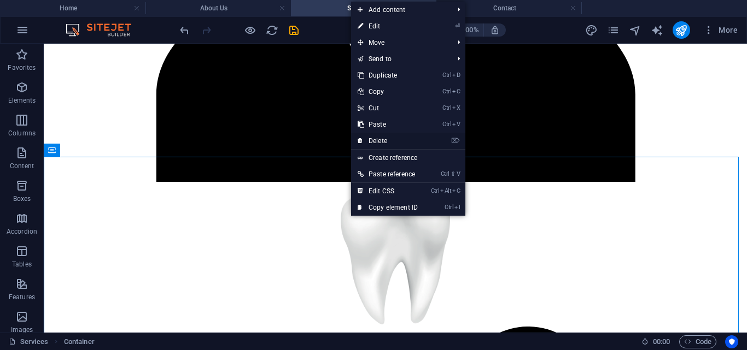
click at [385, 141] on link "⌦ Delete" at bounding box center [387, 141] width 73 height 16
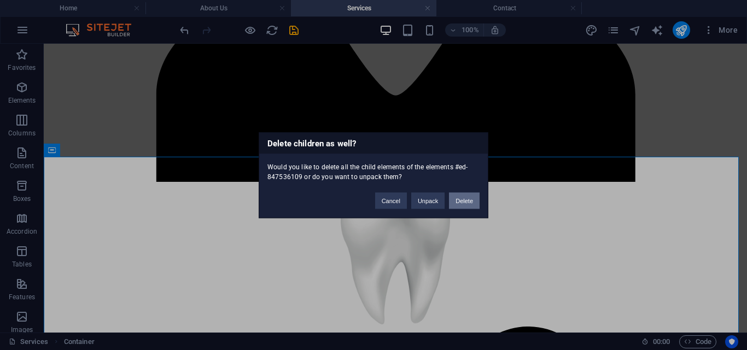
click at [469, 207] on button "Delete" at bounding box center [464, 200] width 31 height 16
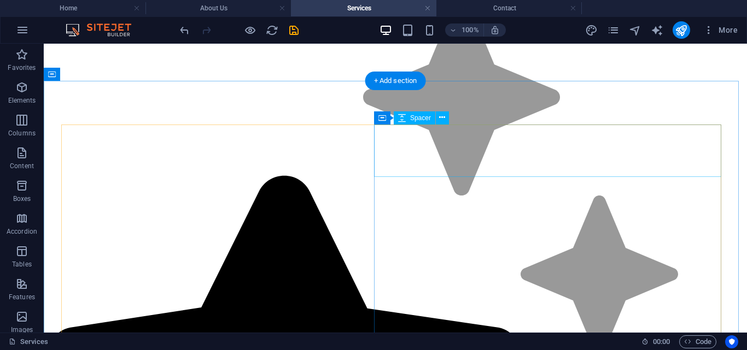
scroll to position [2524, 0]
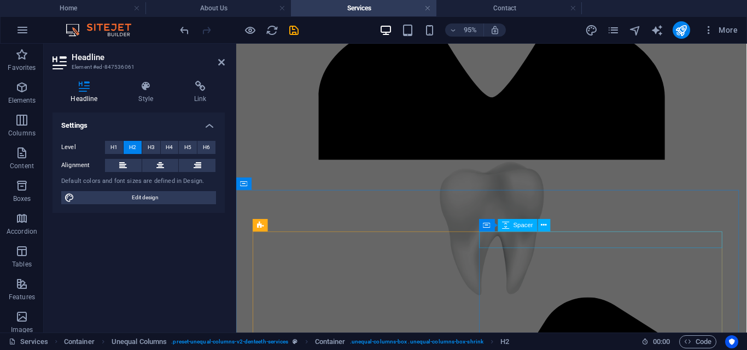
scroll to position [3174, 0]
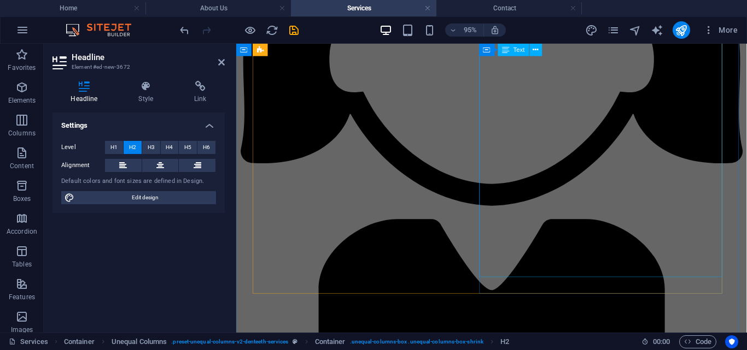
scroll to position [2909, 0]
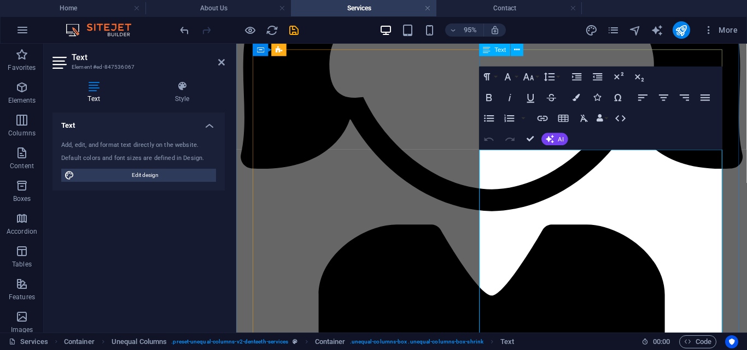
scroll to position [3201, 0]
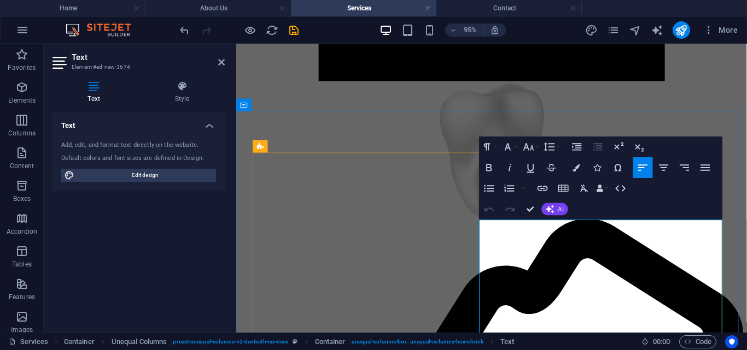
copy div "General Dentistry involves the diagnosis, prevention and treatment of oral heal…"
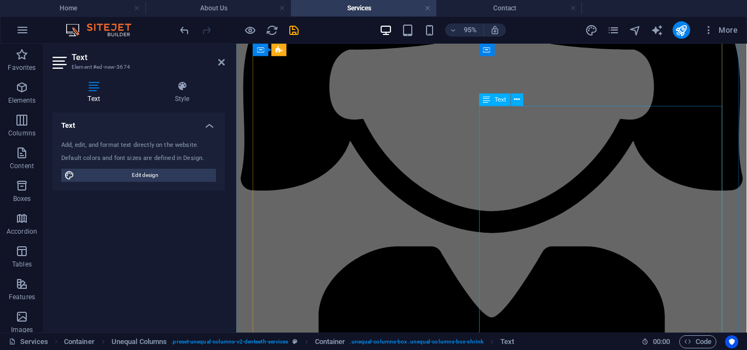
scroll to position [2848, 0]
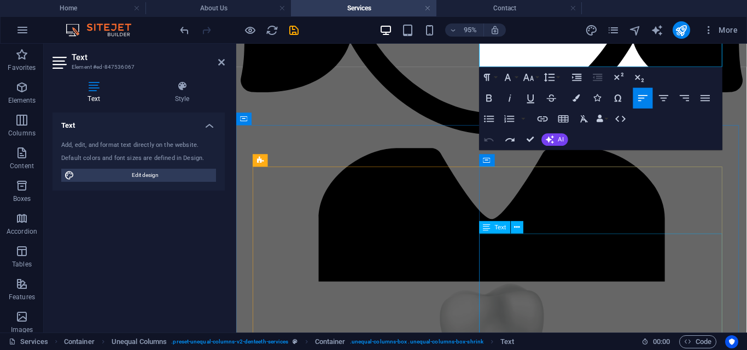
scroll to position [3186, 0]
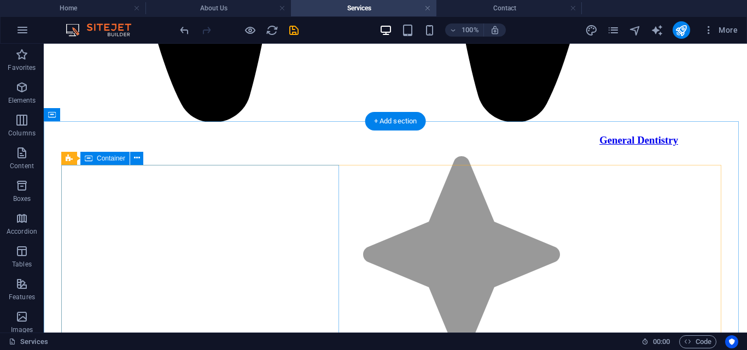
scroll to position [2422, 0]
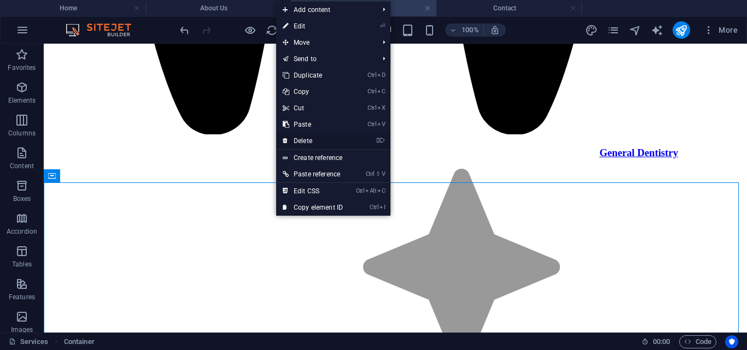
click at [315, 135] on link "⌦ Delete" at bounding box center [312, 141] width 73 height 16
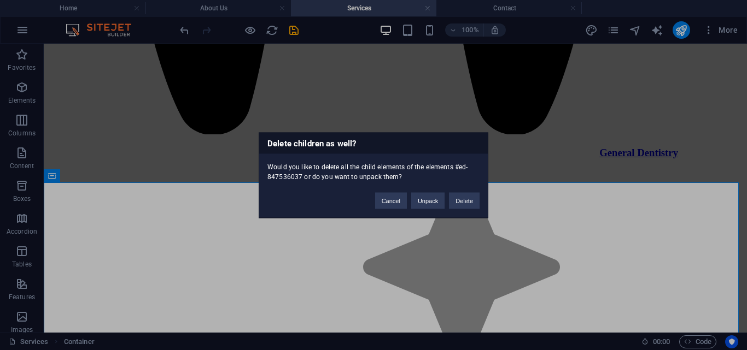
click at [481, 203] on div "Cancel Unpack Delete" at bounding box center [427, 196] width 121 height 28
click at [467, 198] on button "Delete" at bounding box center [464, 200] width 31 height 16
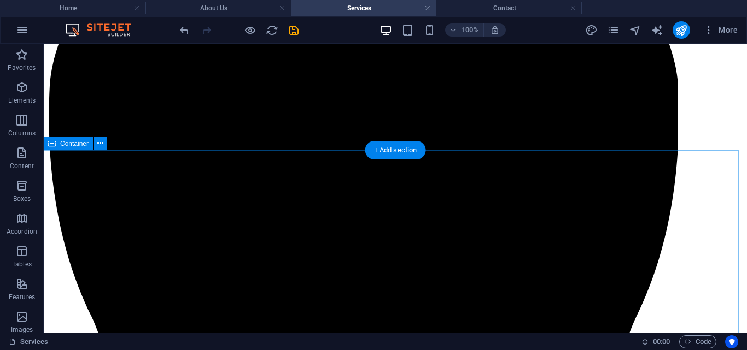
scroll to position [1743, 0]
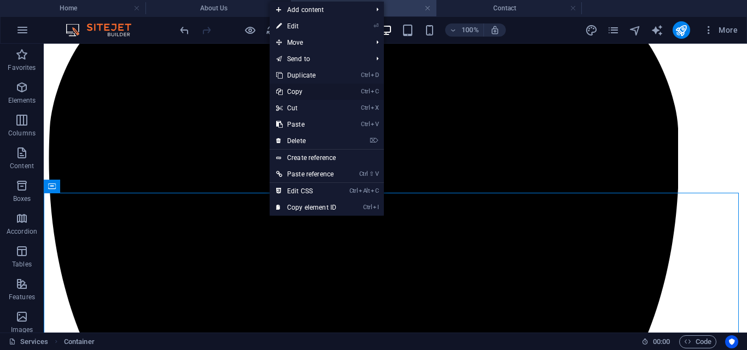
click at [297, 94] on link "Ctrl C Copy" at bounding box center [306, 92] width 73 height 16
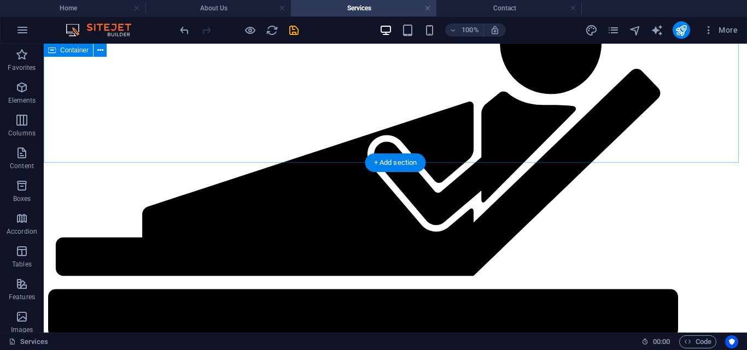
scroll to position [1332, 0]
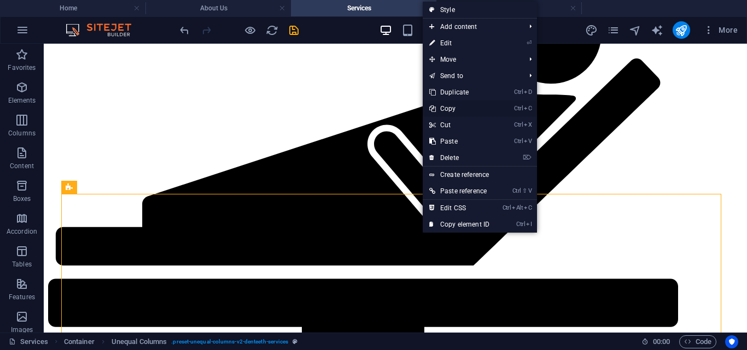
click at [446, 106] on link "Ctrl C Copy" at bounding box center [459, 109] width 73 height 16
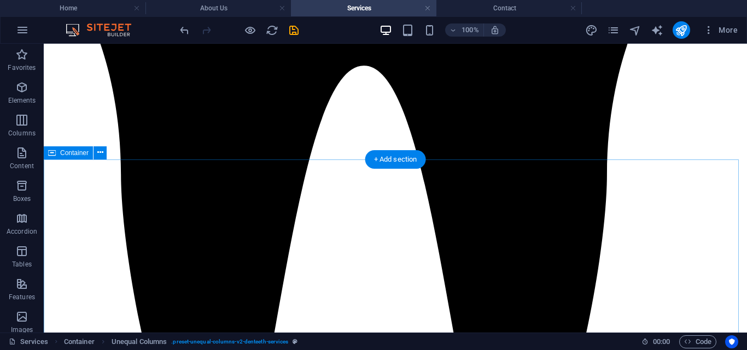
scroll to position [2081, 0]
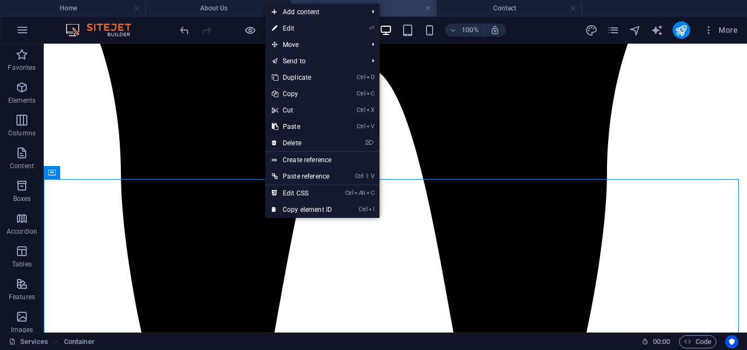
click at [292, 125] on link "Ctrl V Paste" at bounding box center [301, 127] width 73 height 16
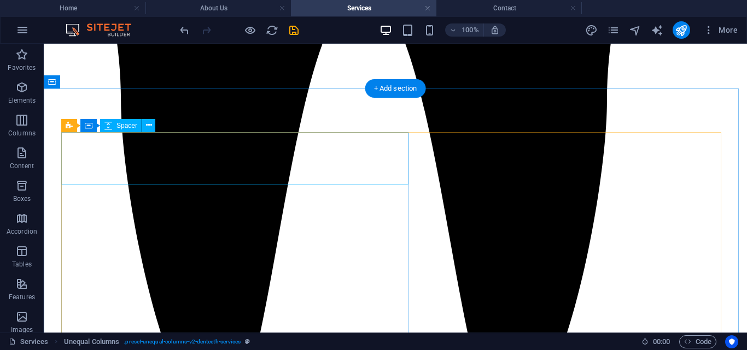
scroll to position [2147, 0]
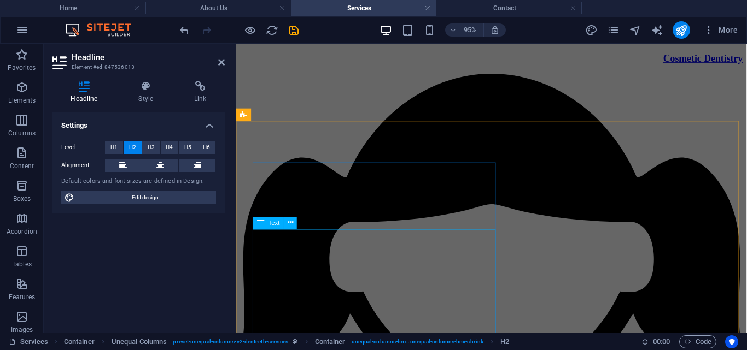
scroll to position [2711, 0]
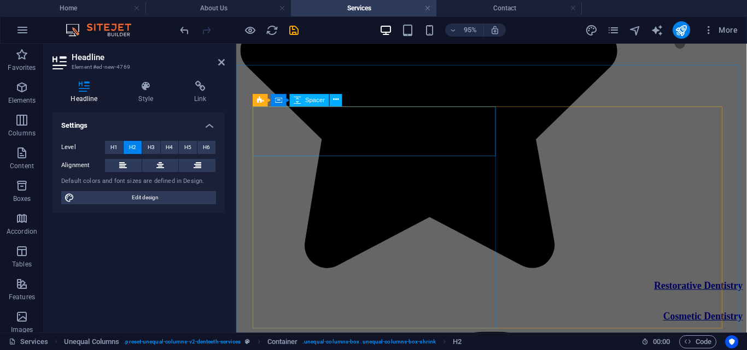
scroll to position [2358, 0]
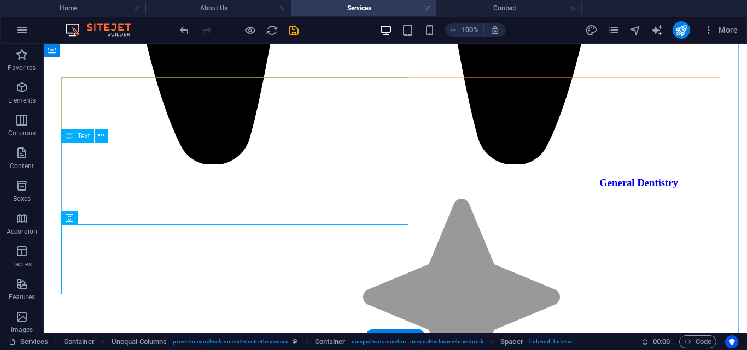
scroll to position [2227, 0]
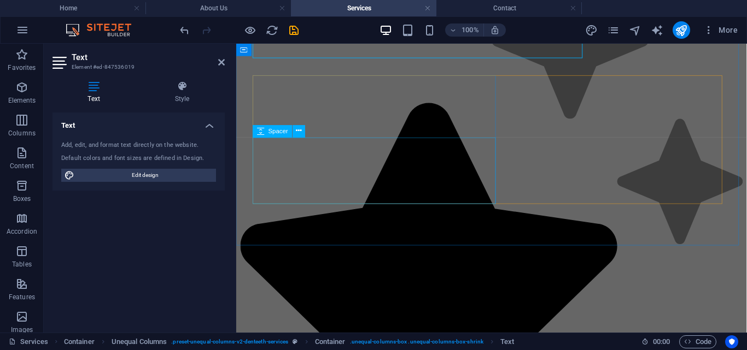
scroll to position [2392, 0]
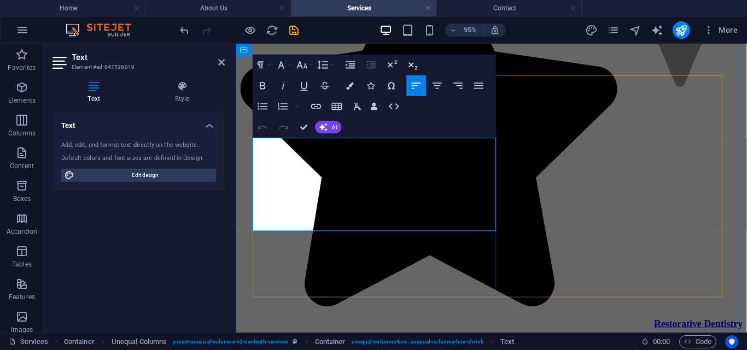
copy p "Cosmetic dentistry focuses on improving the appearance of a person’s teeth, gum…"
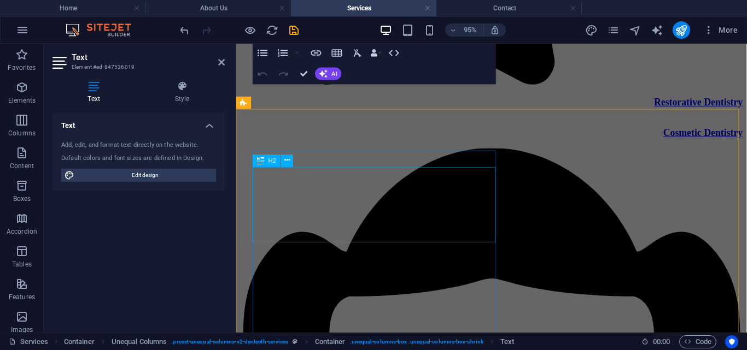
scroll to position [2667, 0]
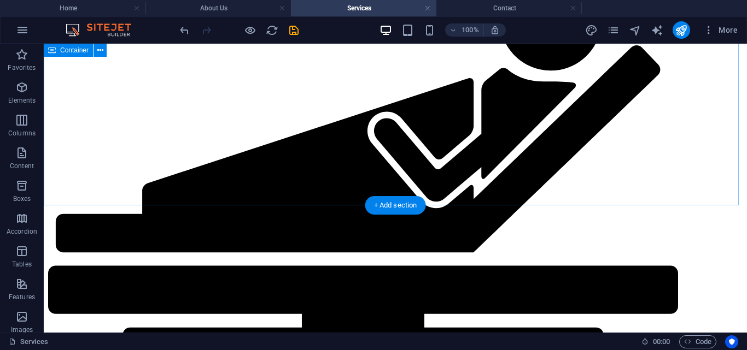
scroll to position [1376, 0]
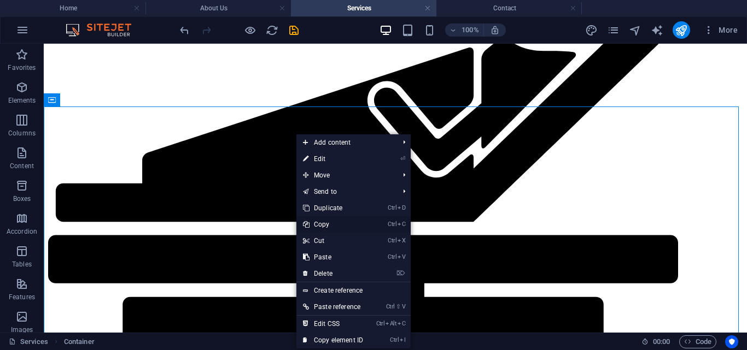
click at [324, 224] on link "Ctrl C Copy" at bounding box center [332, 224] width 73 height 16
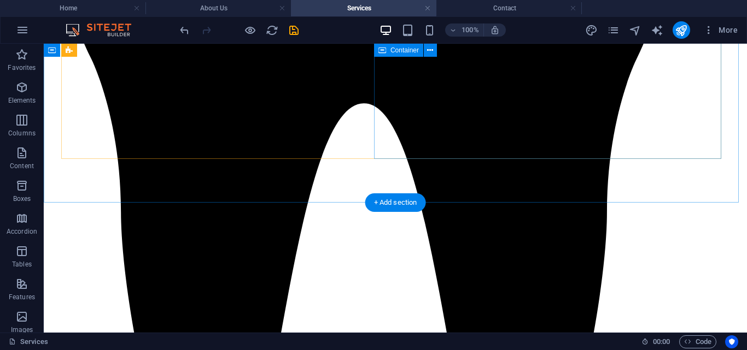
scroll to position [2039, 0]
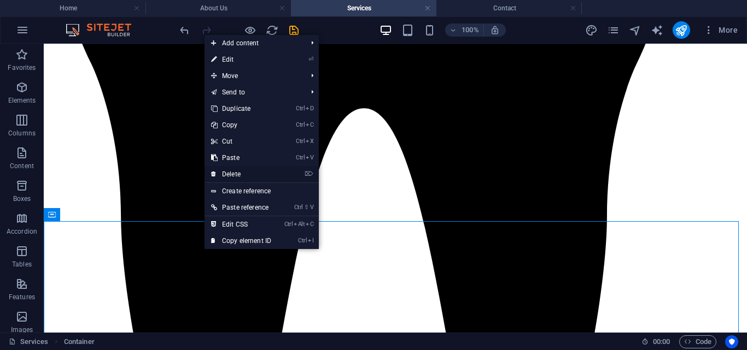
click at [229, 175] on link "⌦ Delete" at bounding box center [240, 174] width 73 height 16
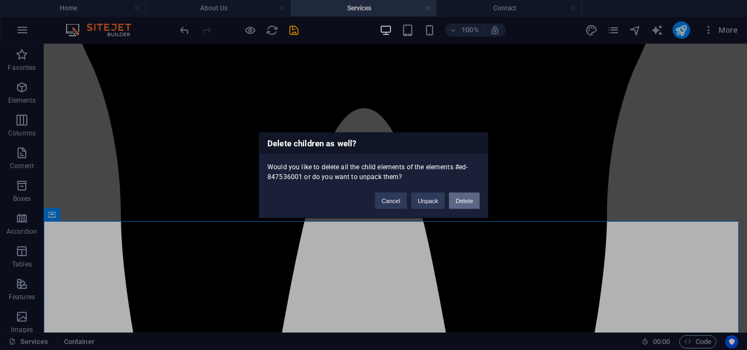
click at [464, 203] on button "Delete" at bounding box center [464, 200] width 31 height 16
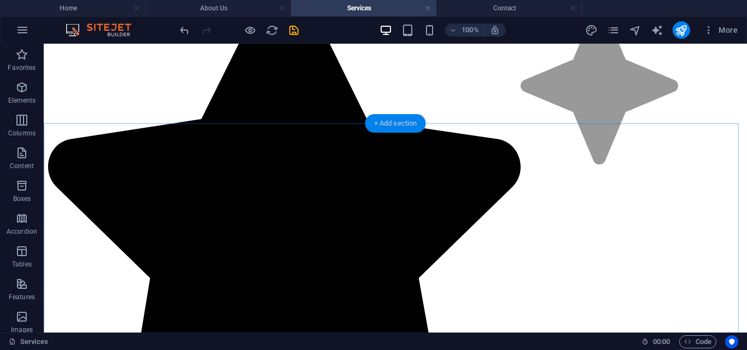
scroll to position [2882, 0]
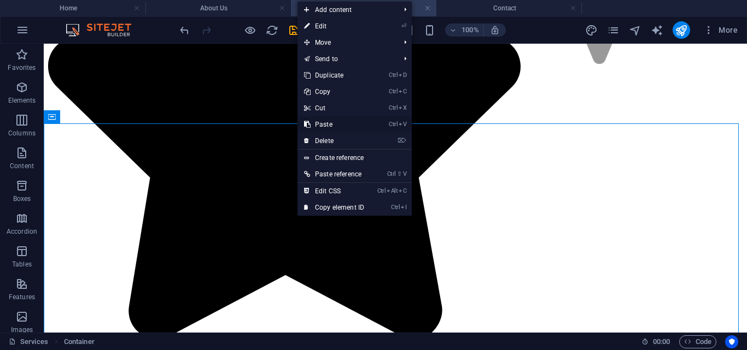
click at [315, 126] on link "Ctrl V Paste" at bounding box center [333, 124] width 73 height 16
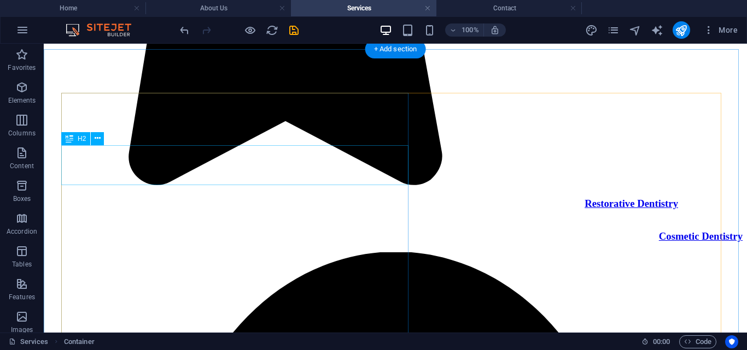
scroll to position [2952, 0]
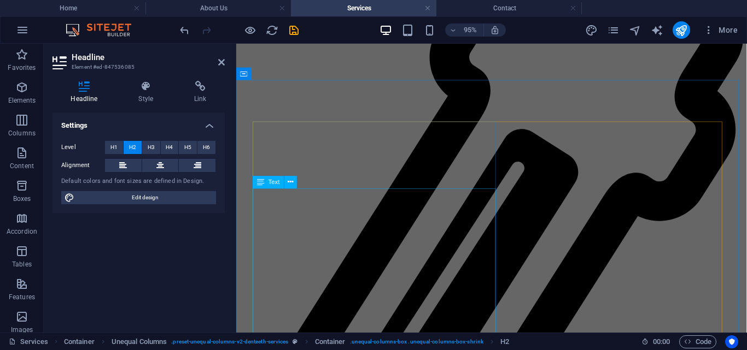
scroll to position [3723, 0]
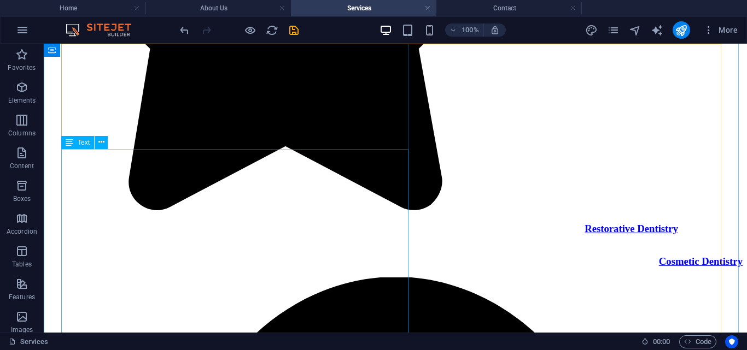
scroll to position [3011, 0]
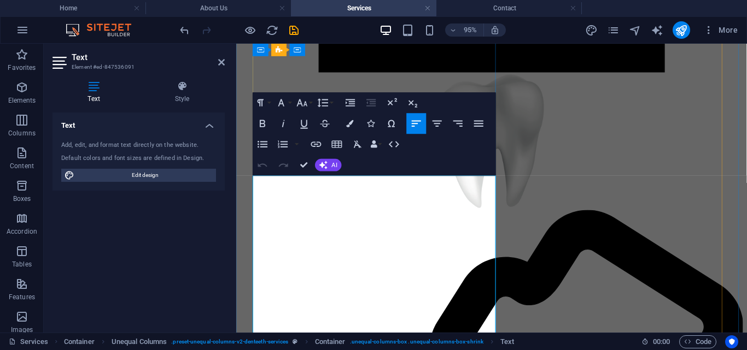
copy div "We provide gentle, specialized dental care for both children and seniors — from…"
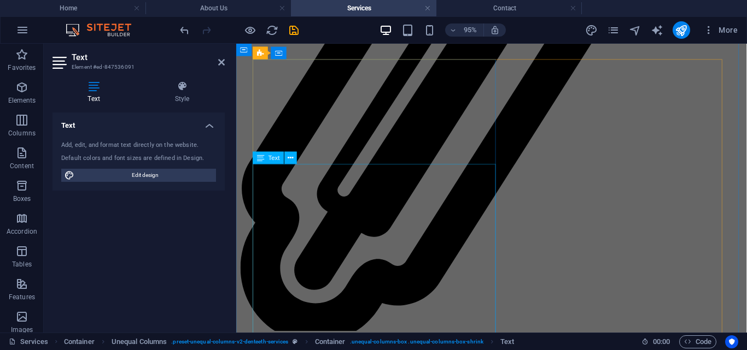
scroll to position [3814, 0]
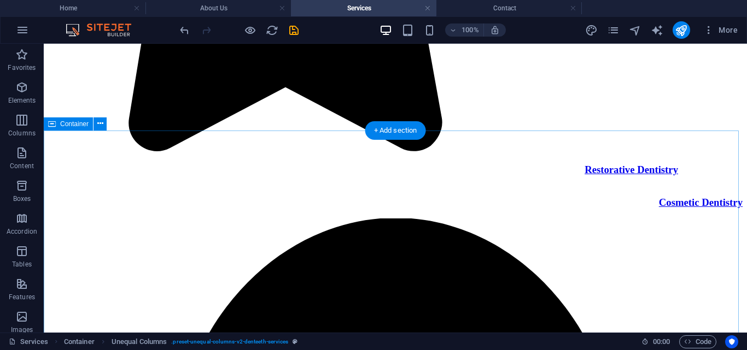
scroll to position [2875, 0]
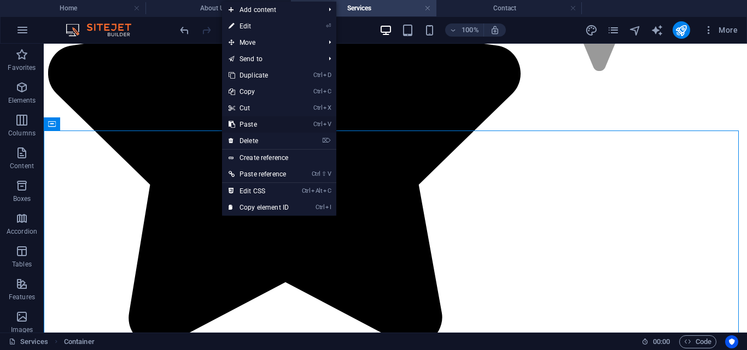
click at [249, 126] on link "Ctrl V Paste" at bounding box center [258, 124] width 73 height 16
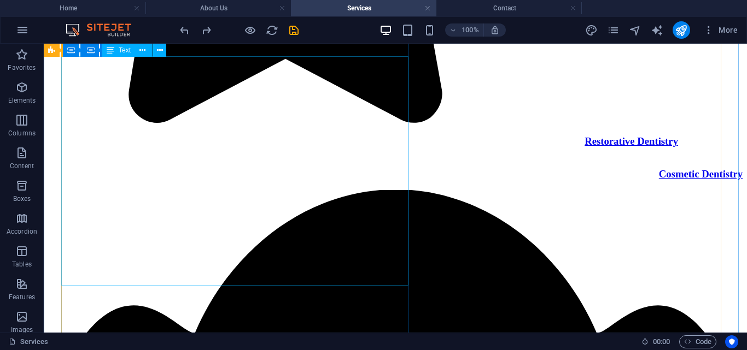
scroll to position [2978, 0]
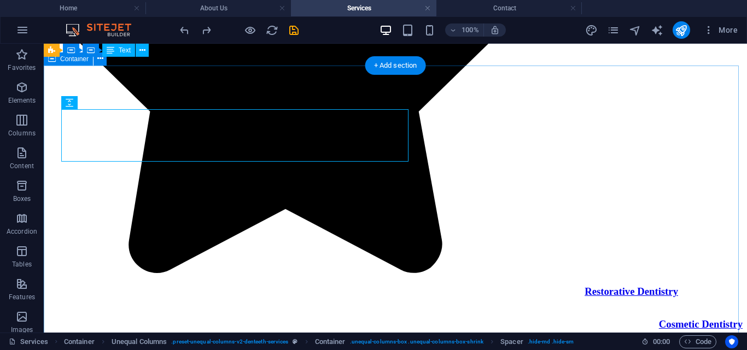
scroll to position [2883, 0]
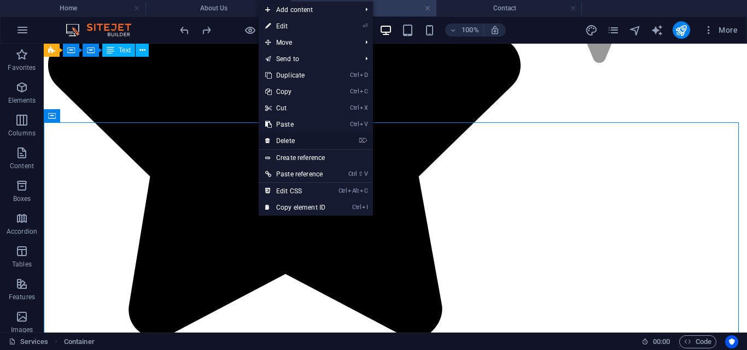
click at [288, 138] on link "⌦ Delete" at bounding box center [295, 141] width 73 height 16
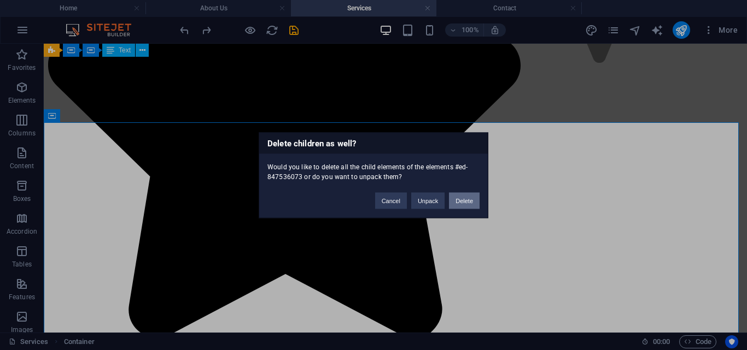
click at [464, 200] on button "Delete" at bounding box center [464, 200] width 31 height 16
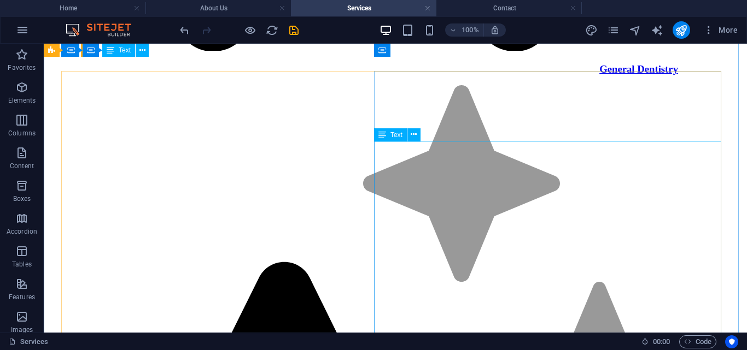
scroll to position [2463, 0]
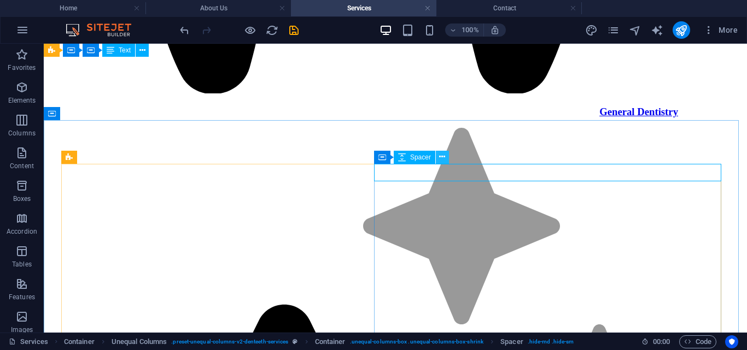
click at [440, 160] on icon at bounding box center [442, 156] width 6 height 11
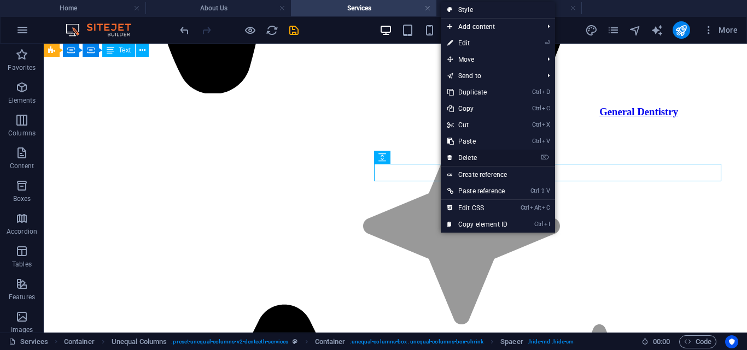
click at [461, 154] on link "⌦ Delete" at bounding box center [477, 158] width 73 height 16
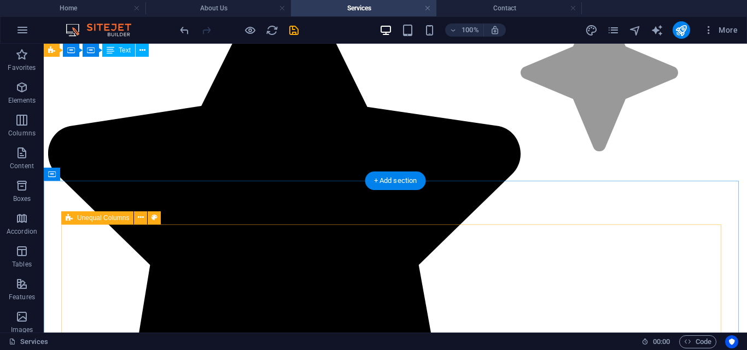
scroll to position [2809, 0]
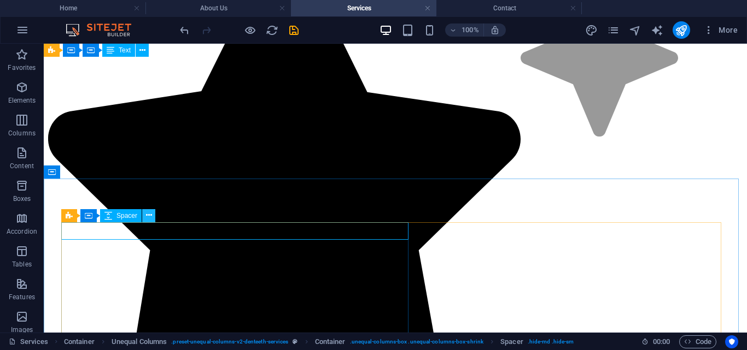
click at [148, 219] on icon at bounding box center [149, 215] width 6 height 11
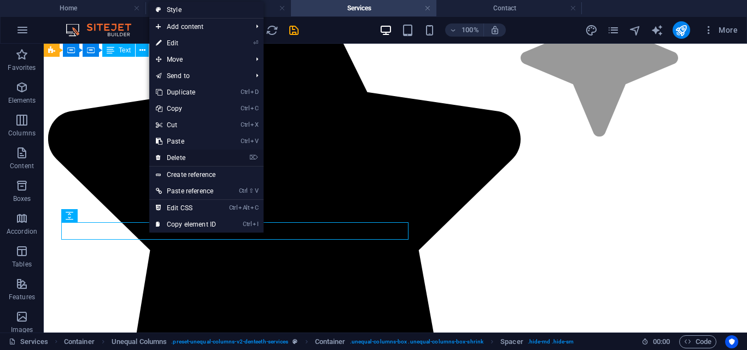
click at [169, 162] on link "⌦ Delete" at bounding box center [185, 158] width 73 height 16
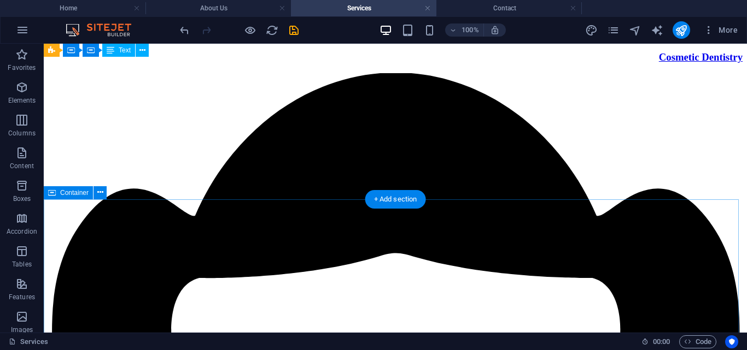
scroll to position [3232, 0]
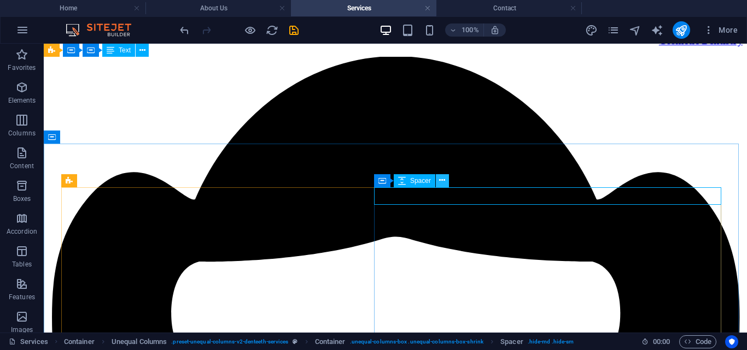
click at [442, 184] on icon at bounding box center [442, 180] width 6 height 11
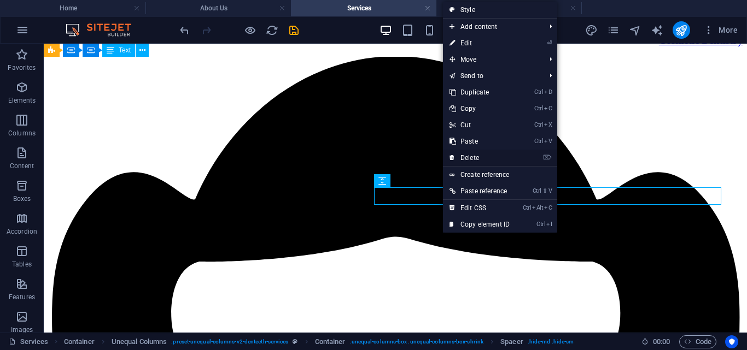
click at [462, 156] on link "⌦ Delete" at bounding box center [479, 158] width 73 height 16
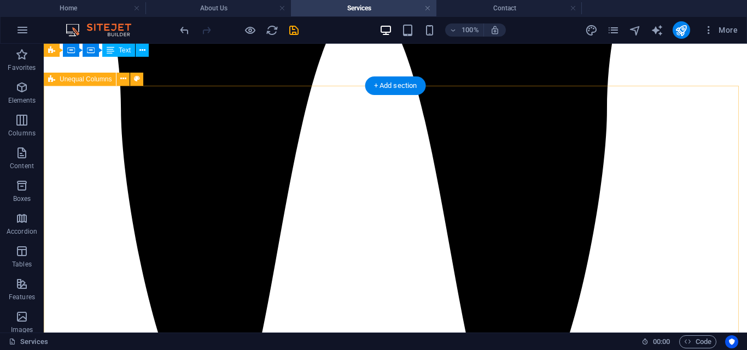
scroll to position [2118, 0]
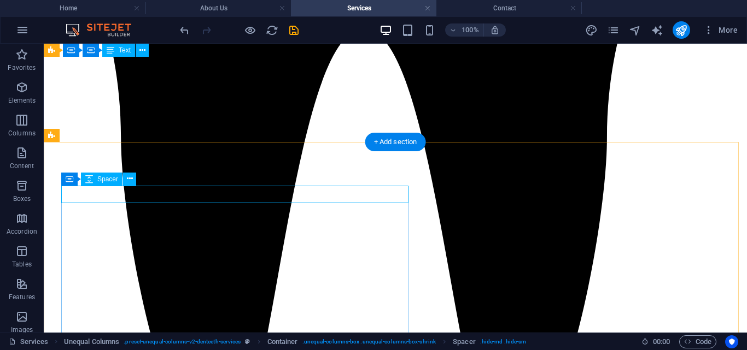
click at [128, 180] on icon at bounding box center [130, 178] width 6 height 11
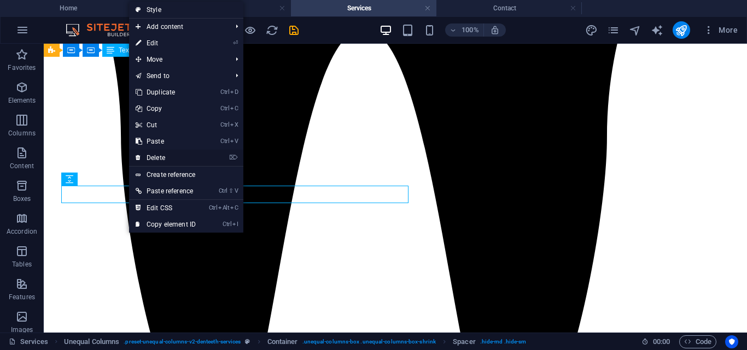
click at [162, 159] on link "⌦ Delete" at bounding box center [165, 158] width 73 height 16
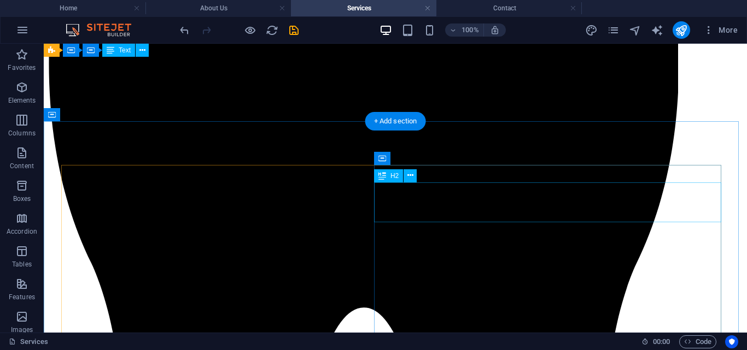
scroll to position [1798, 0]
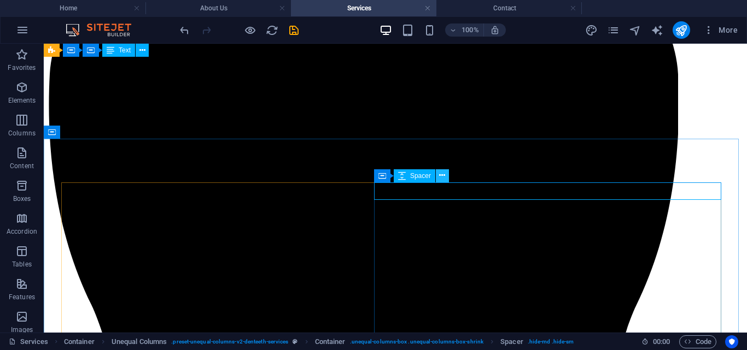
click at [442, 177] on icon at bounding box center [442, 175] width 6 height 11
click at [444, 179] on icon at bounding box center [442, 175] width 6 height 11
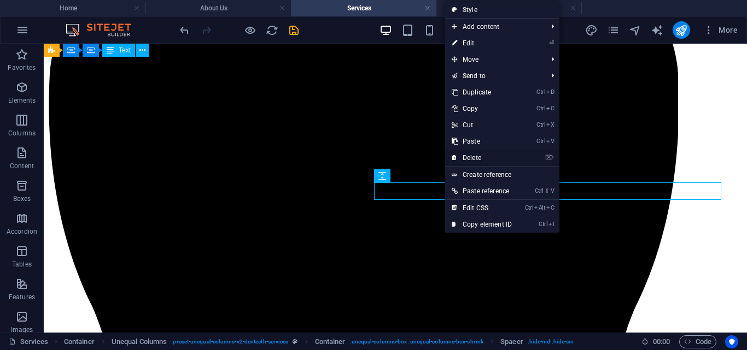
click at [471, 160] on link "⌦ Delete" at bounding box center [481, 158] width 73 height 16
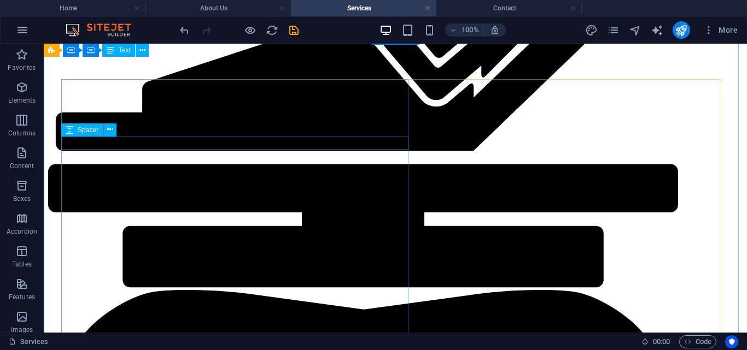
scroll to position [1388, 0]
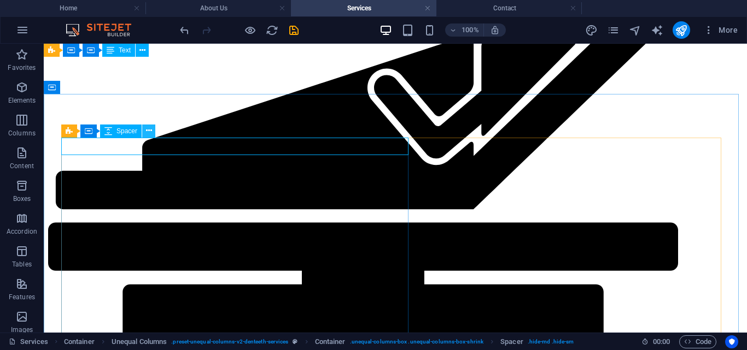
click at [149, 131] on icon at bounding box center [149, 130] width 6 height 11
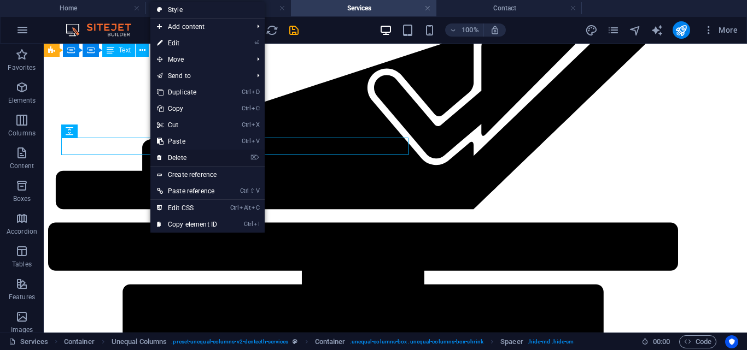
click at [184, 161] on link "⌦ Delete" at bounding box center [186, 158] width 73 height 16
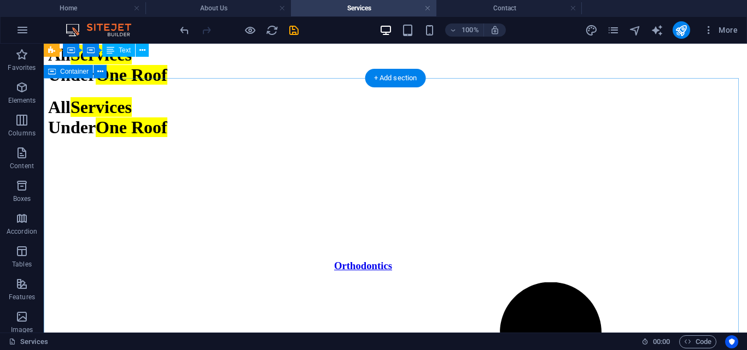
scroll to position [1015, 0]
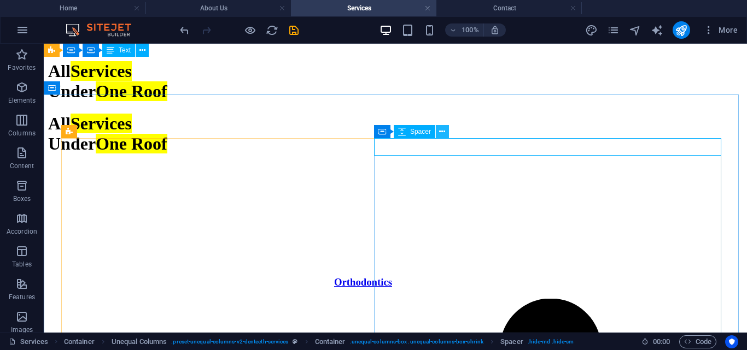
click at [445, 134] on icon at bounding box center [442, 131] width 6 height 11
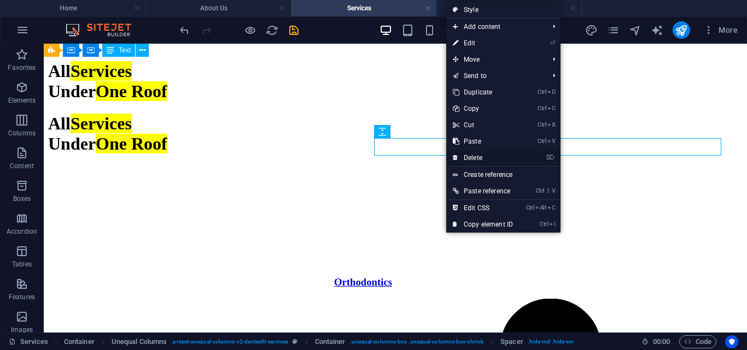
click at [473, 156] on link "⌦ Delete" at bounding box center [482, 158] width 73 height 16
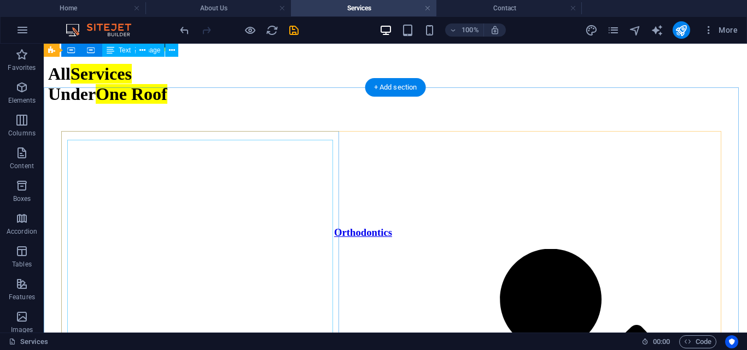
scroll to position [1070, 0]
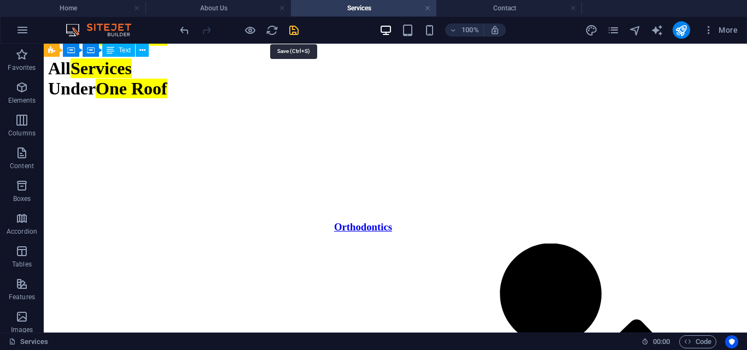
click at [289, 30] on icon "save" at bounding box center [294, 30] width 13 height 13
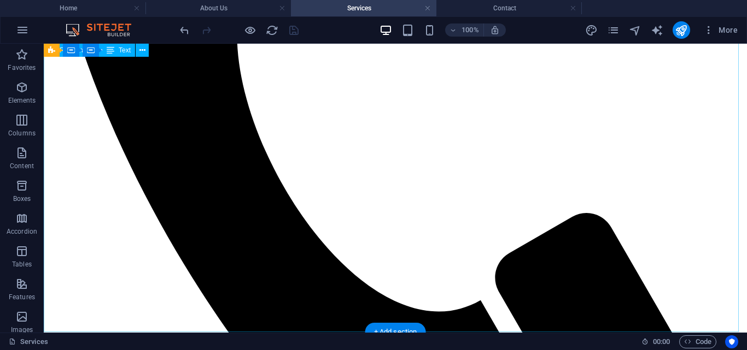
scroll to position [444, 0]
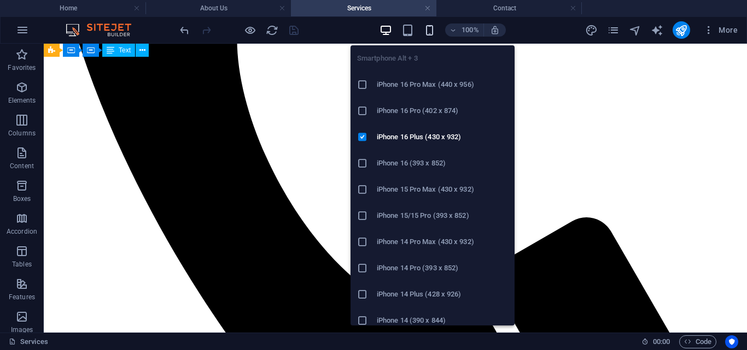
click at [433, 26] on icon "button" at bounding box center [429, 30] width 13 height 13
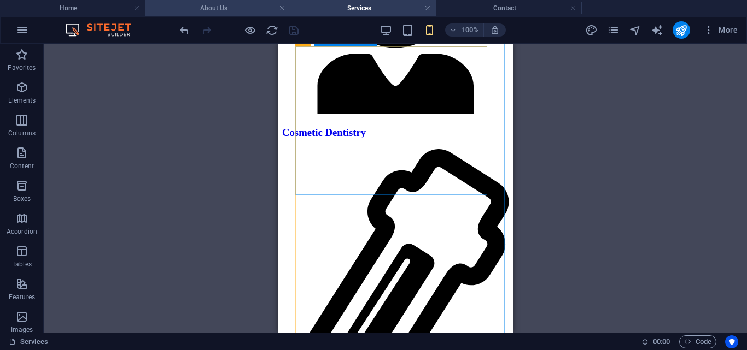
scroll to position [3663, 0]
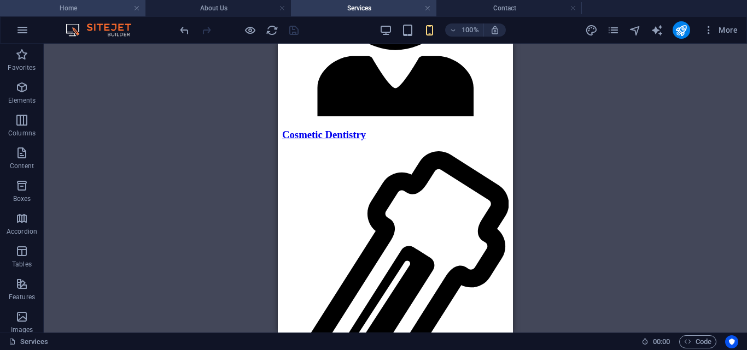
click at [59, 5] on h4 "Home" at bounding box center [72, 8] width 145 height 12
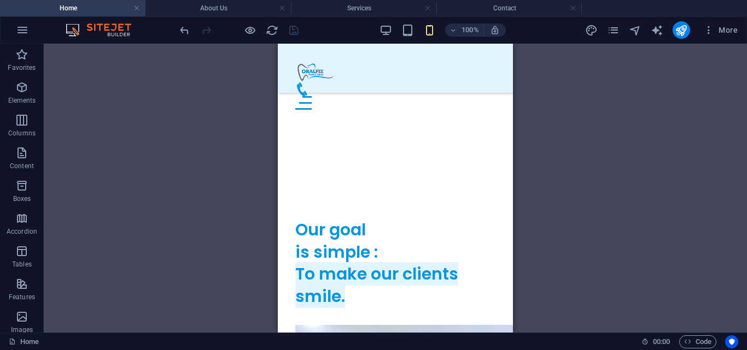
scroll to position [0, 0]
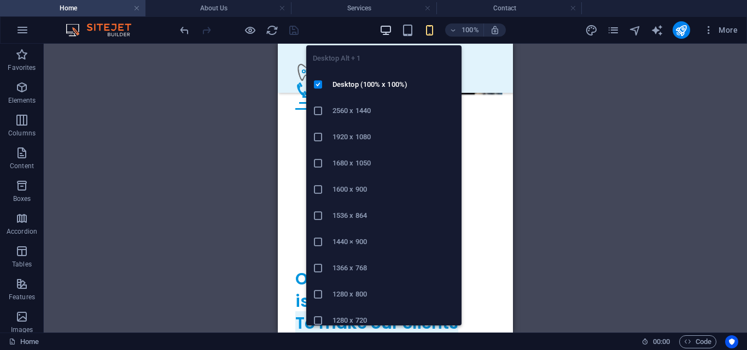
click at [383, 32] on icon "button" at bounding box center [385, 30] width 13 height 13
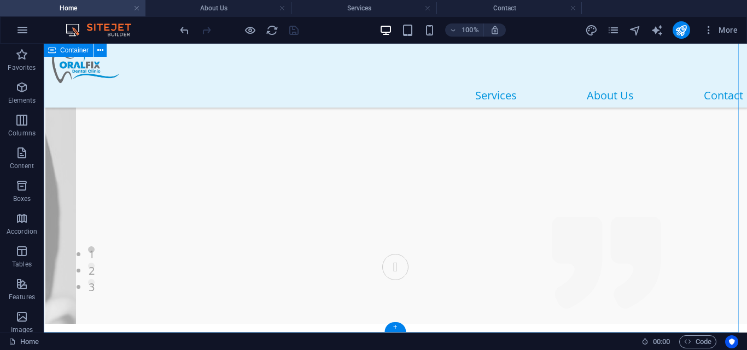
scroll to position [4081, 0]
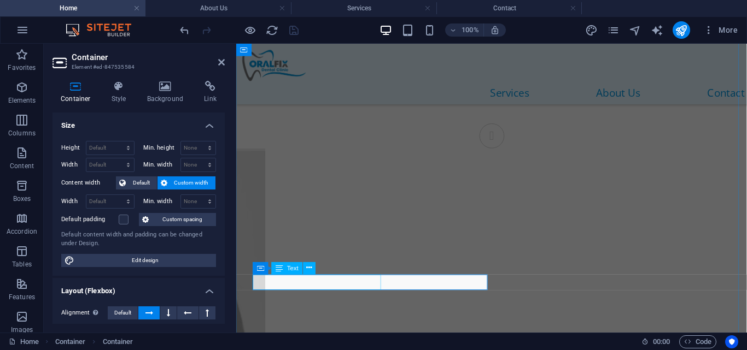
scroll to position [4302, 0]
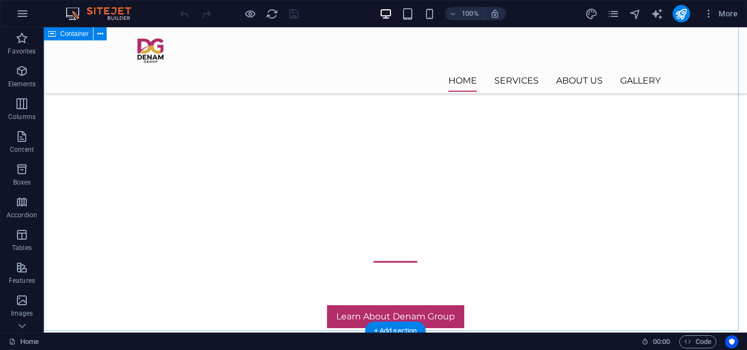
scroll to position [457, 0]
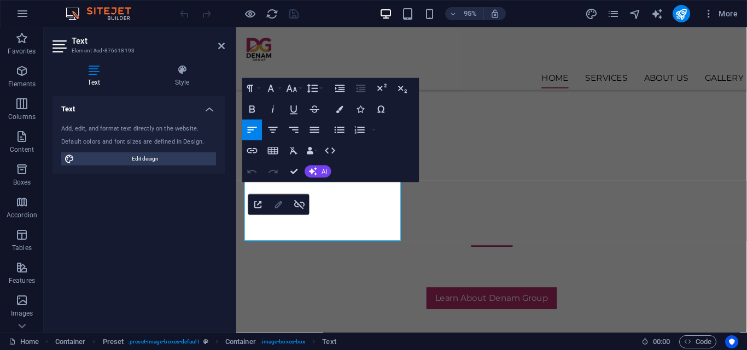
click at [278, 209] on icon "button" at bounding box center [278, 204] width 13 height 13
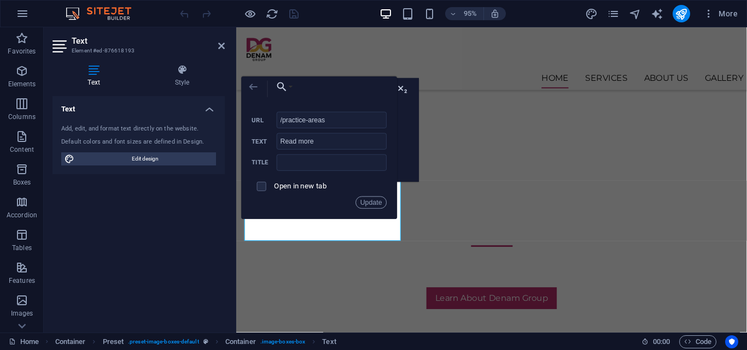
click at [260, 87] on button "Back" at bounding box center [254, 87] width 24 height 21
click at [290, 84] on button "Choose Link" at bounding box center [282, 87] width 24 height 21
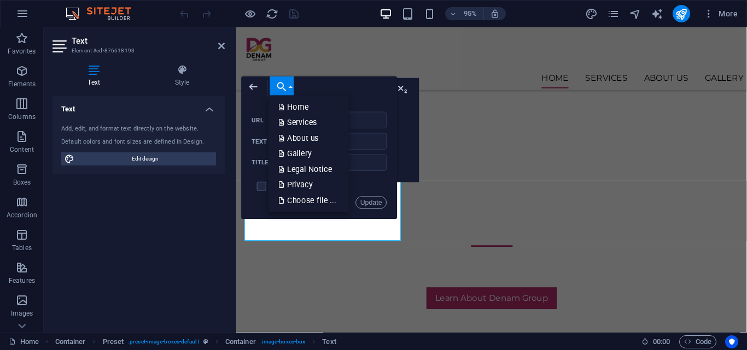
click at [397, 88] on div "Back Choose Link Home Services About us Gallery Legal Notice Privacy Choose fil…" at bounding box center [320, 148] width 156 height 143
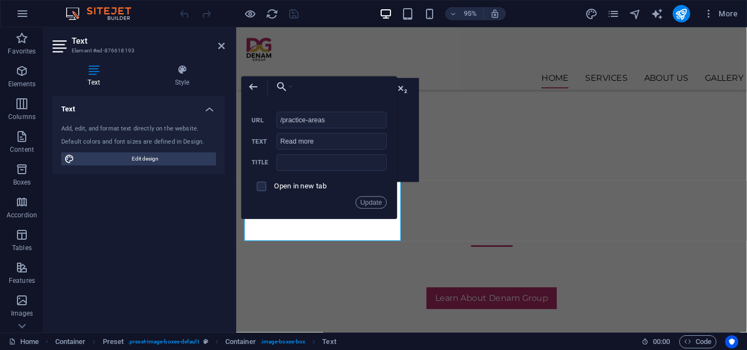
click at [397, 88] on div "Back Choose Link Home Services About us Gallery Legal Notice Privacy Choose fil…" at bounding box center [320, 148] width 156 height 143
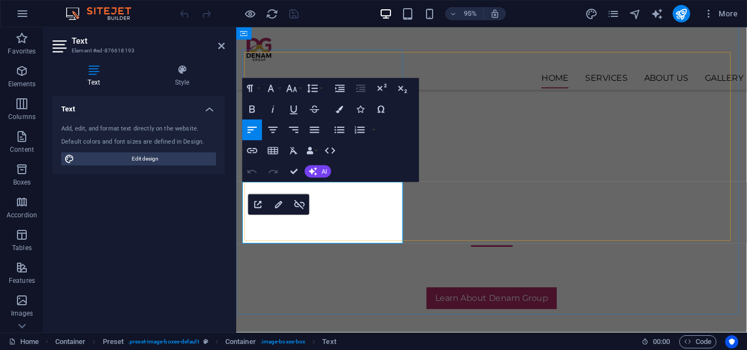
drag, startPoint x: 333, startPoint y: 239, endPoint x: 251, endPoint y: 238, distance: 82.0
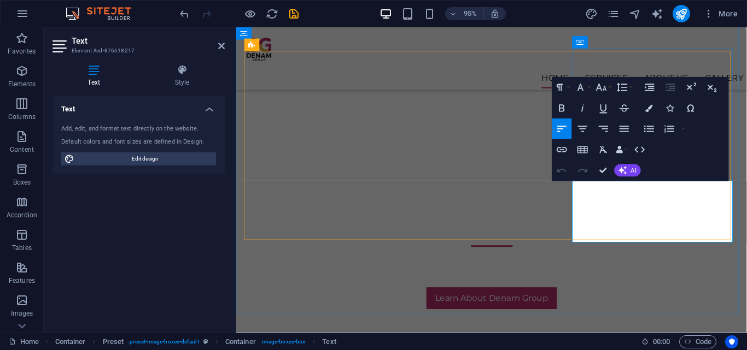
scroll to position [458, 0]
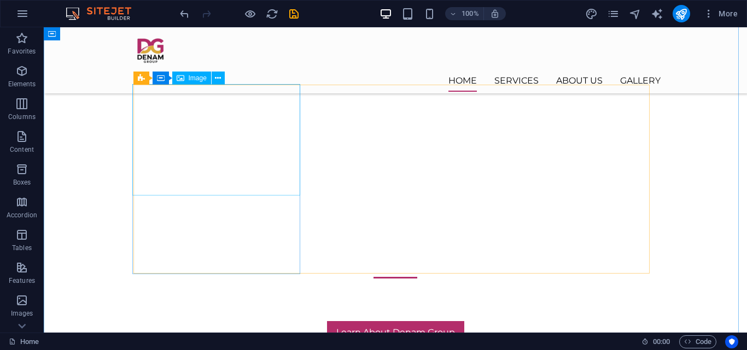
scroll to position [426, 0]
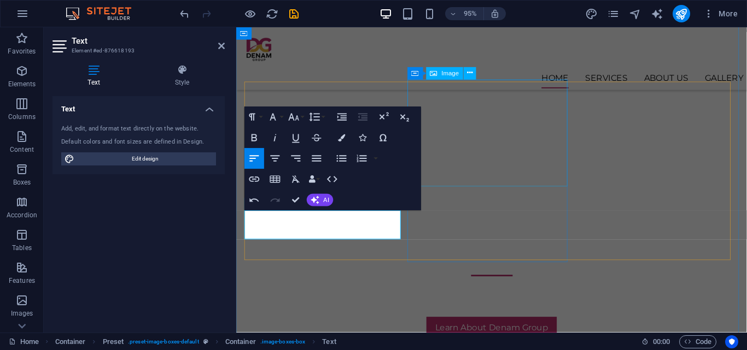
scroll to position [0, 3]
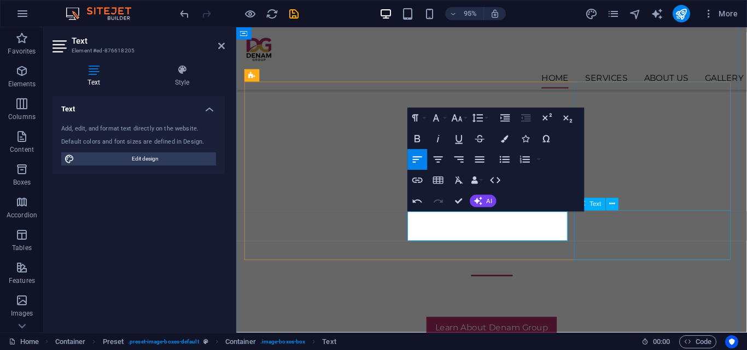
scroll to position [21, 4]
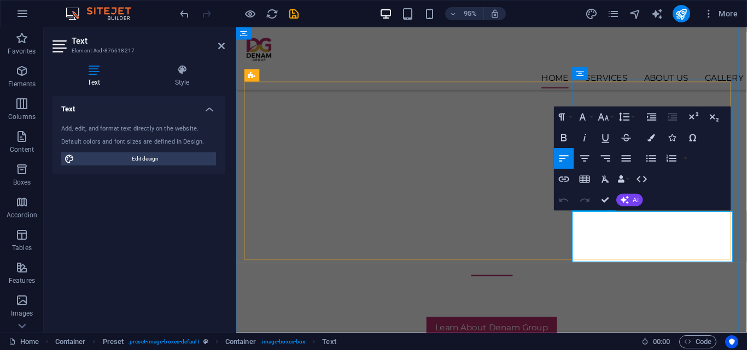
drag, startPoint x: 682, startPoint y: 254, endPoint x: 598, endPoint y: 225, distance: 88.3
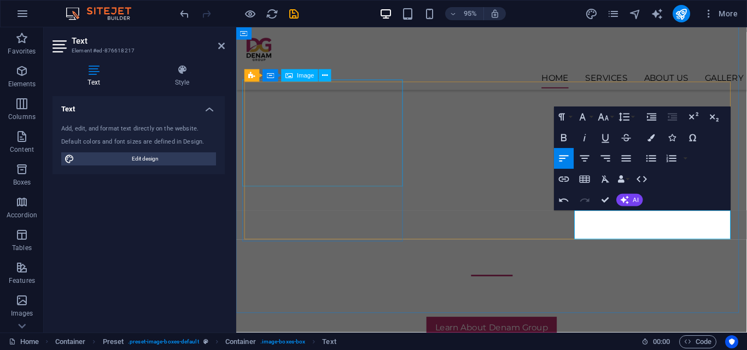
scroll to position [81, 4]
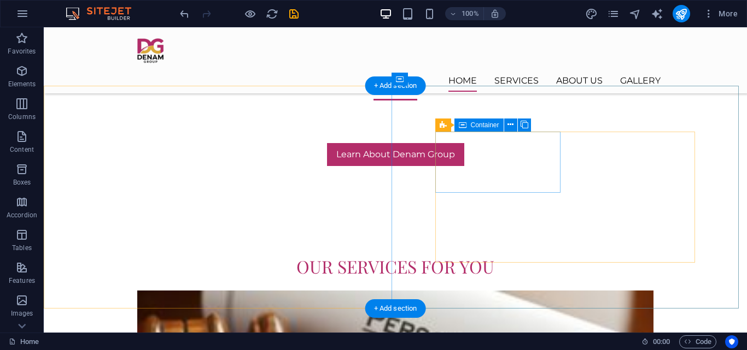
scroll to position [610, 0]
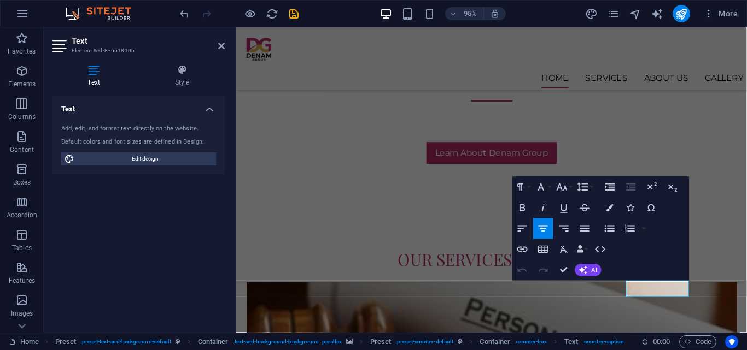
scroll to position [609, 0]
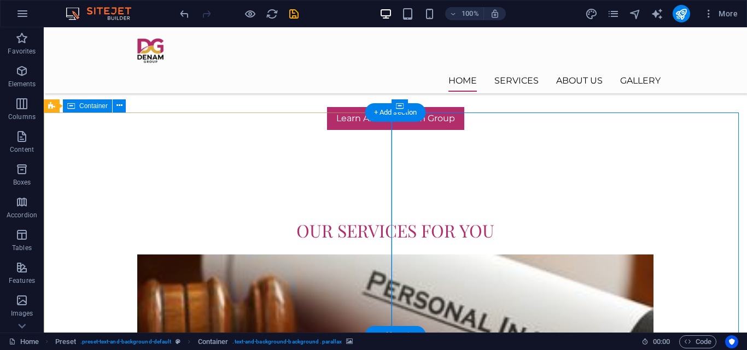
scroll to position [658, 0]
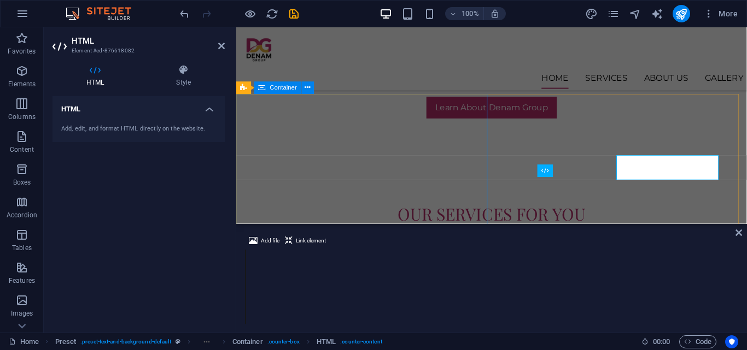
scroll to position [657, 0]
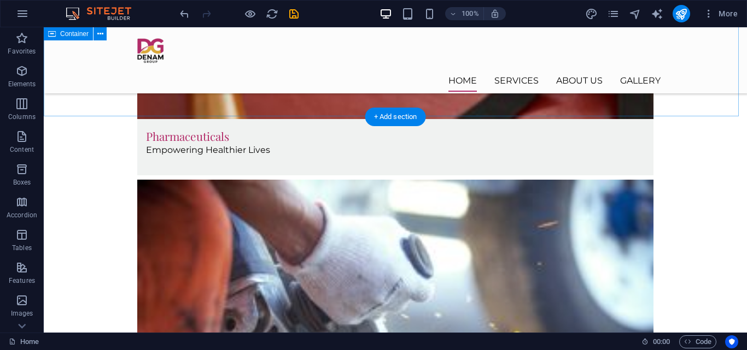
scroll to position [1170, 0]
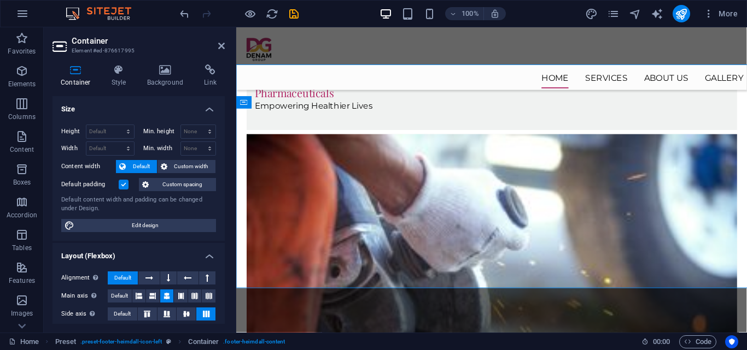
scroll to position [1201, 0]
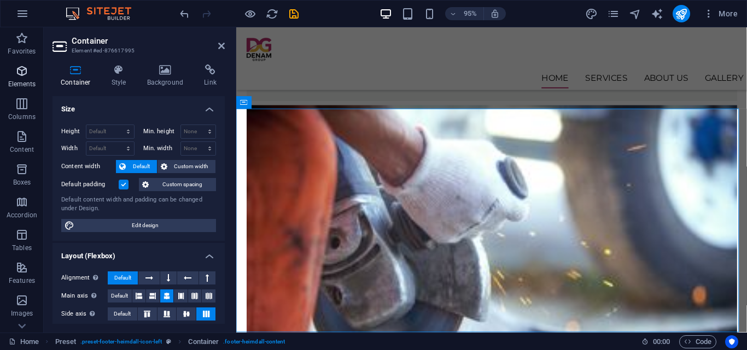
click at [21, 77] on icon "button" at bounding box center [21, 71] width 13 height 13
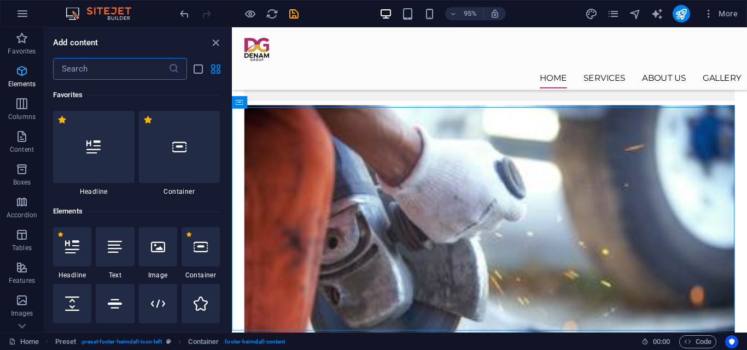
click at [21, 77] on icon "button" at bounding box center [21, 71] width 13 height 13
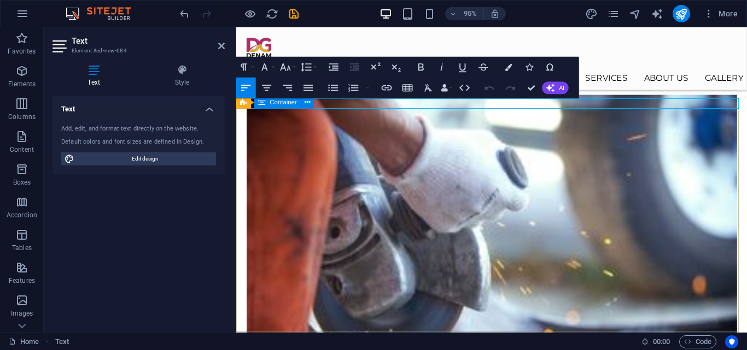
scroll to position [1140, 0]
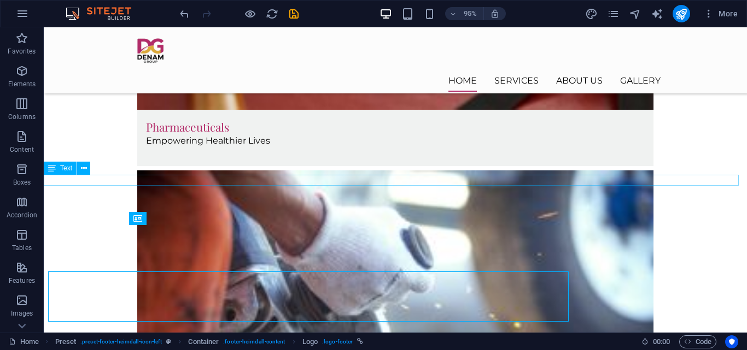
scroll to position [1093, 0]
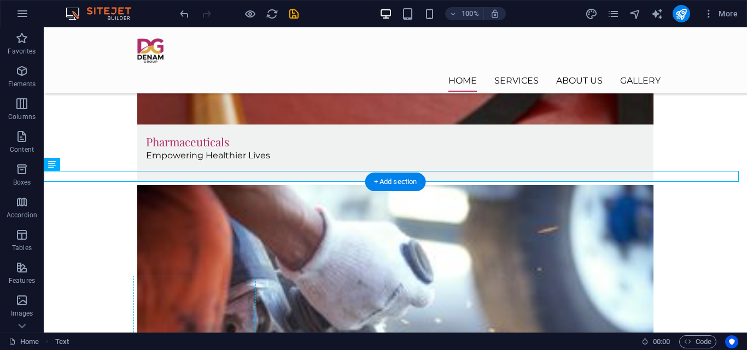
scroll to position [1181, 0]
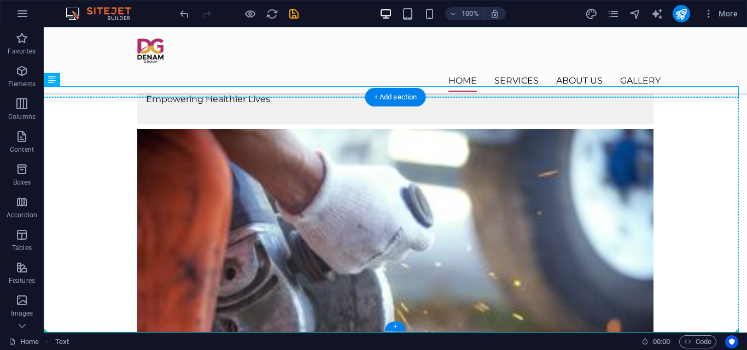
drag, startPoint x: 213, startPoint y: 180, endPoint x: 376, endPoint y: 330, distance: 220.9
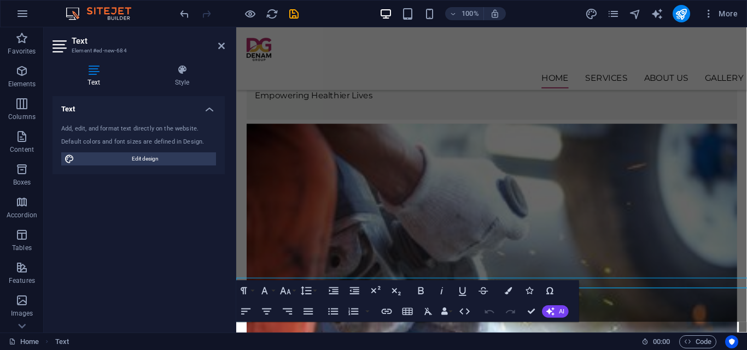
scroll to position [1212, 0]
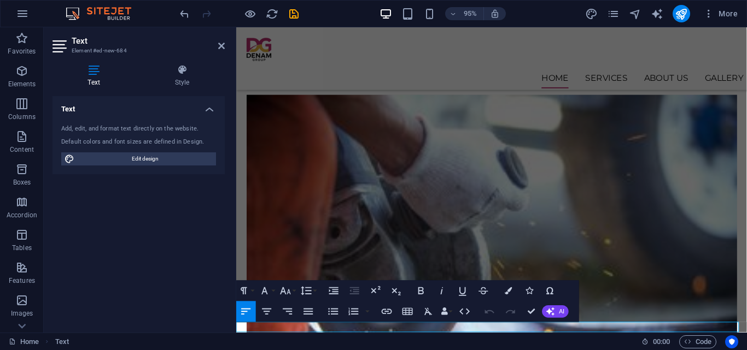
click at [17, 80] on p "Elements" at bounding box center [22, 84] width 28 height 9
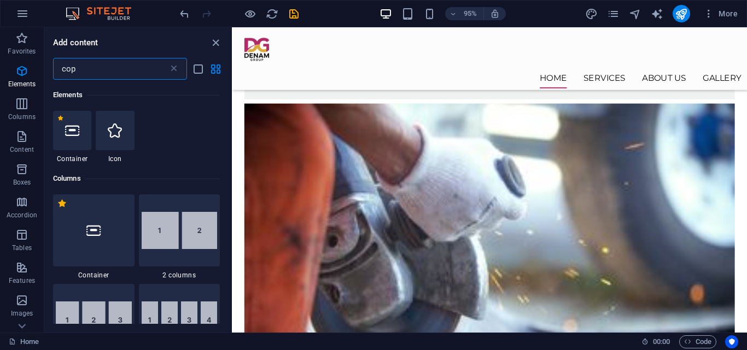
scroll to position [0, 0]
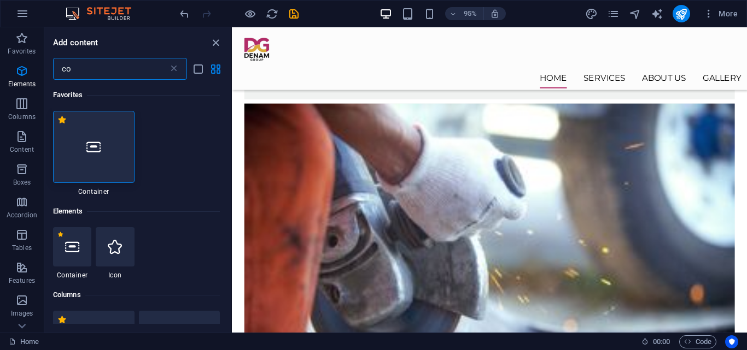
type input "c"
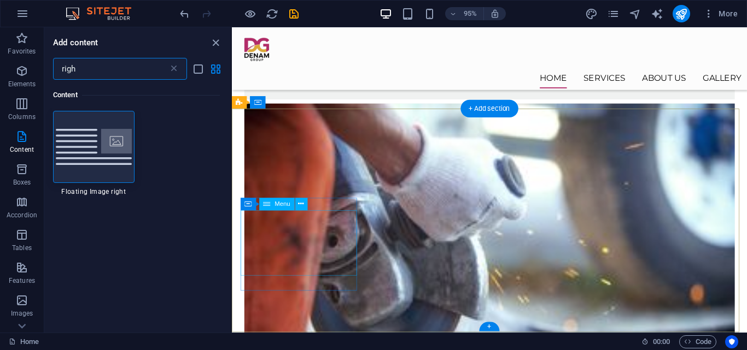
type input "righ"
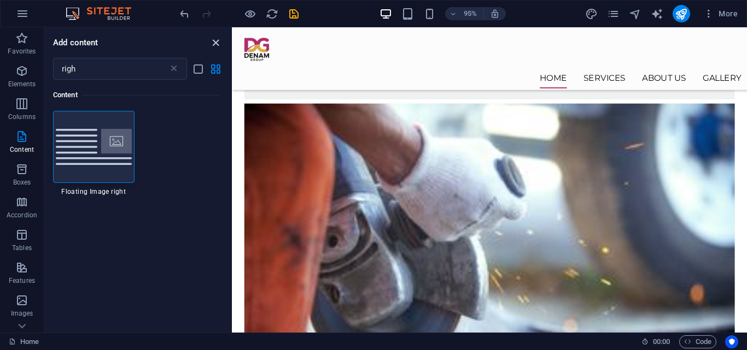
click at [212, 44] on icon "close panel" at bounding box center [215, 43] width 13 height 13
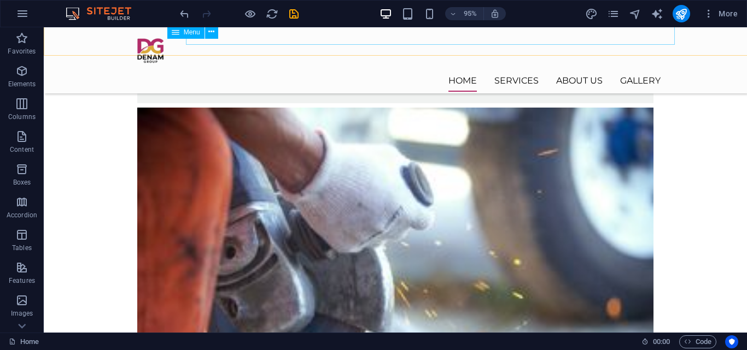
scroll to position [1170, 0]
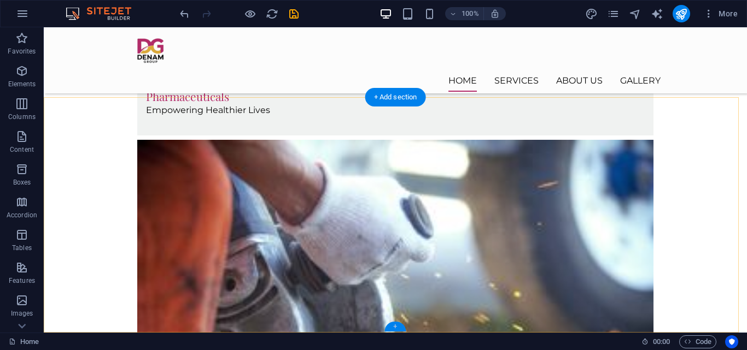
click at [399, 329] on div "+" at bounding box center [394, 327] width 21 height 10
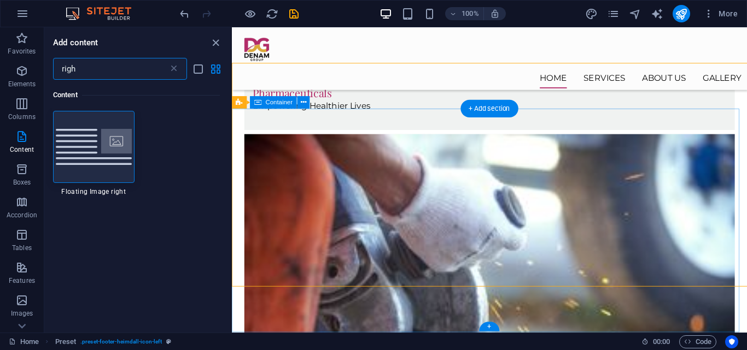
scroll to position [1203, 0]
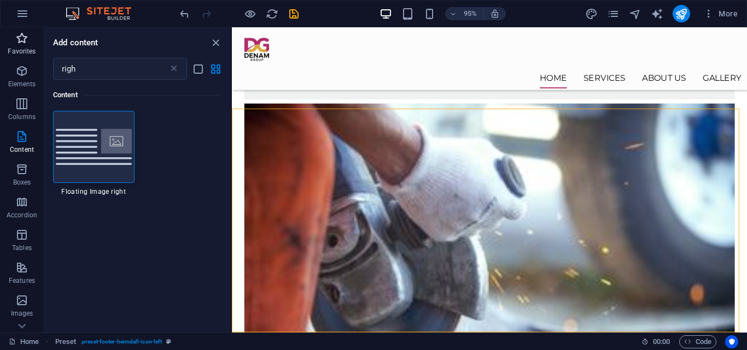
click at [21, 46] on span "Favorites" at bounding box center [22, 45] width 44 height 26
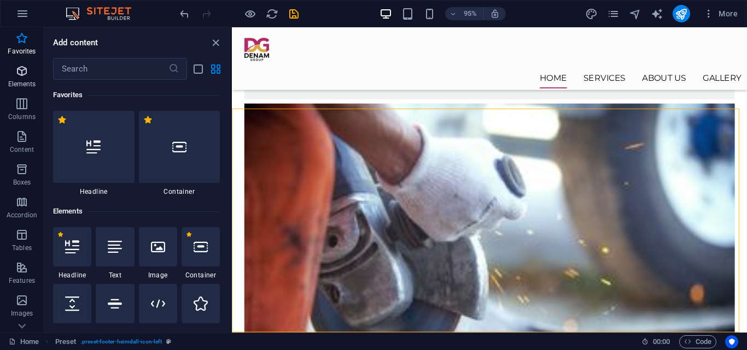
click at [22, 68] on icon "button" at bounding box center [21, 71] width 13 height 13
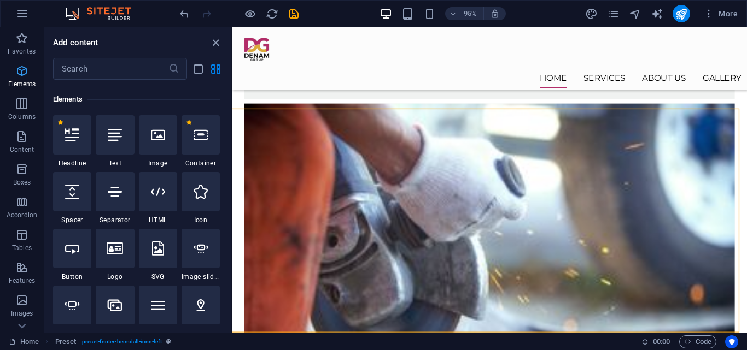
scroll to position [116, 0]
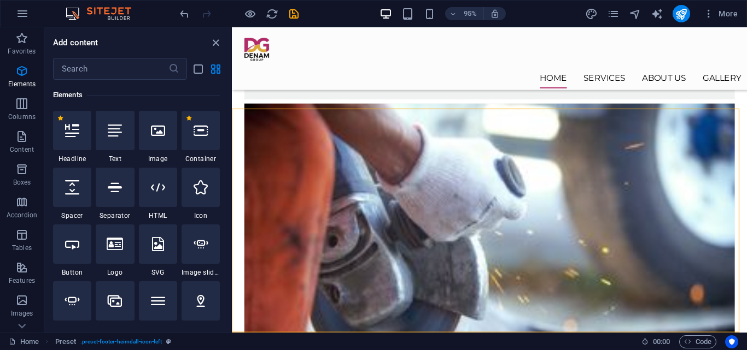
click at [206, 153] on div "1 Star Container" at bounding box center [201, 137] width 38 height 52
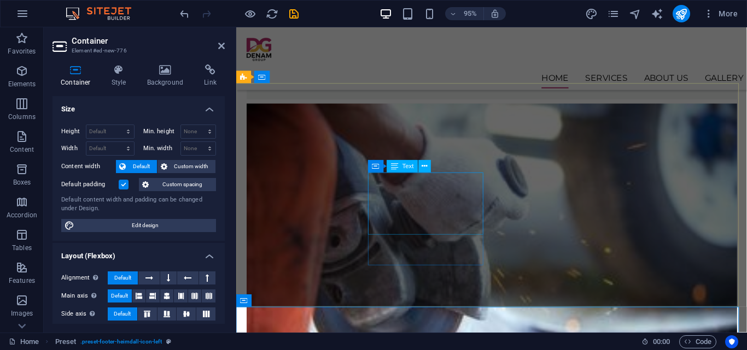
scroll to position [1228, 0]
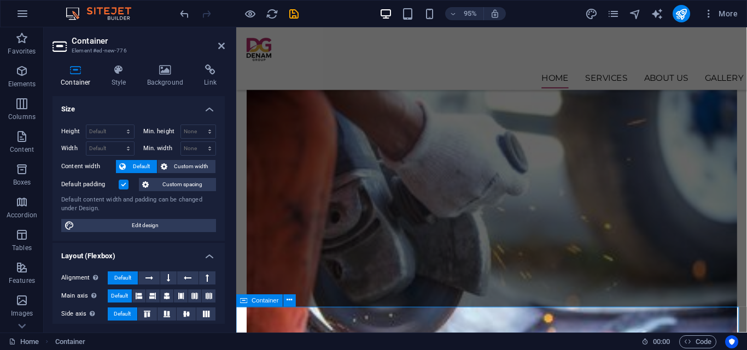
click at [20, 79] on span "Elements" at bounding box center [22, 78] width 44 height 26
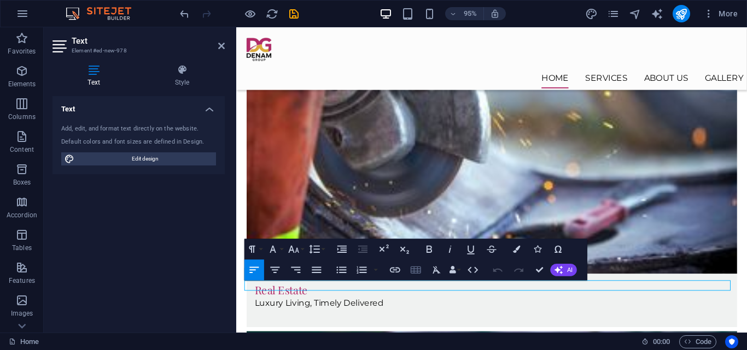
scroll to position [1300, 0]
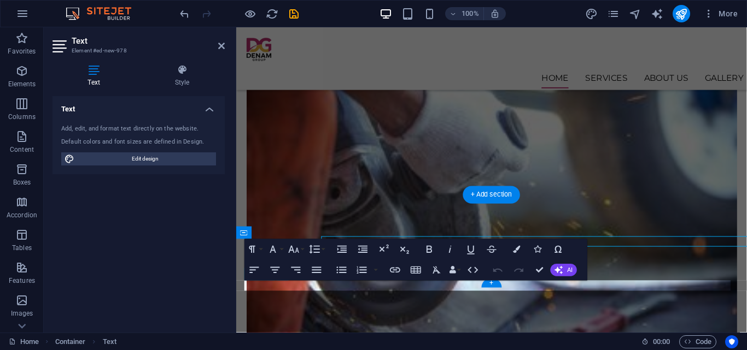
scroll to position [1300, 0]
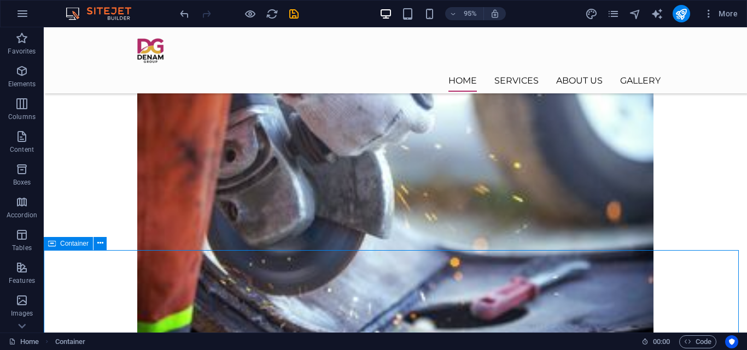
scroll to position [1253, 0]
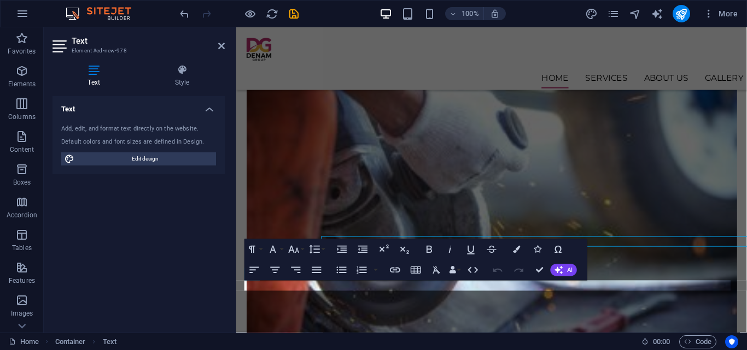
scroll to position [1300, 0]
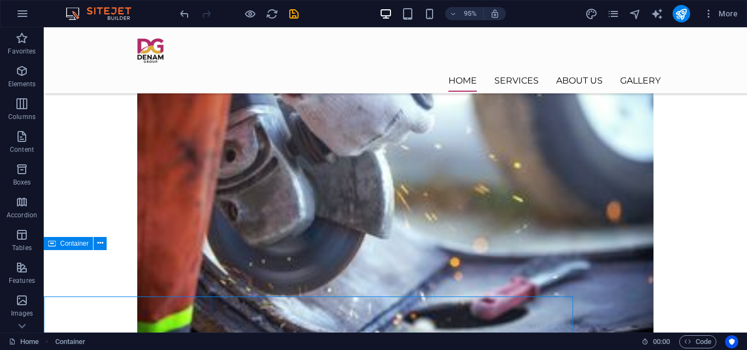
scroll to position [1253, 0]
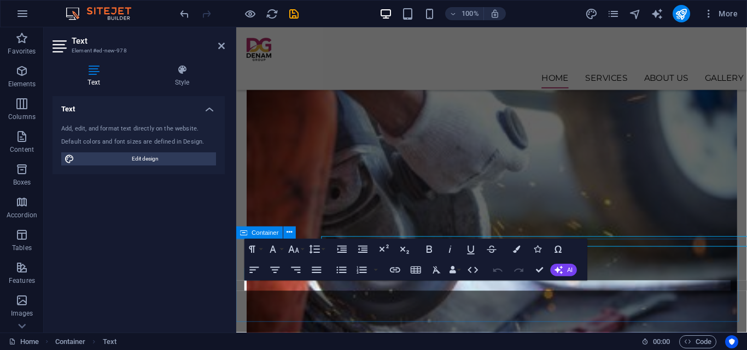
scroll to position [1300, 0]
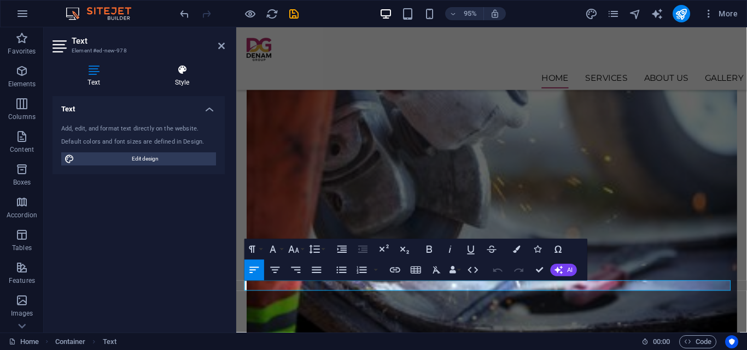
click at [175, 77] on h4 "Style" at bounding box center [181, 76] width 85 height 23
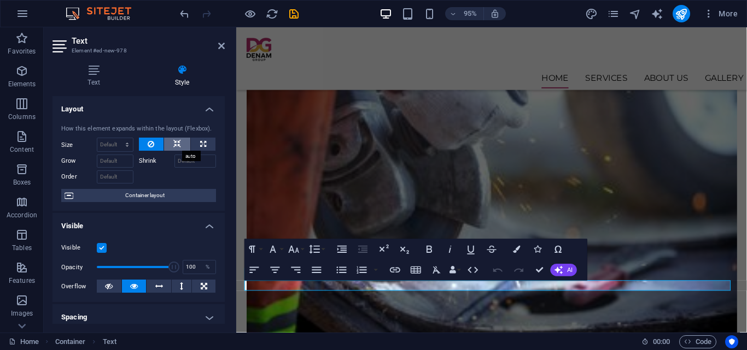
click at [169, 144] on button at bounding box center [177, 144] width 26 height 13
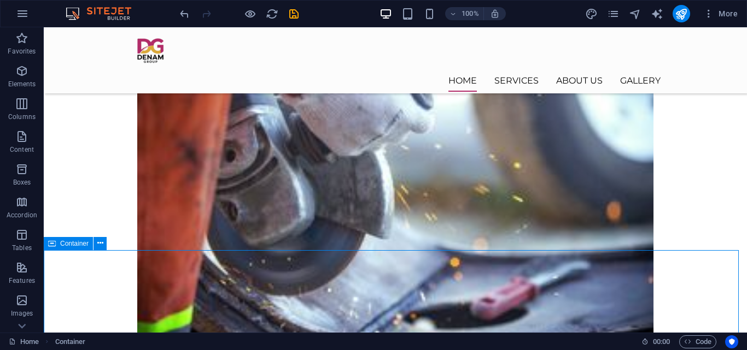
scroll to position [1253, 0]
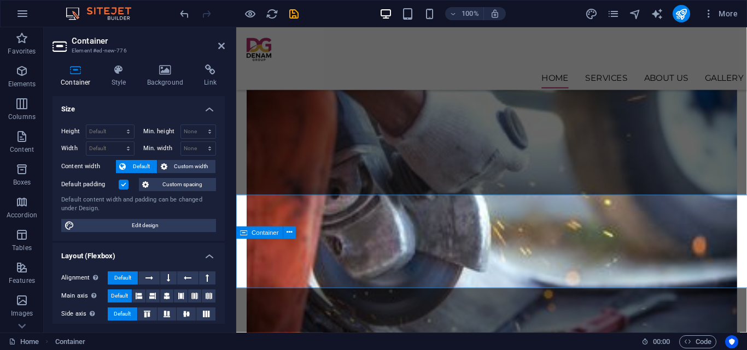
scroll to position [1300, 0]
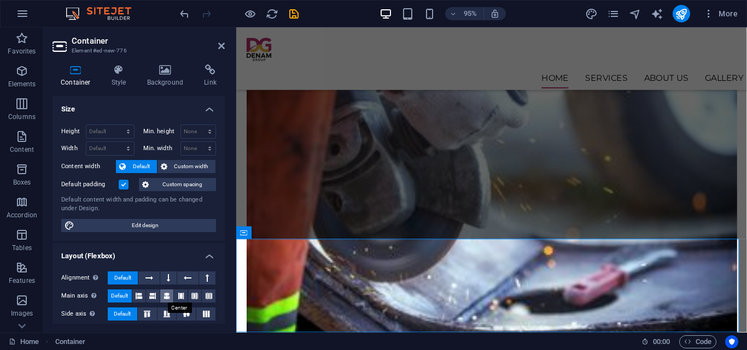
click at [166, 296] on icon at bounding box center [166, 296] width 7 height 13
click at [122, 88] on div "Container Style Background Link Size Height Default px rem % vh vw Min. height …" at bounding box center [138, 195] width 172 height 260
click at [121, 77] on h4 "Style" at bounding box center [121, 76] width 36 height 23
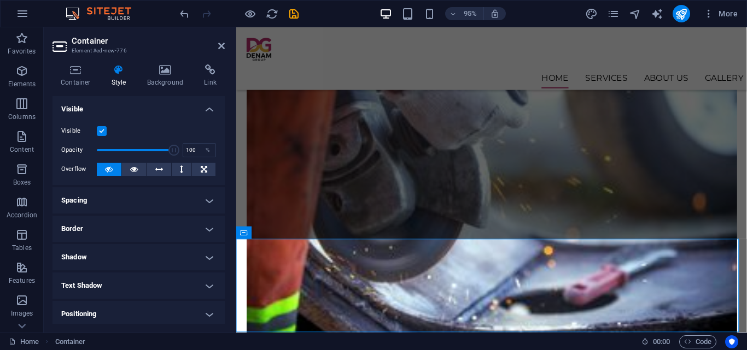
click at [111, 197] on h4 "Spacing" at bounding box center [138, 201] width 172 height 26
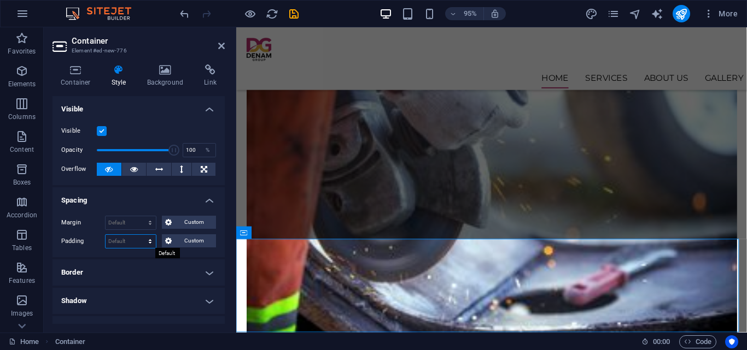
click at [130, 239] on select "Default px rem % vh vw Custom" at bounding box center [131, 241] width 50 height 13
select select "px"
click at [139, 235] on select "Default px rem % vh vw Custom" at bounding box center [131, 241] width 50 height 13
type input "0"
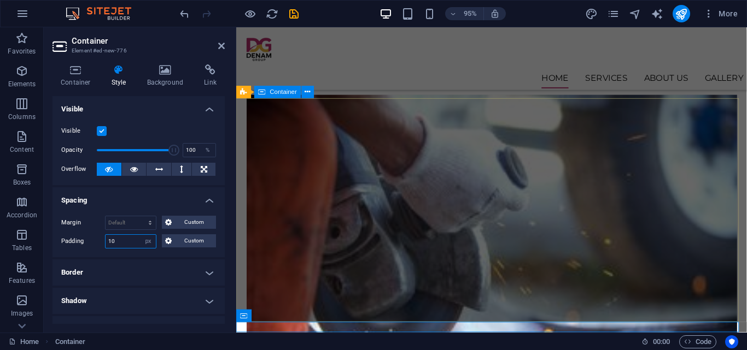
scroll to position [1223, 0]
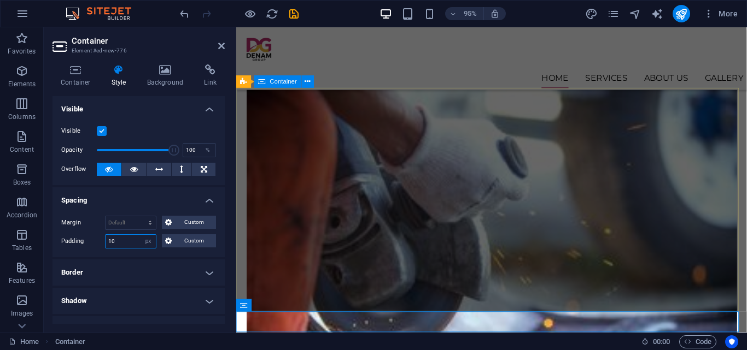
type input "10"
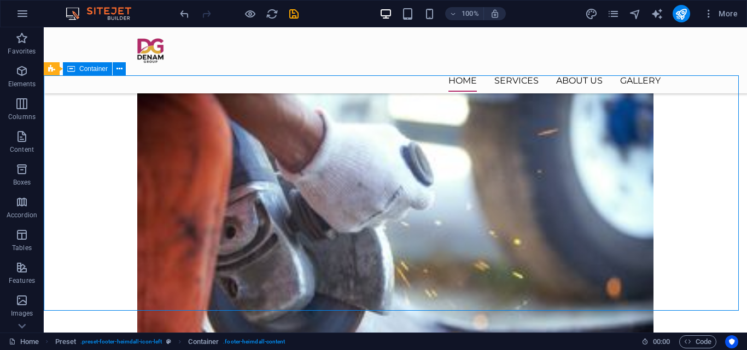
scroll to position [1192, 0]
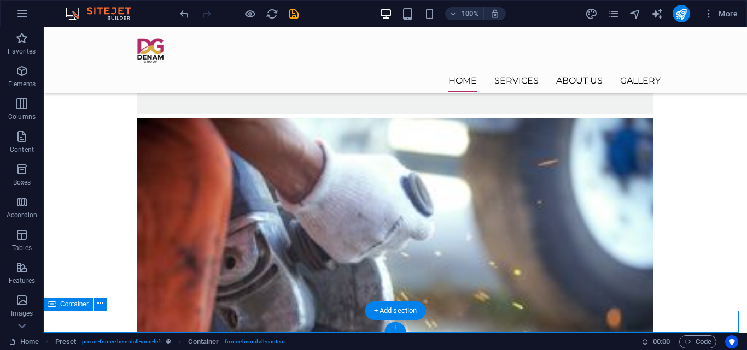
select select "px"
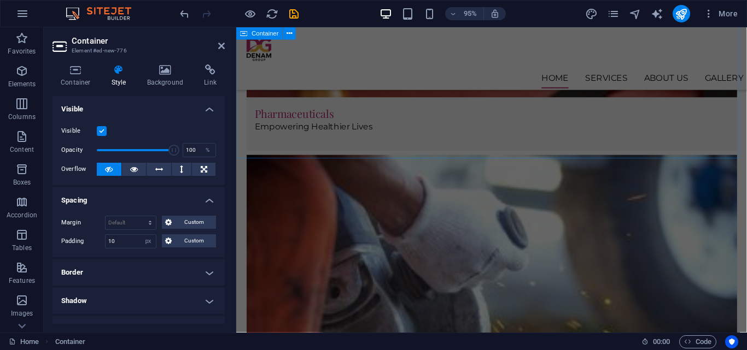
scroll to position [1150, 0]
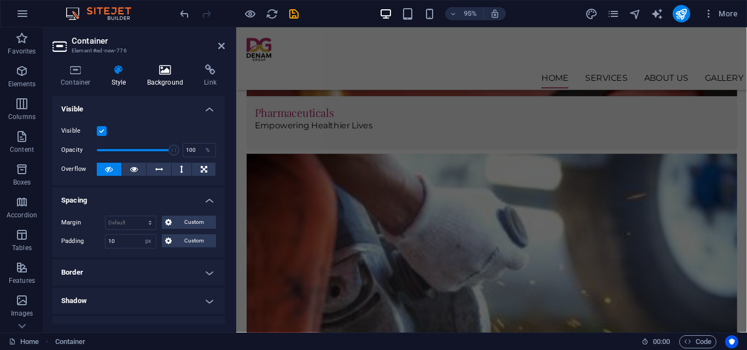
click at [166, 78] on h4 "Background" at bounding box center [167, 76] width 57 height 23
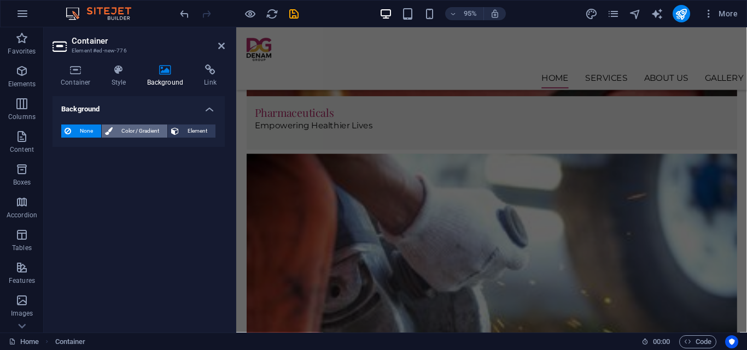
click at [133, 133] on span "Color / Gradient" at bounding box center [140, 131] width 48 height 13
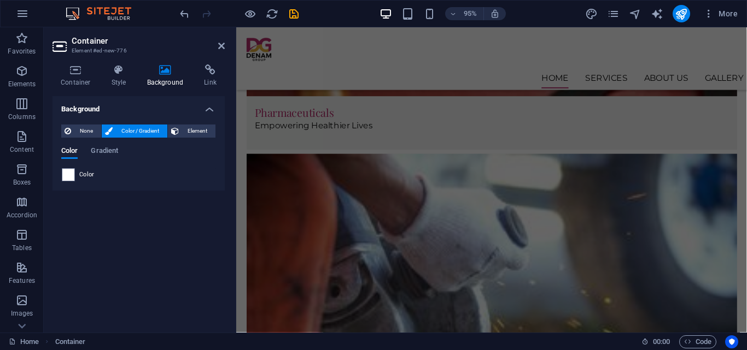
scroll to position [1223, 0]
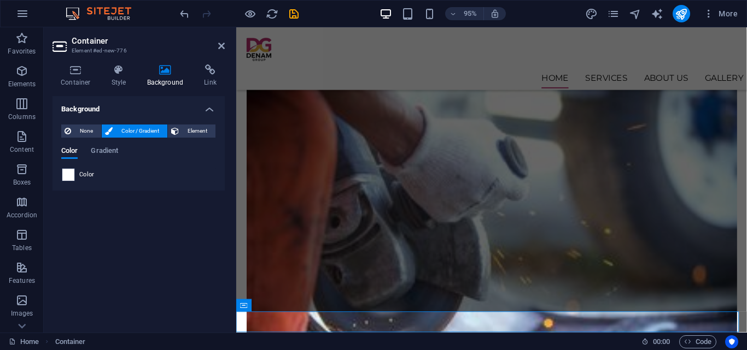
click at [66, 175] on span at bounding box center [68, 175] width 12 height 12
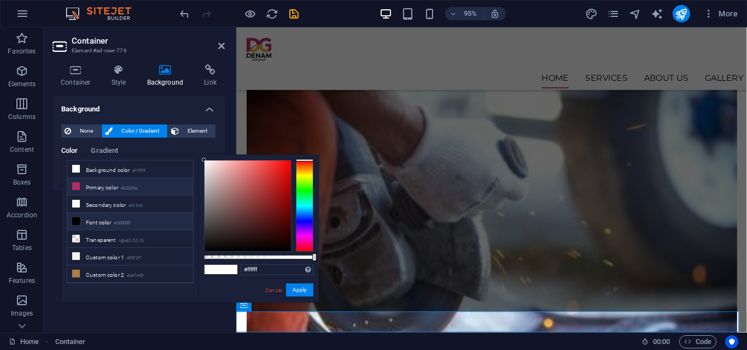
click at [78, 186] on icon at bounding box center [76, 187] width 8 height 8
type input "#b32d6a"
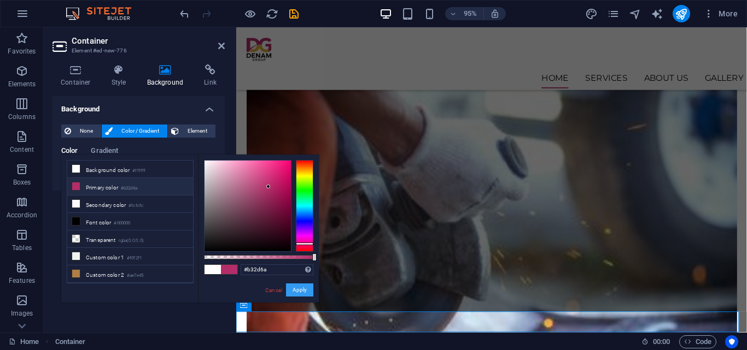
click at [299, 290] on button "Apply" at bounding box center [299, 290] width 27 height 13
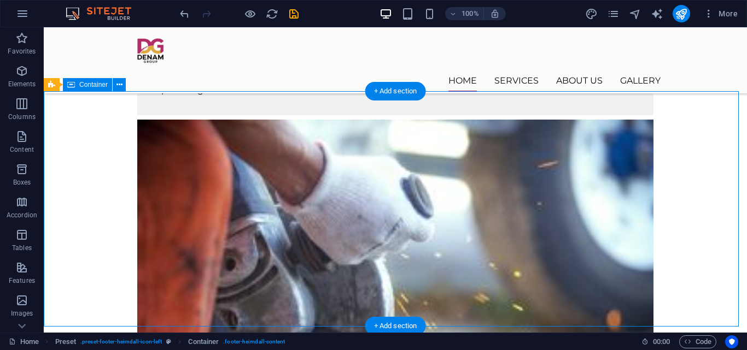
scroll to position [1192, 0]
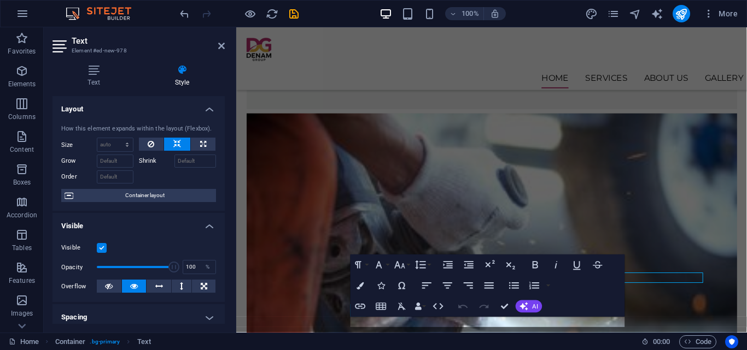
scroll to position [1223, 0]
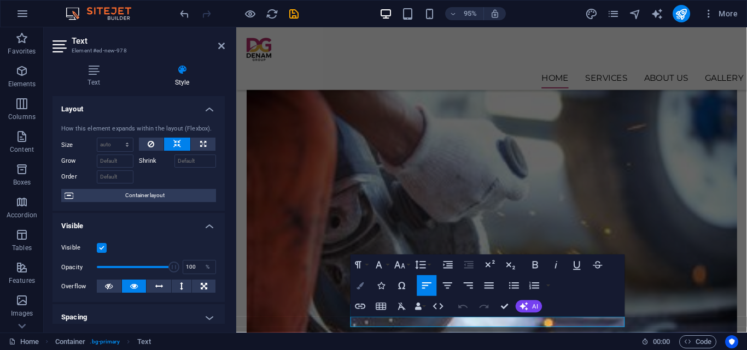
click at [362, 287] on icon "button" at bounding box center [360, 285] width 7 height 7
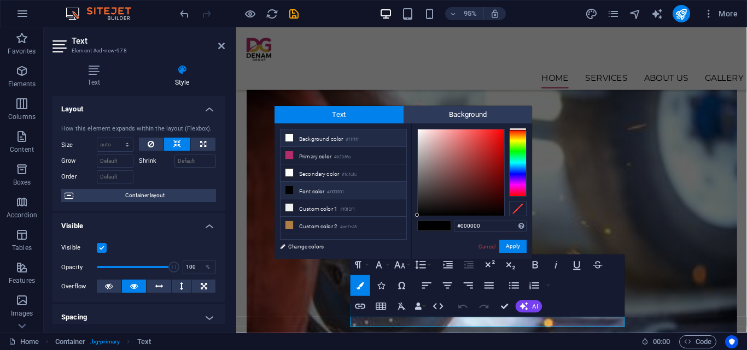
click at [288, 141] on icon at bounding box center [289, 138] width 8 height 8
type input "#ffffff"
click at [513, 243] on button "Apply" at bounding box center [512, 246] width 27 height 13
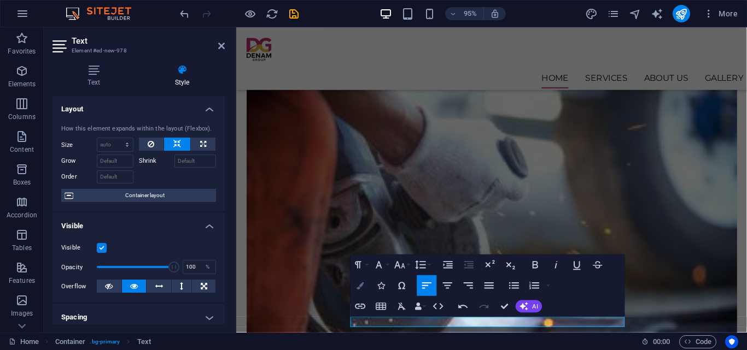
click at [365, 288] on button "Colors" at bounding box center [360, 286] width 20 height 21
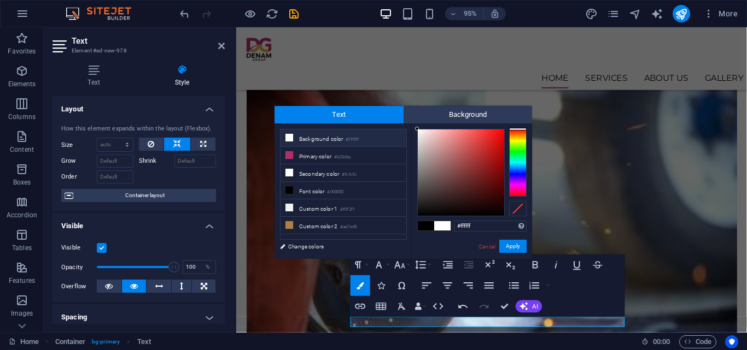
click at [441, 225] on span at bounding box center [442, 225] width 16 height 9
click at [358, 290] on button "Colors" at bounding box center [360, 286] width 20 height 21
click at [442, 225] on span at bounding box center [442, 225] width 16 height 9
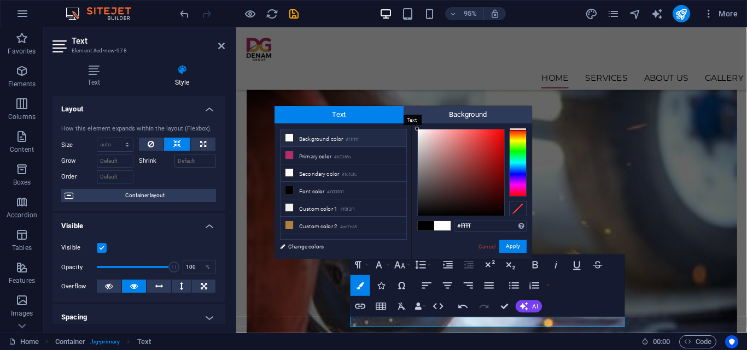
click at [327, 116] on span "Text" at bounding box center [338, 114] width 129 height 17
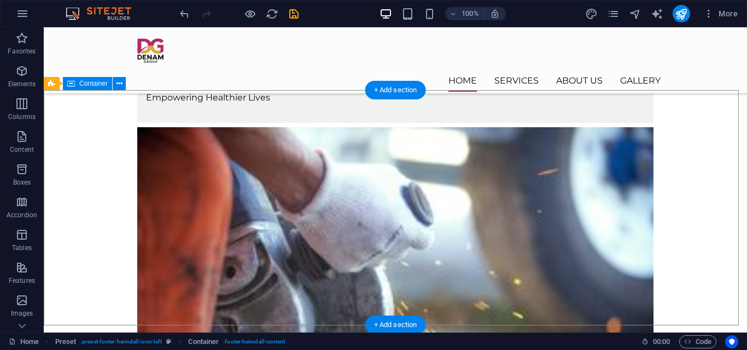
scroll to position [1192, 0]
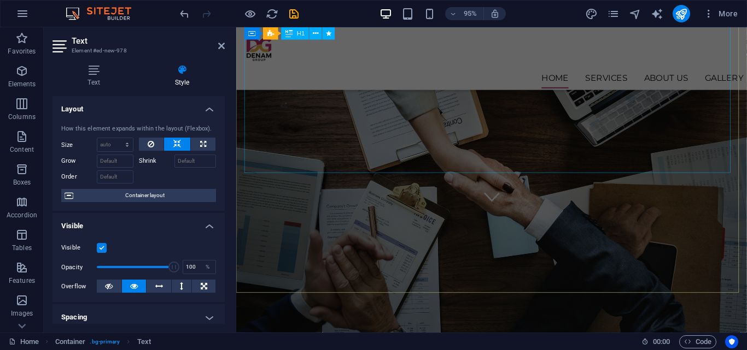
scroll to position [122, 0]
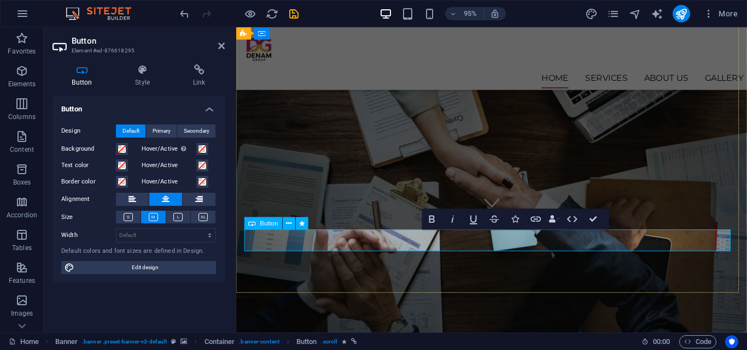
drag, startPoint x: 562, startPoint y: 250, endPoint x: 428, endPoint y: 262, distance: 135.0
copy link "Learn About Denam Group"
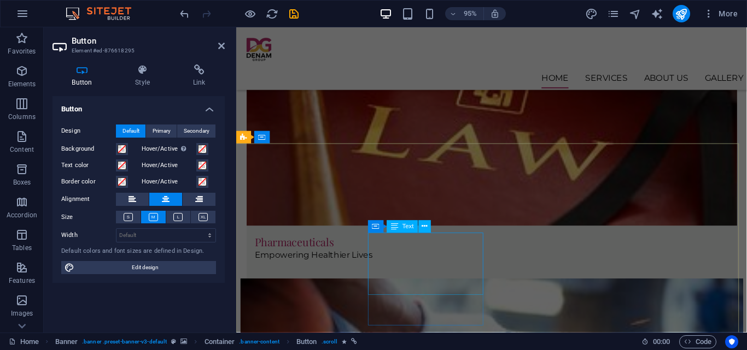
scroll to position [1223, 0]
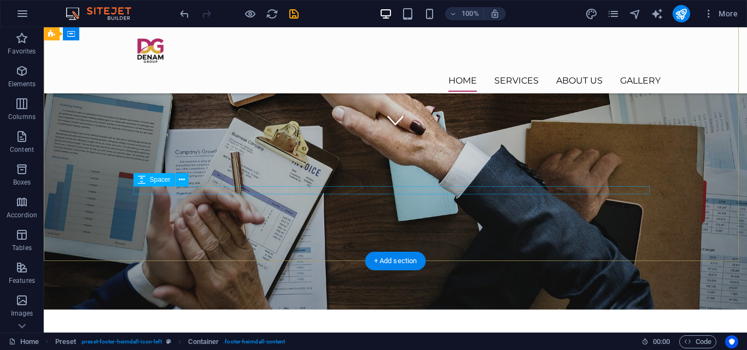
scroll to position [134, 0]
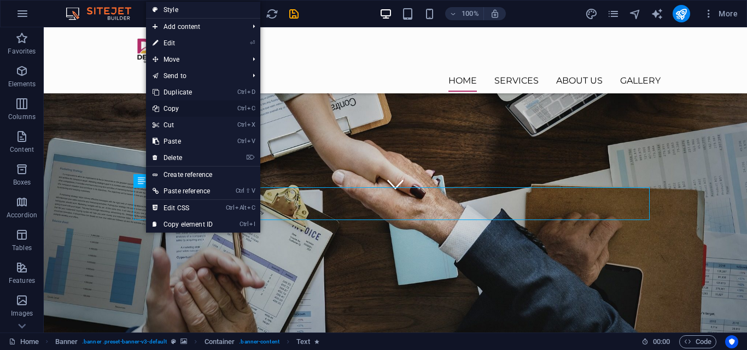
click at [173, 108] on link "Ctrl C Copy" at bounding box center [182, 109] width 73 height 16
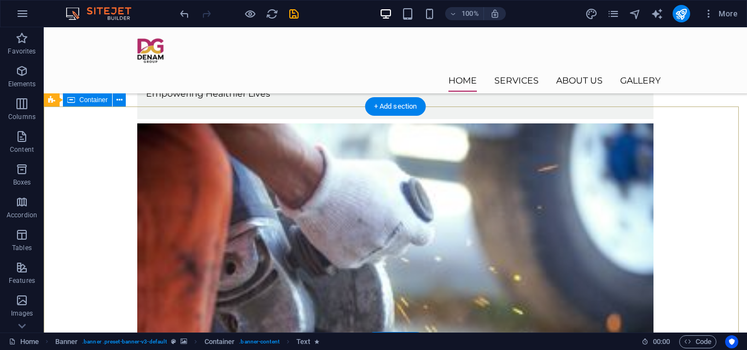
scroll to position [1192, 0]
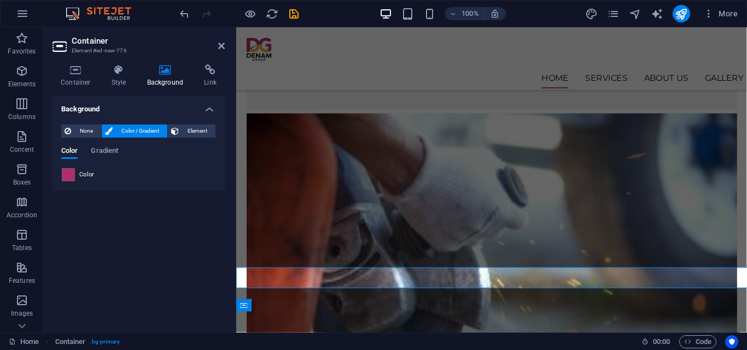
scroll to position [1223, 0]
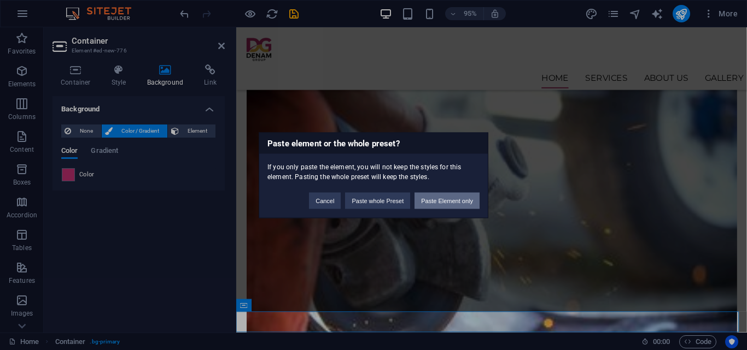
click at [436, 200] on button "Paste Element only" at bounding box center [446, 200] width 65 height 16
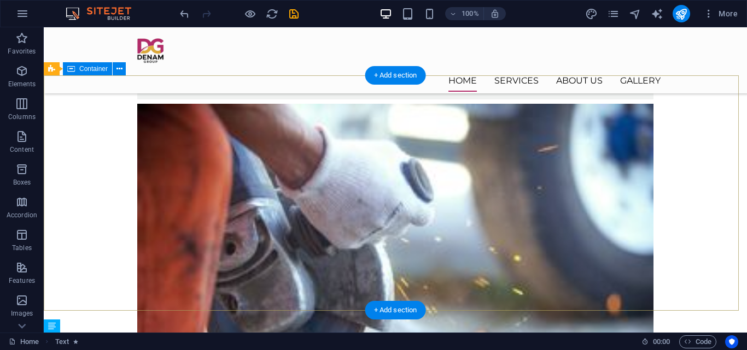
scroll to position [1214, 0]
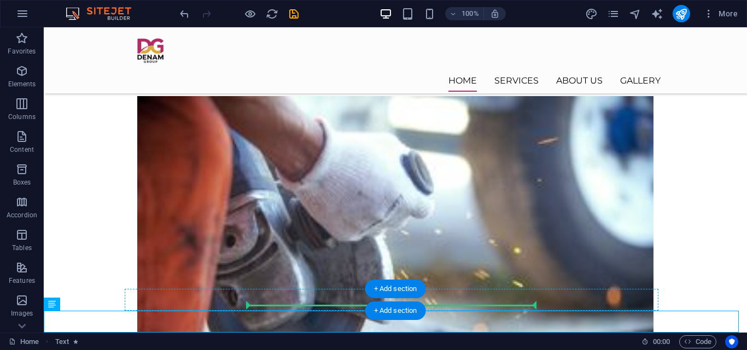
drag, startPoint x: 154, startPoint y: 328, endPoint x: 288, endPoint y: 305, distance: 136.0
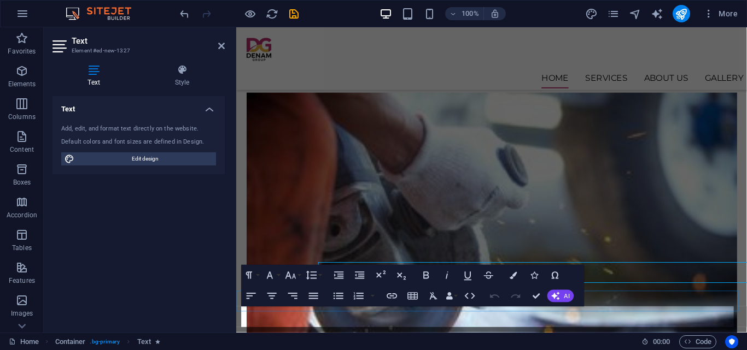
scroll to position [1245, 0]
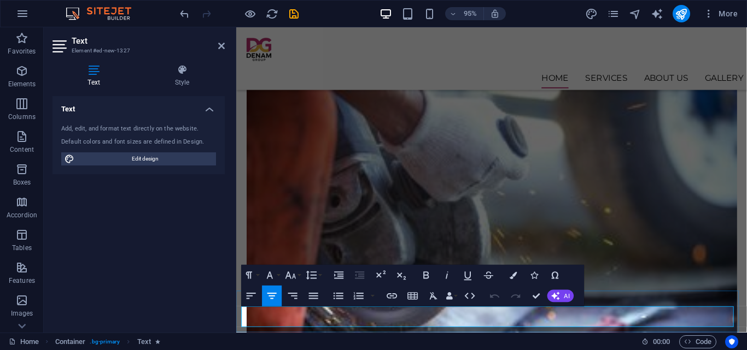
drag, startPoint x: 756, startPoint y: 337, endPoint x: 257, endPoint y: 328, distance: 499.2
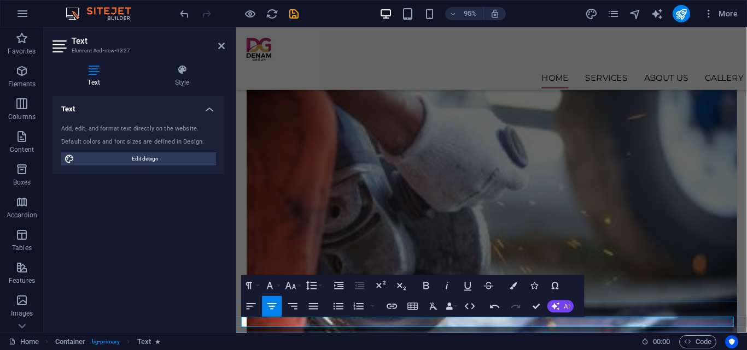
scroll to position [0, 6]
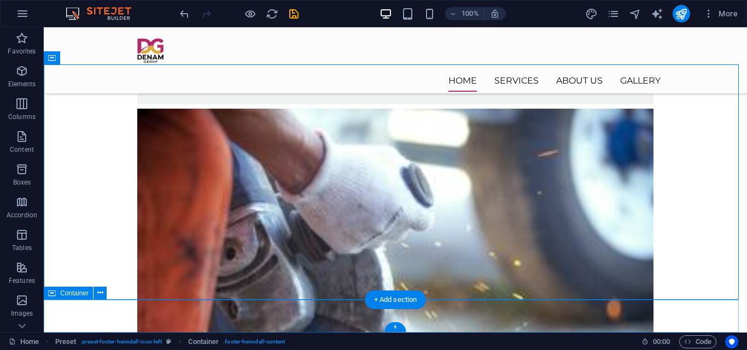
scroll to position [1203, 0]
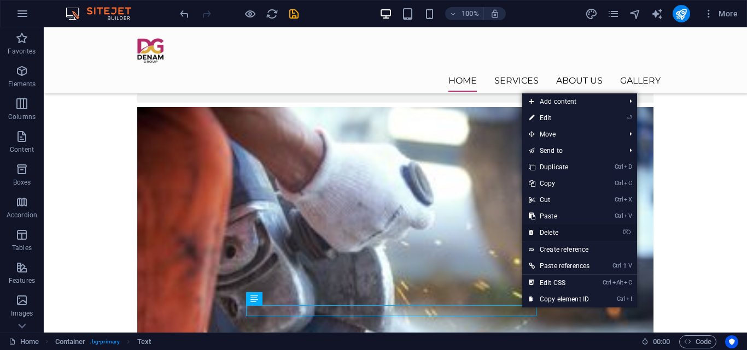
click at [553, 231] on link "⌦ Delete" at bounding box center [559, 233] width 74 height 16
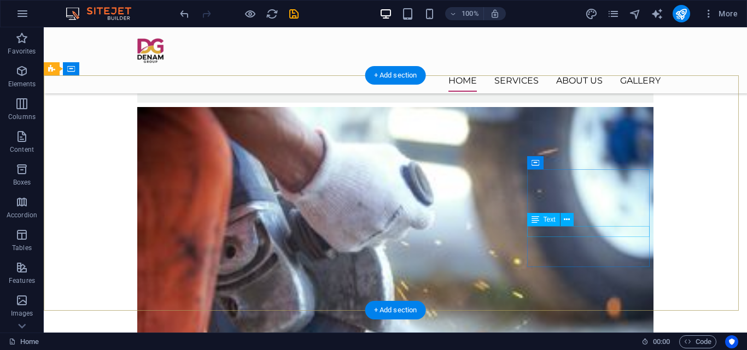
scroll to position [1192, 0]
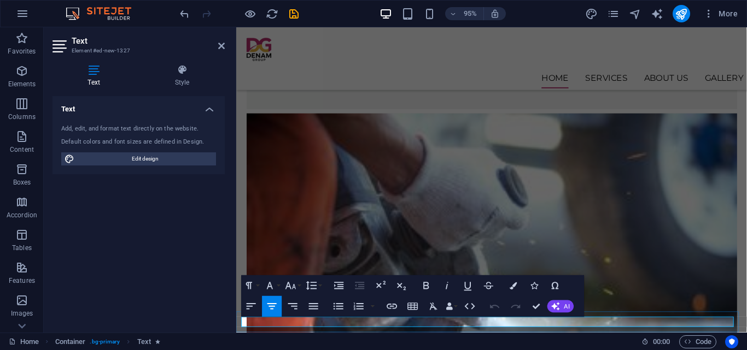
scroll to position [1223, 0]
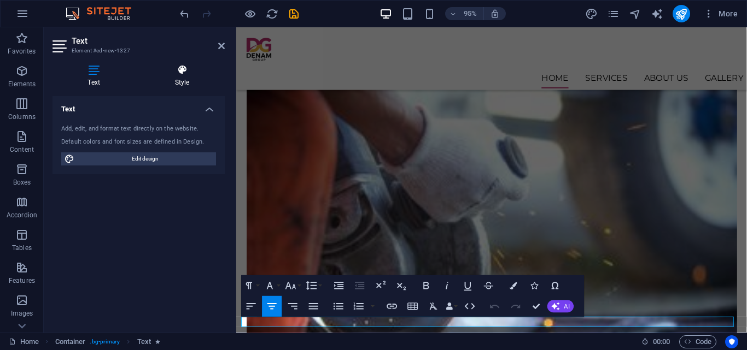
click at [175, 82] on h4 "Style" at bounding box center [181, 76] width 85 height 23
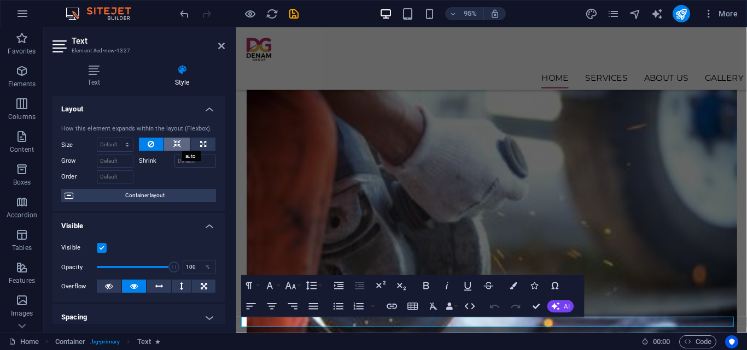
click at [180, 144] on button at bounding box center [177, 144] width 26 height 13
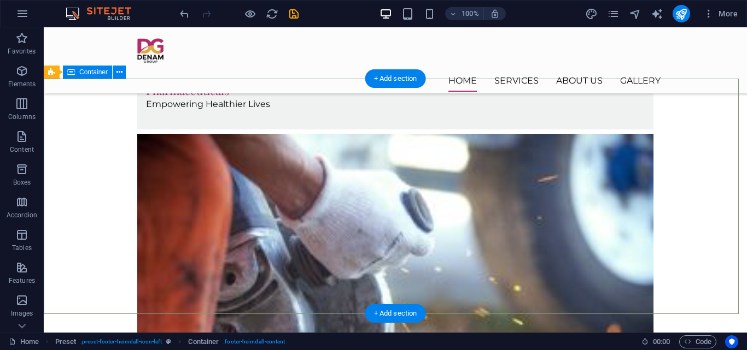
scroll to position [1192, 0]
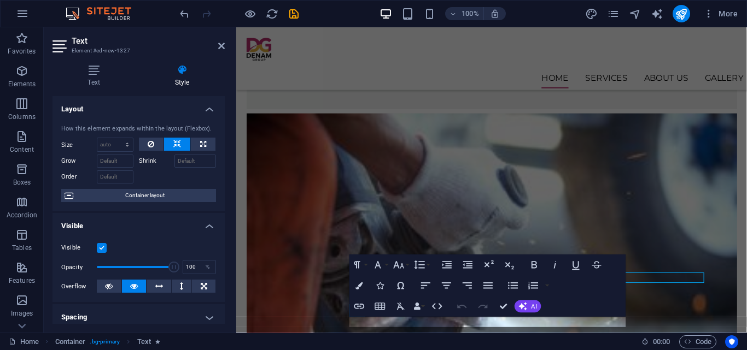
scroll to position [1223, 0]
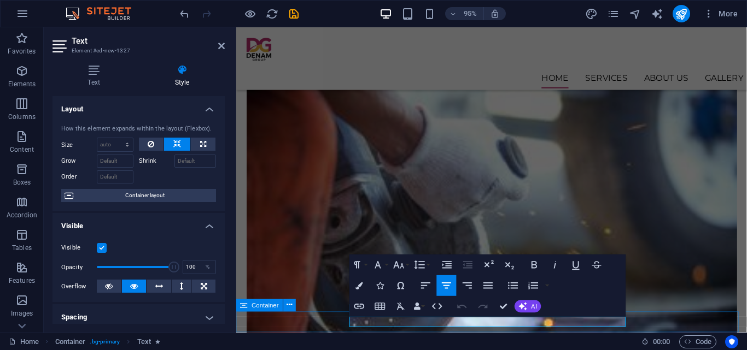
drag, startPoint x: 518, startPoint y: 338, endPoint x: 663, endPoint y: 336, distance: 144.9
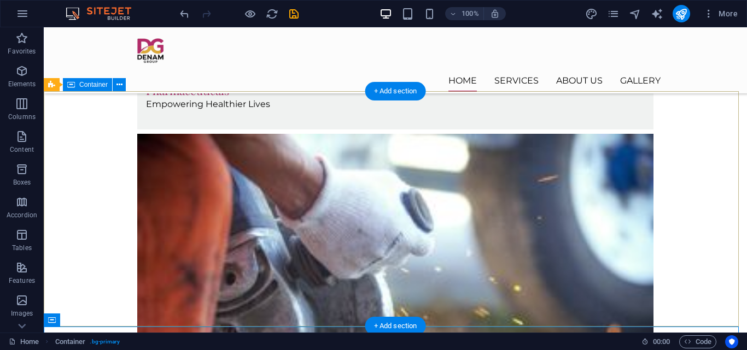
scroll to position [1192, 0]
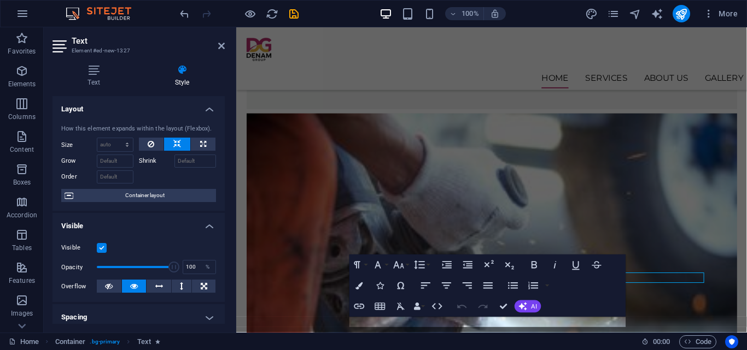
scroll to position [1223, 0]
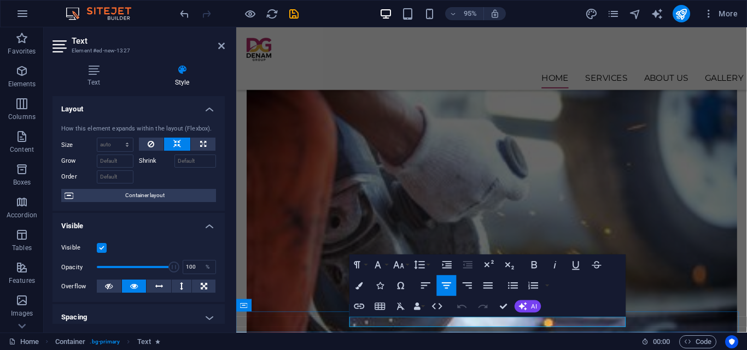
drag, startPoint x: 521, startPoint y: 336, endPoint x: 645, endPoint y: 334, distance: 123.6
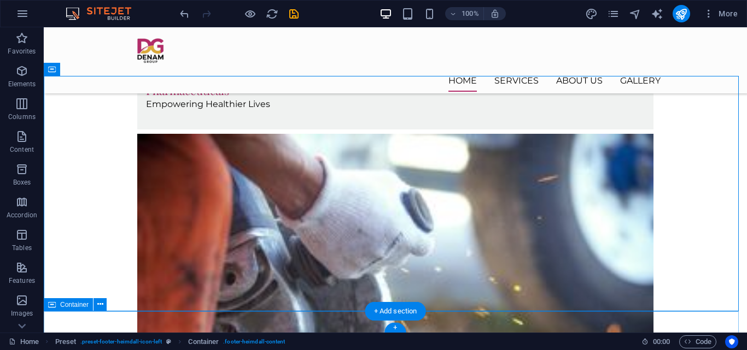
scroll to position [1192, 0]
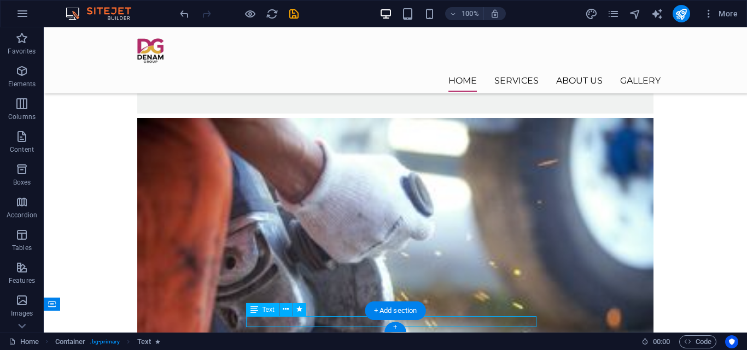
drag, startPoint x: 411, startPoint y: 323, endPoint x: 422, endPoint y: 323, distance: 10.9
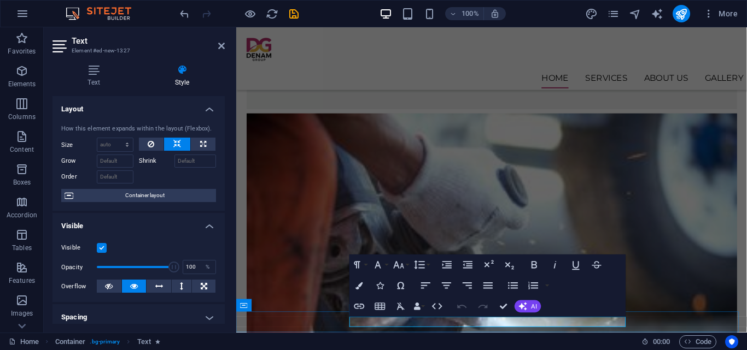
scroll to position [1223, 0]
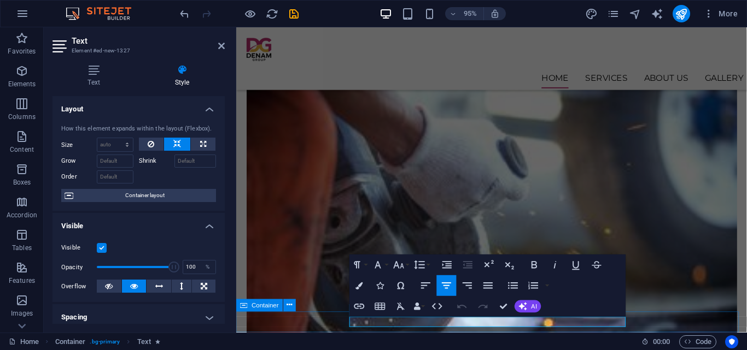
drag, startPoint x: 519, startPoint y: 336, endPoint x: 645, endPoint y: 329, distance: 125.9
drag, startPoint x: 519, startPoint y: 337, endPoint x: 649, endPoint y: 330, distance: 129.8
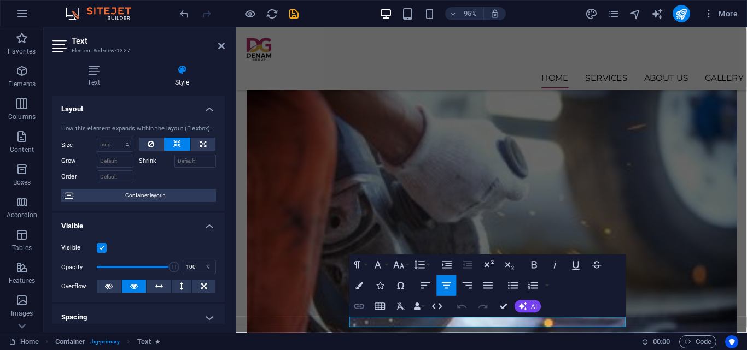
click at [365, 302] on icon "button" at bounding box center [359, 306] width 13 height 13
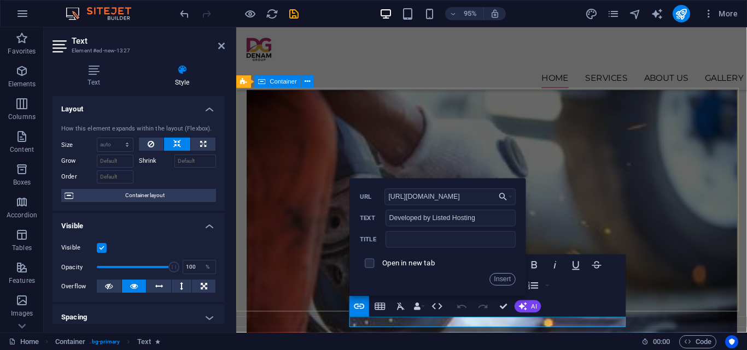
type input "https://listedhosting.com/sme/"
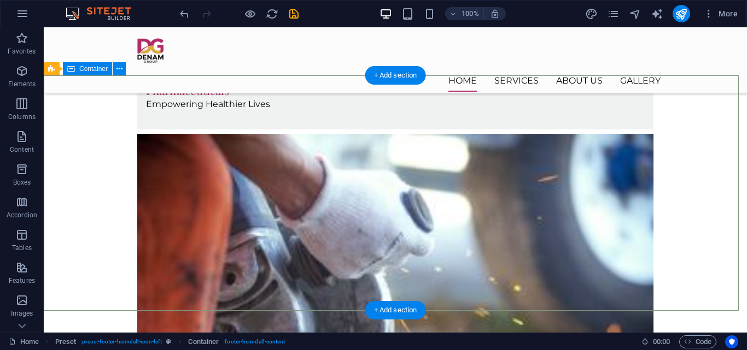
scroll to position [1192, 0]
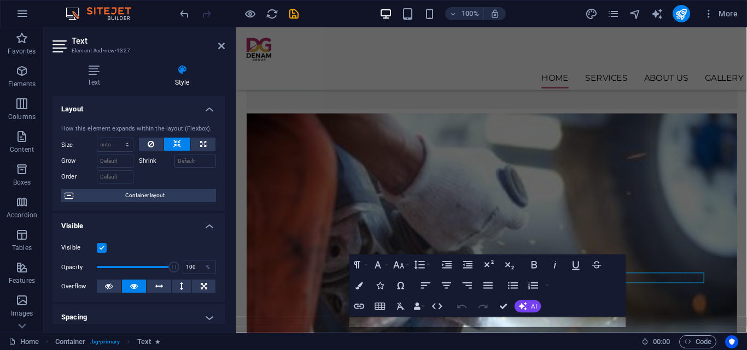
scroll to position [1223, 0]
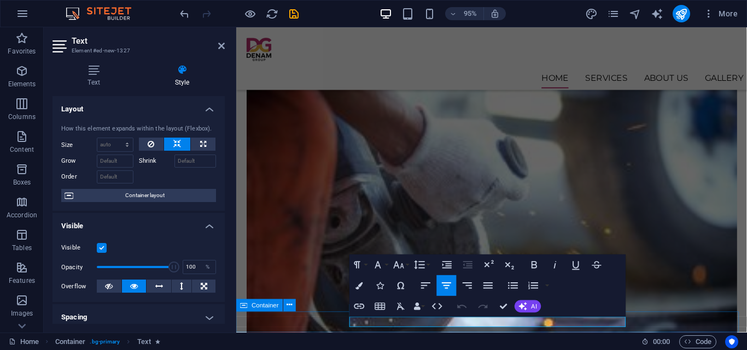
drag, startPoint x: 519, startPoint y: 336, endPoint x: 647, endPoint y: 336, distance: 128.5
click at [366, 307] on button "Insert Link" at bounding box center [359, 306] width 20 height 21
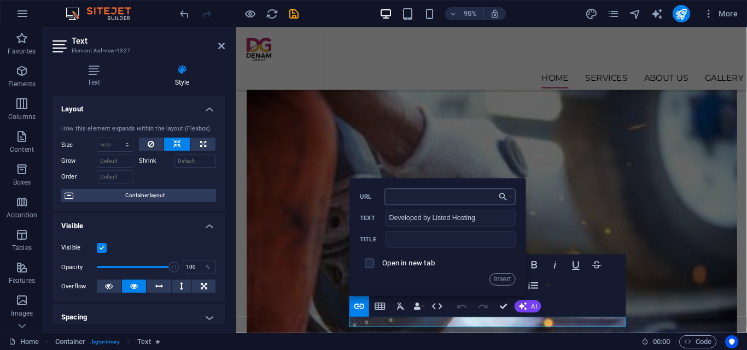
type input "https://listedhosting.com/sme/"
click at [499, 279] on button "Insert" at bounding box center [502, 279] width 26 height 13
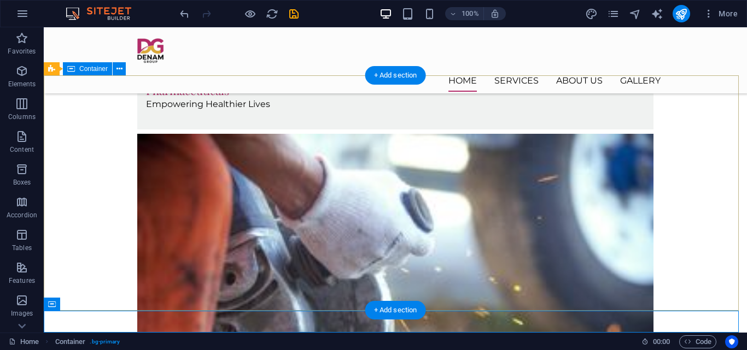
scroll to position [1192, 0]
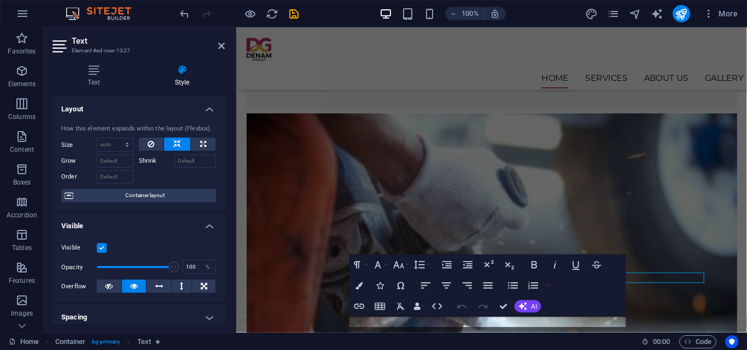
scroll to position [1223, 0]
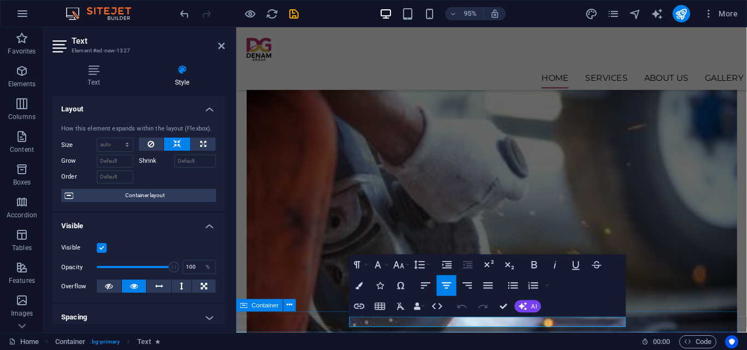
drag, startPoint x: 519, startPoint y: 340, endPoint x: 648, endPoint y: 335, distance: 129.1
click at [365, 286] on button "Colors" at bounding box center [359, 286] width 20 height 21
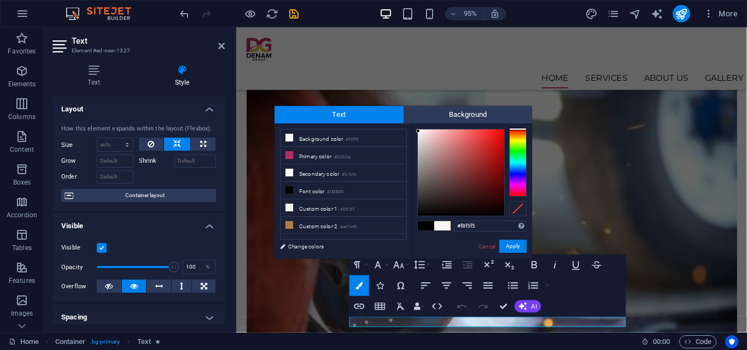
type input "#faf6f6"
drag, startPoint x: 417, startPoint y: 214, endPoint x: 418, endPoint y: 131, distance: 83.7
click at [418, 131] on div at bounding box center [418, 131] width 4 height 4
click at [418, 131] on div at bounding box center [418, 130] width 4 height 4
click at [511, 250] on button "Apply" at bounding box center [512, 246] width 27 height 13
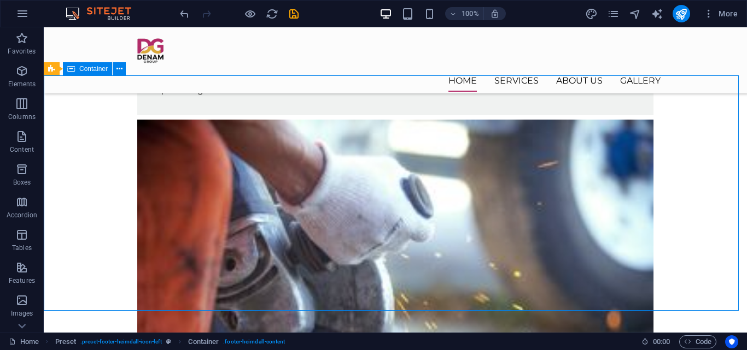
scroll to position [1192, 0]
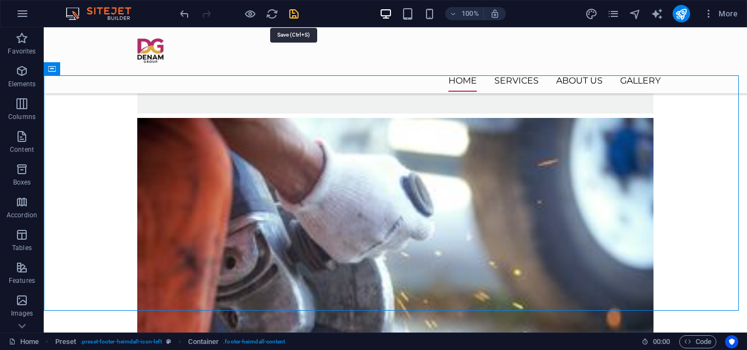
click at [297, 15] on icon "save" at bounding box center [294, 14] width 13 height 13
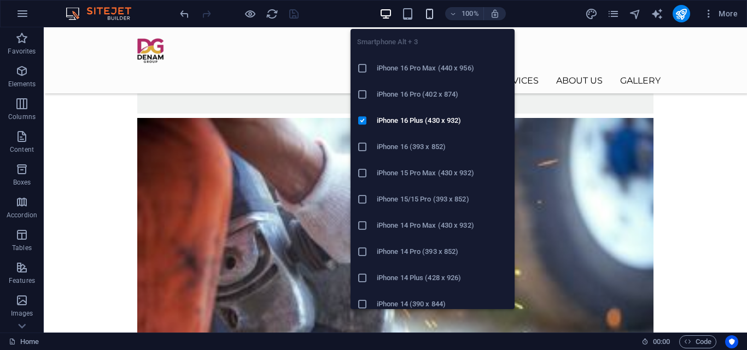
click at [430, 15] on icon "button" at bounding box center [429, 14] width 13 height 13
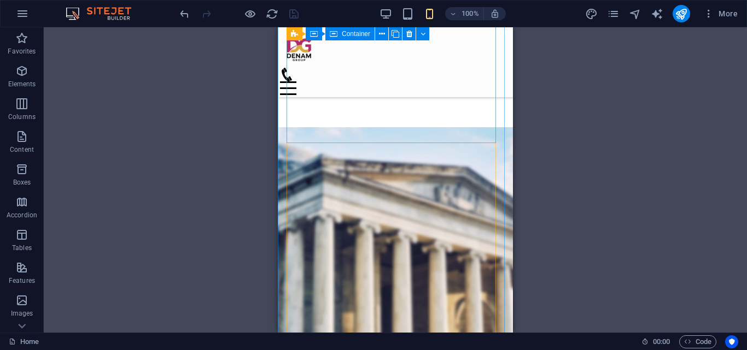
scroll to position [1942, 0]
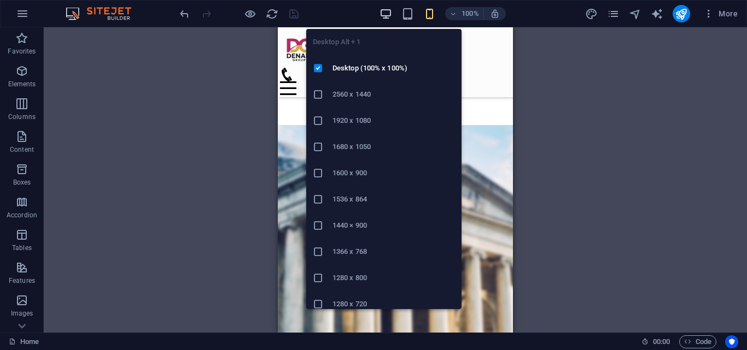
click at [385, 14] on icon "button" at bounding box center [385, 14] width 13 height 13
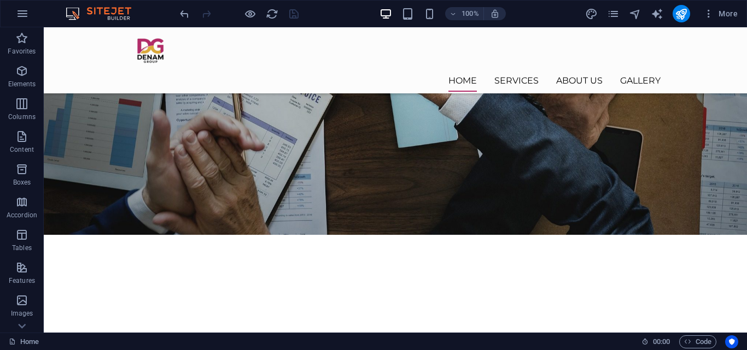
scroll to position [263, 0]
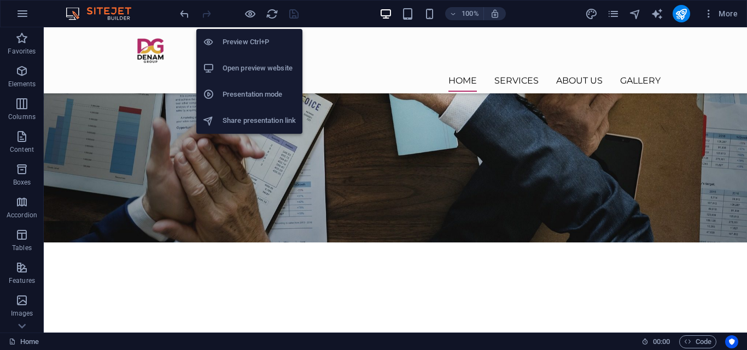
click at [236, 68] on h6 "Open preview website" at bounding box center [259, 68] width 73 height 13
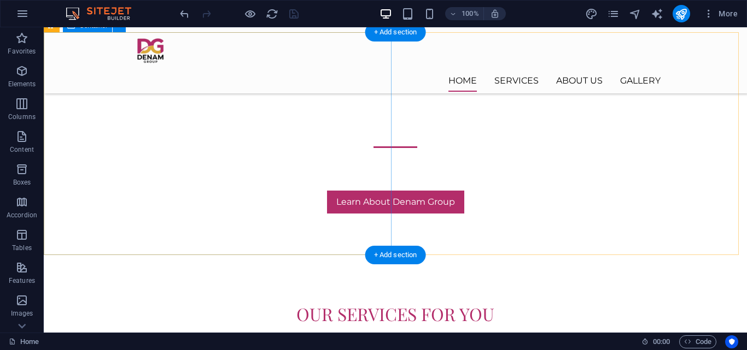
scroll to position [1192, 0]
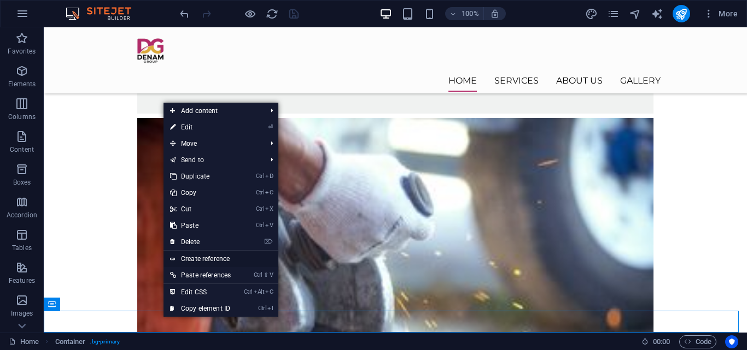
drag, startPoint x: 212, startPoint y: 261, endPoint x: 5, endPoint y: 247, distance: 206.6
click at [212, 261] on link "Create reference" at bounding box center [220, 259] width 115 height 16
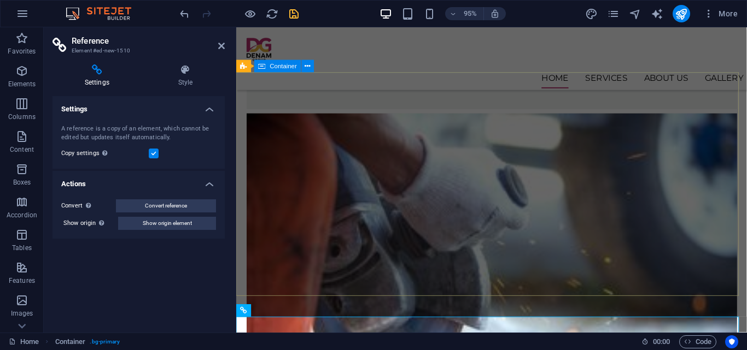
scroll to position [1239, 0]
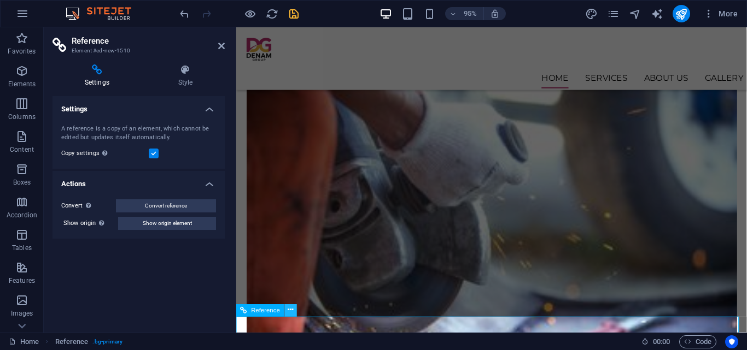
click at [291, 313] on icon at bounding box center [290, 310] width 5 height 11
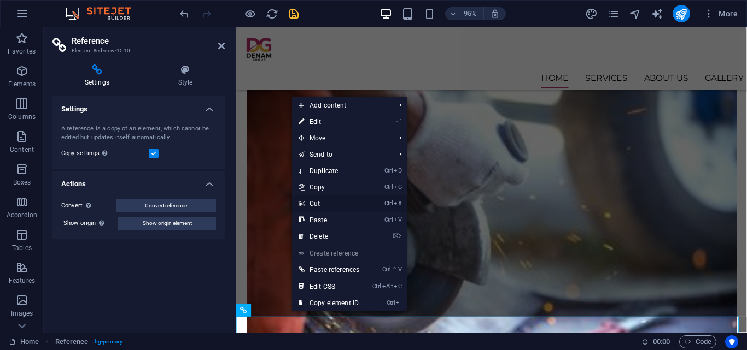
click at [309, 203] on link "Ctrl X Cut" at bounding box center [329, 204] width 74 height 16
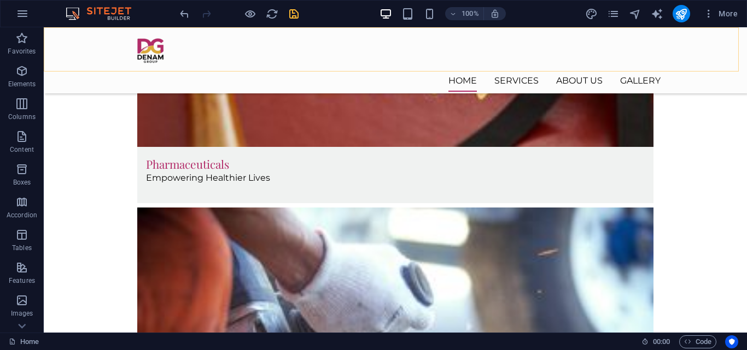
scroll to position [1074, 0]
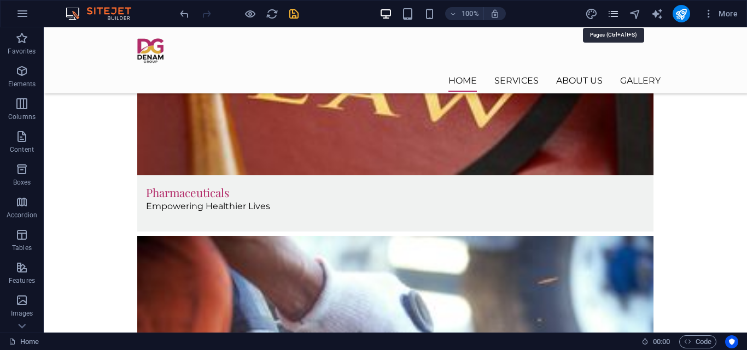
click at [607, 16] on icon "pages" at bounding box center [613, 14] width 13 height 13
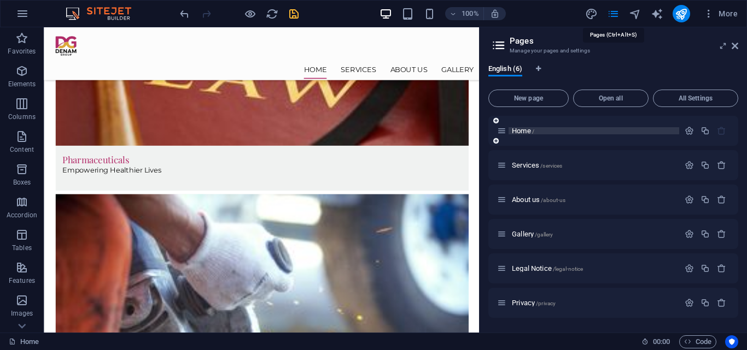
scroll to position [1111, 0]
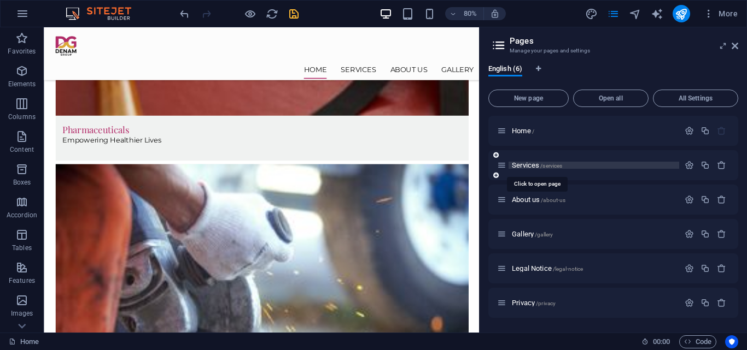
click at [528, 162] on span "Services /services" at bounding box center [537, 165] width 50 height 8
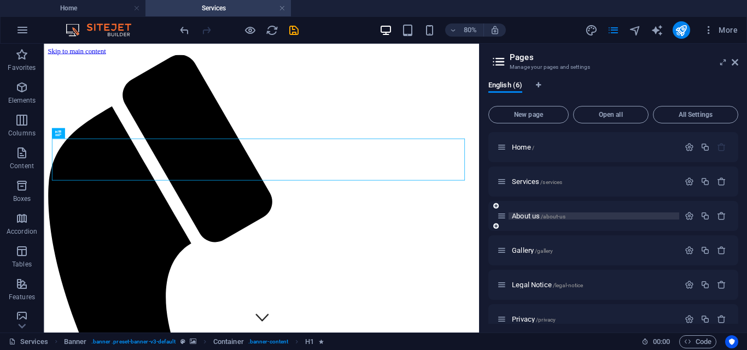
scroll to position [0, 0]
click at [523, 215] on span "About us /about-us" at bounding box center [539, 216] width 54 height 8
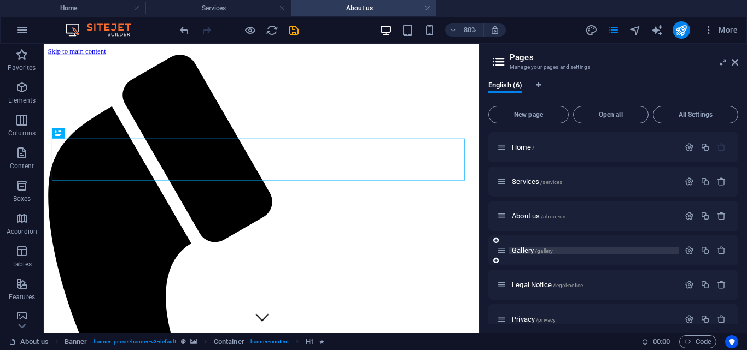
click at [528, 251] on span "Gallery /gallery" at bounding box center [532, 251] width 41 height 8
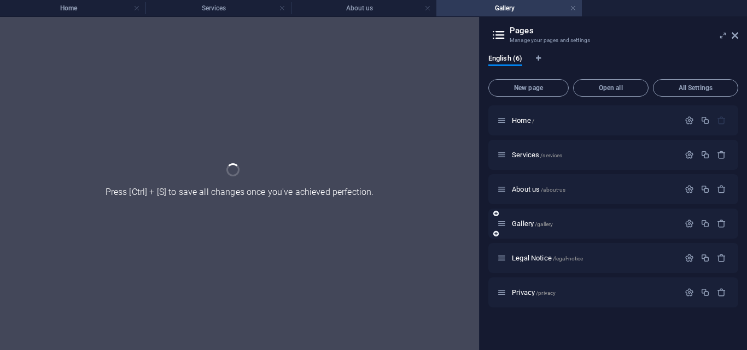
click at [527, 239] on div "Gallery /gallery" at bounding box center [613, 224] width 250 height 30
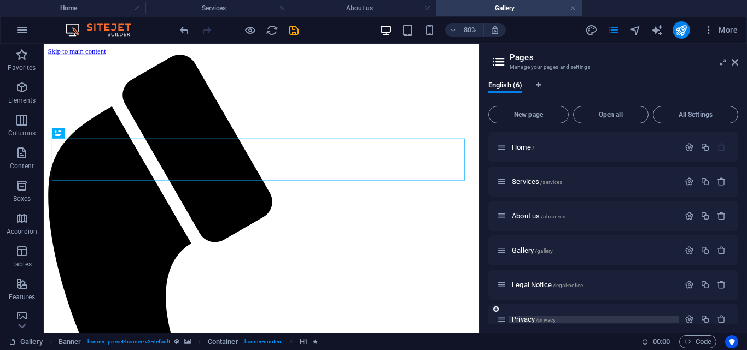
click at [527, 317] on span "Privacy /privacy" at bounding box center [534, 319] width 44 height 8
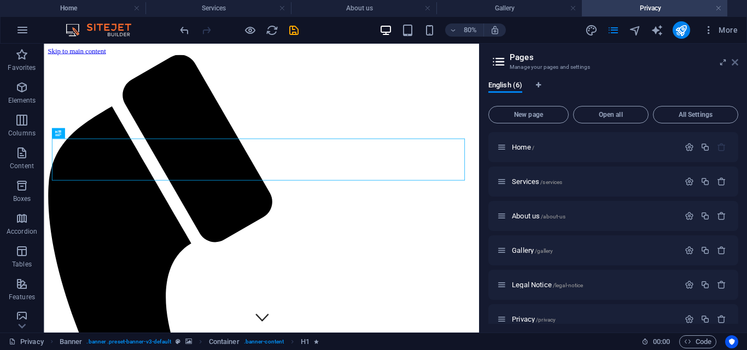
drag, startPoint x: 733, startPoint y: 58, endPoint x: 588, endPoint y: 40, distance: 146.5
click at [733, 58] on icon at bounding box center [734, 62] width 7 height 9
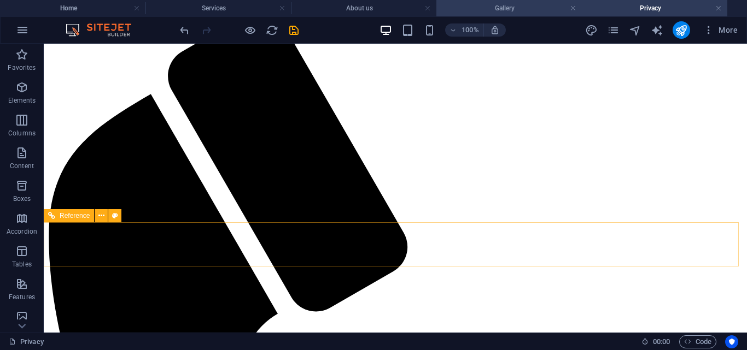
scroll to position [2637, 0]
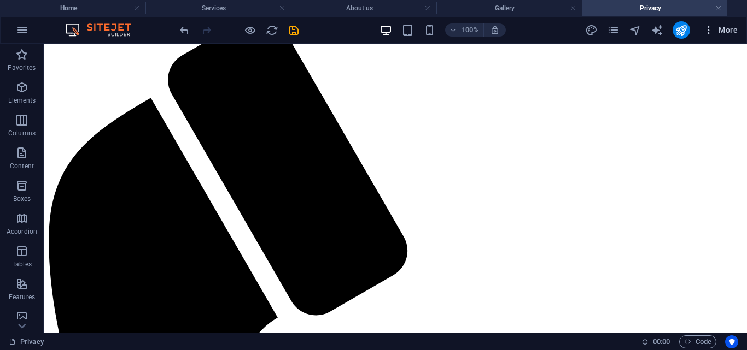
click at [717, 28] on span "More" at bounding box center [720, 30] width 34 height 11
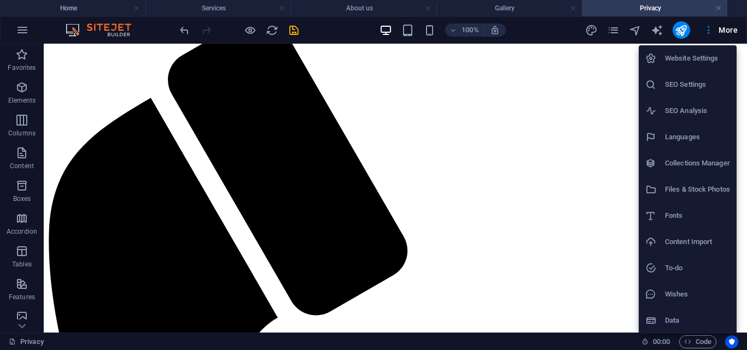
click at [611, 32] on div at bounding box center [373, 175] width 747 height 350
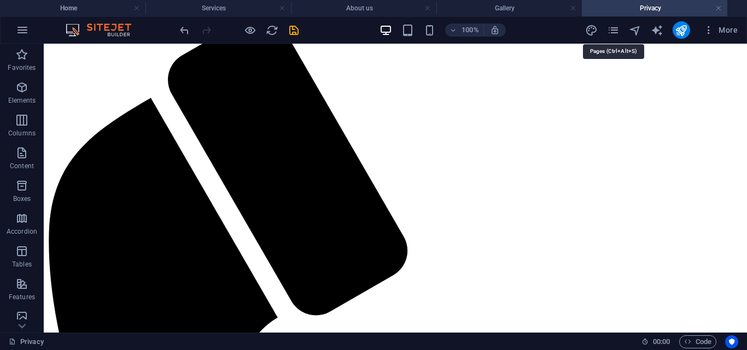
click at [613, 29] on icon "pages" at bounding box center [613, 30] width 13 height 13
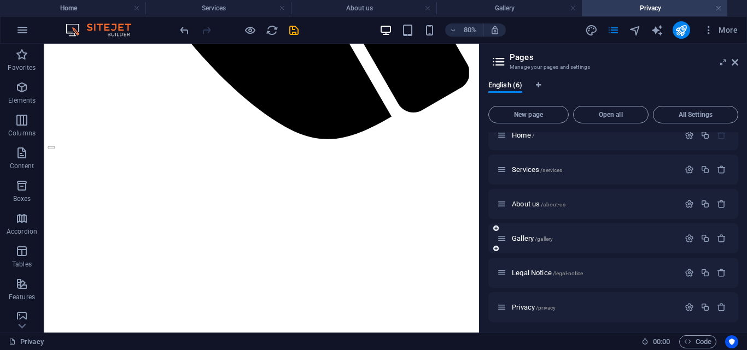
scroll to position [15, 0]
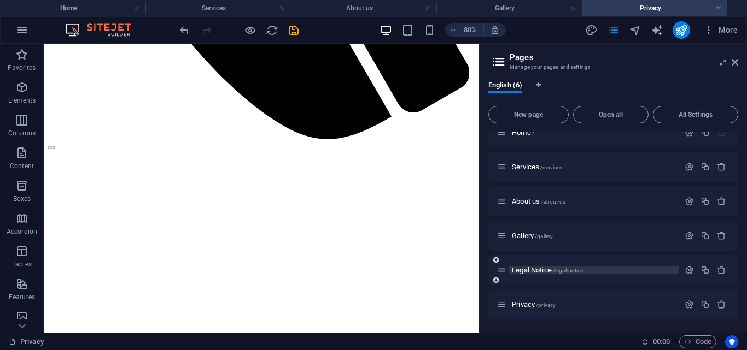
click at [520, 271] on span "Legal Notice /legal-notice" at bounding box center [547, 270] width 71 height 8
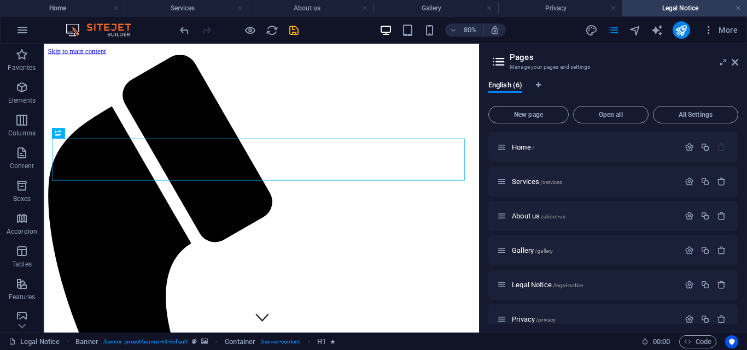
scroll to position [0, 0]
click at [736, 60] on icon at bounding box center [734, 62] width 7 height 9
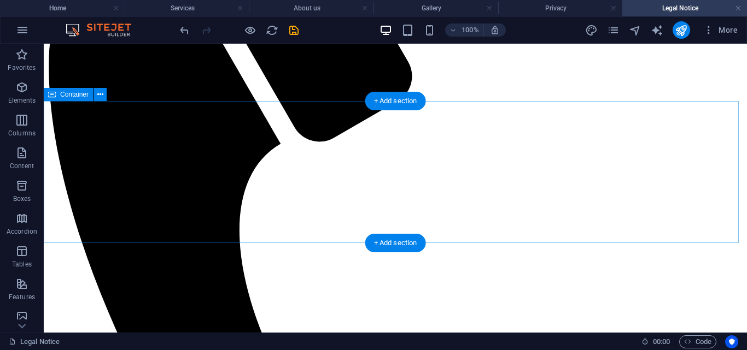
scroll to position [374, 0]
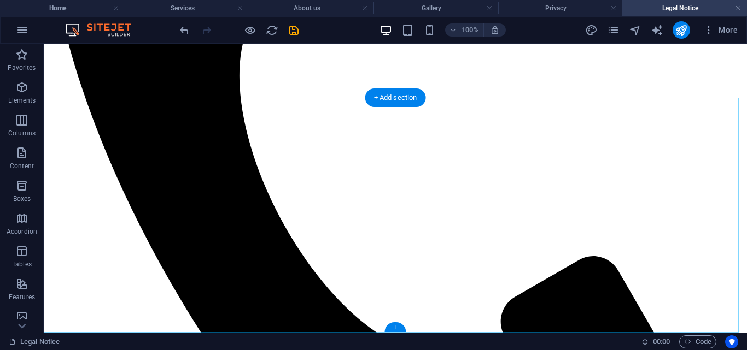
drag, startPoint x: 396, startPoint y: 325, endPoint x: 391, endPoint y: 329, distance: 6.6
click at [391, 329] on div "+" at bounding box center [394, 328] width 21 height 10
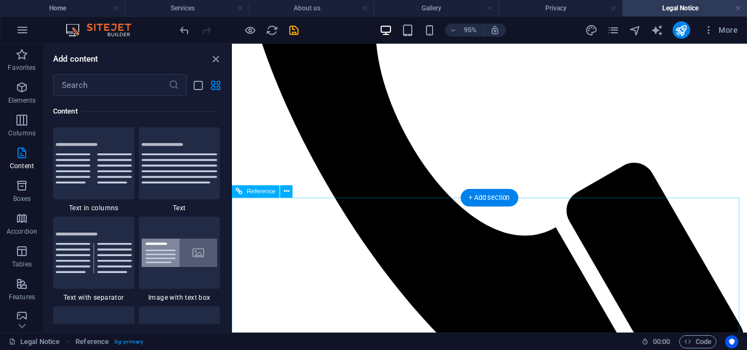
scroll to position [118, 0]
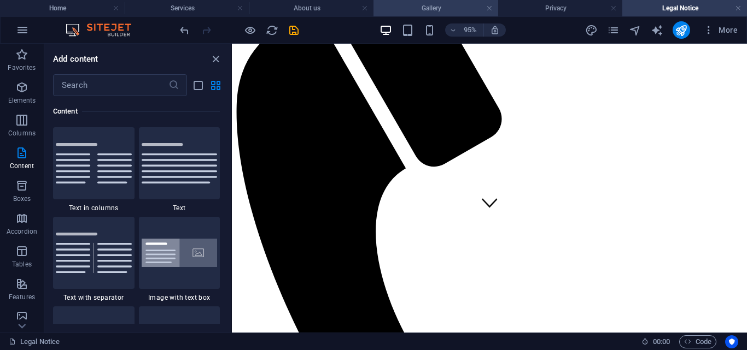
click at [446, 5] on h4 "Gallery" at bounding box center [435, 8] width 125 height 12
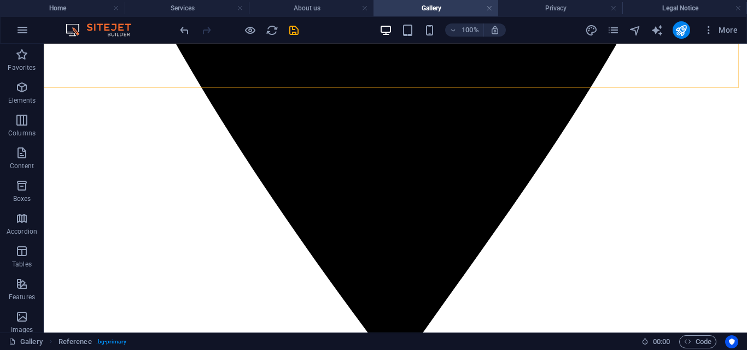
scroll to position [1663, 0]
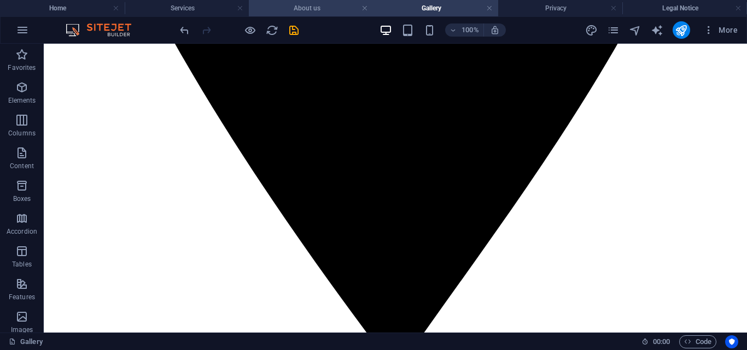
click at [308, 10] on h4 "About us" at bounding box center [311, 8] width 125 height 12
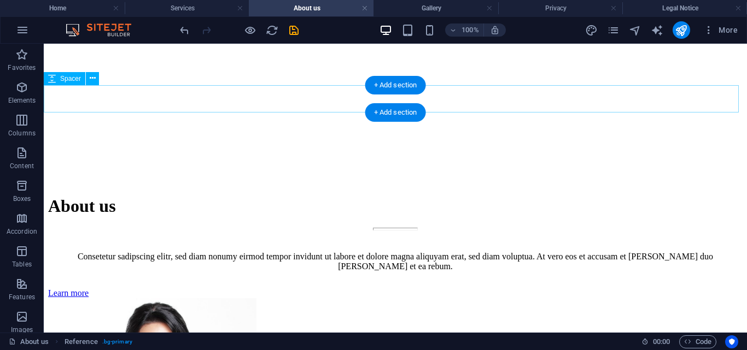
scroll to position [3547, 0]
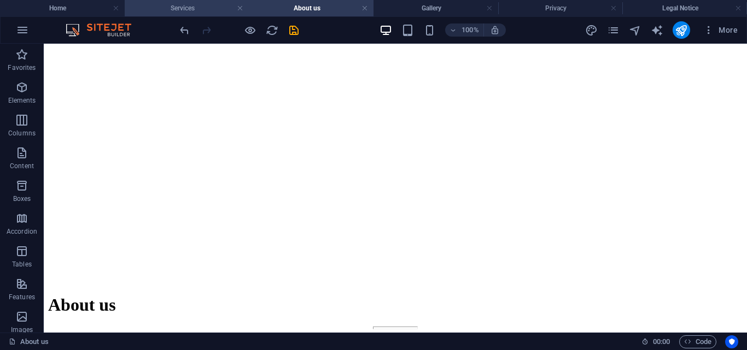
click at [185, 5] on h4 "Services" at bounding box center [187, 8] width 125 height 12
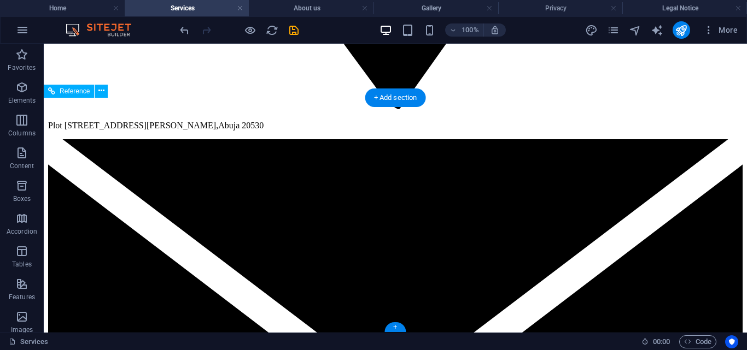
scroll to position [1942, 0]
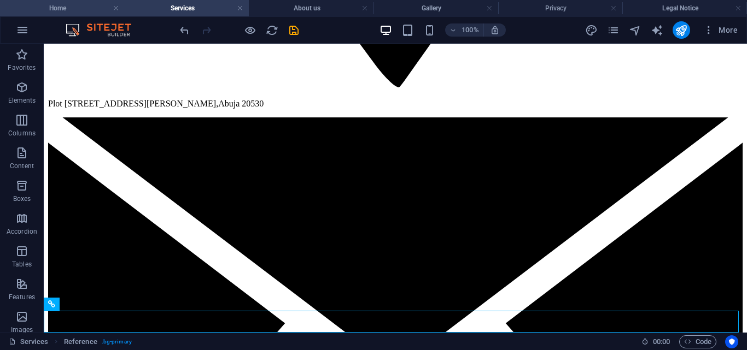
click at [49, 8] on h4 "Home" at bounding box center [62, 8] width 125 height 12
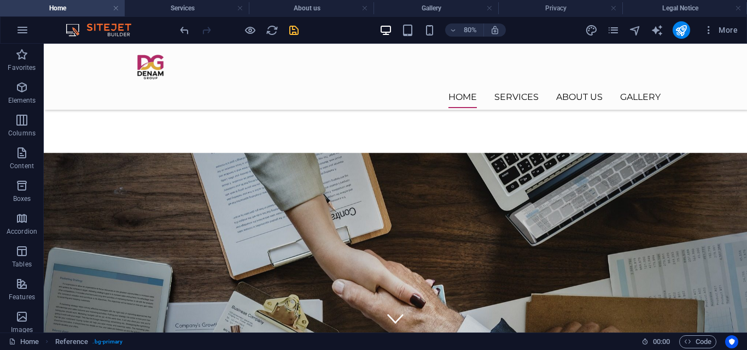
scroll to position [1111, 0]
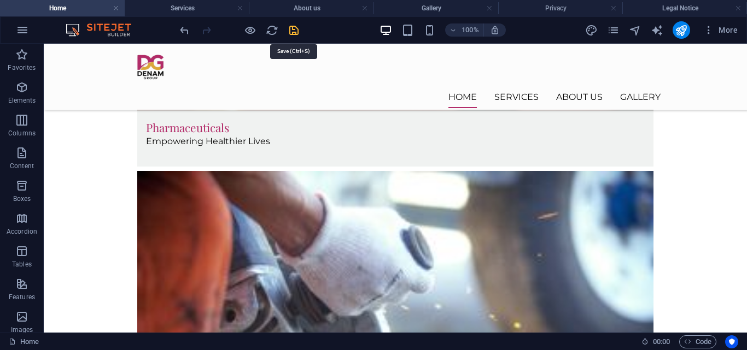
drag, startPoint x: 295, startPoint y: 25, endPoint x: 295, endPoint y: 7, distance: 18.0
click at [295, 25] on icon "save" at bounding box center [294, 30] width 13 height 13
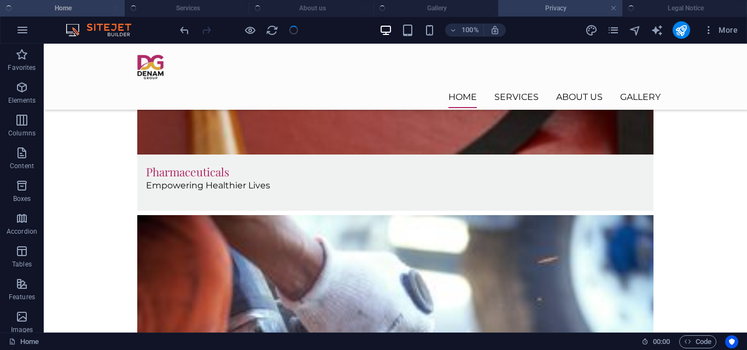
click at [528, 13] on h4 "Privacy" at bounding box center [560, 8] width 125 height 12
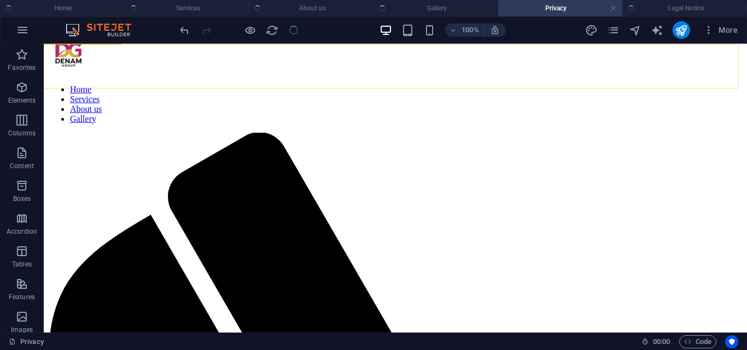
scroll to position [2517, 0]
